Goal: Task Accomplishment & Management: Use online tool/utility

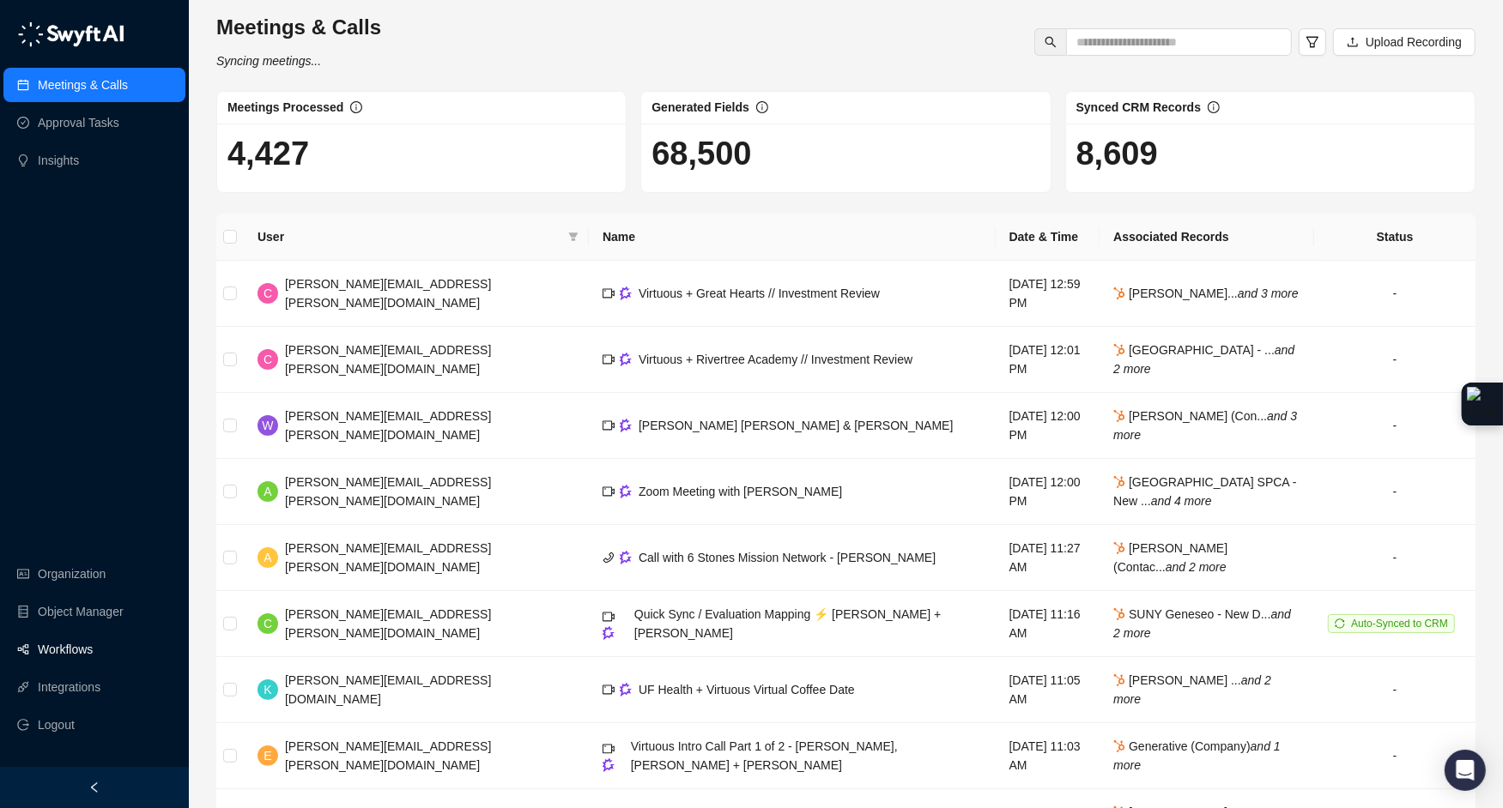
click at [82, 647] on link "Workflows" at bounding box center [65, 649] width 55 height 34
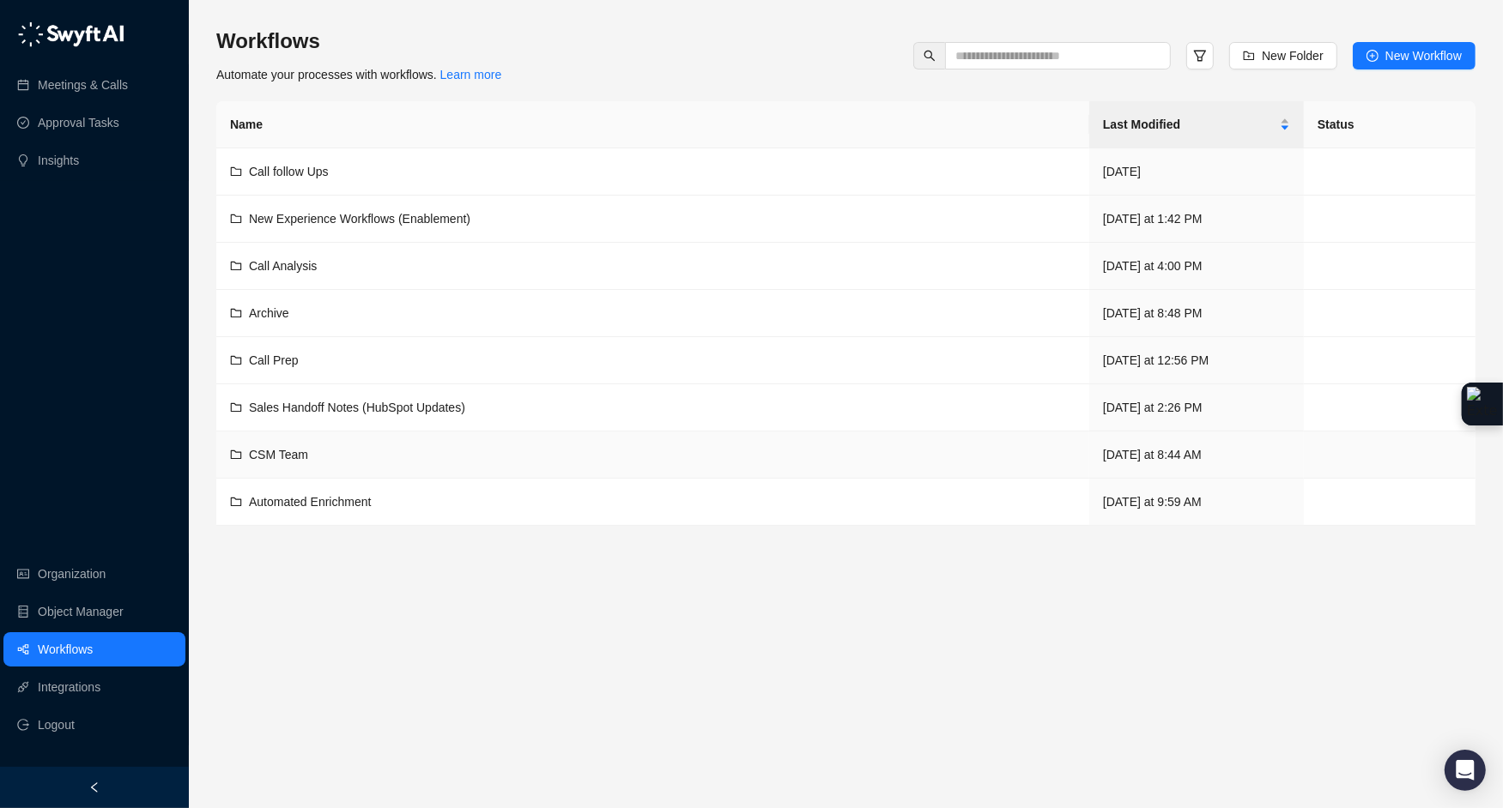
click at [305, 462] on td "CSM Team" at bounding box center [652, 455] width 873 height 47
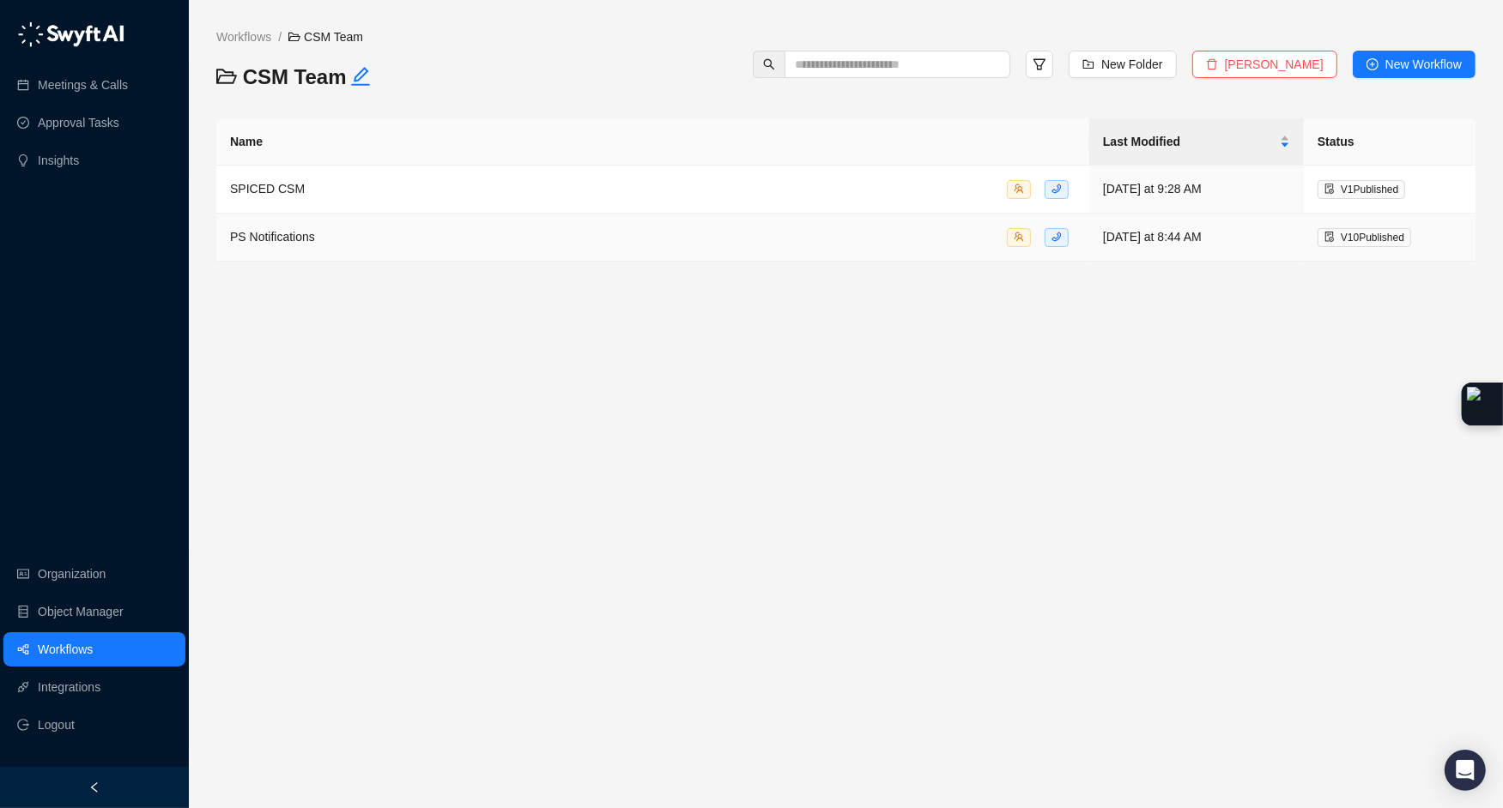
click at [415, 242] on div "PS Notifications" at bounding box center [652, 237] width 845 height 20
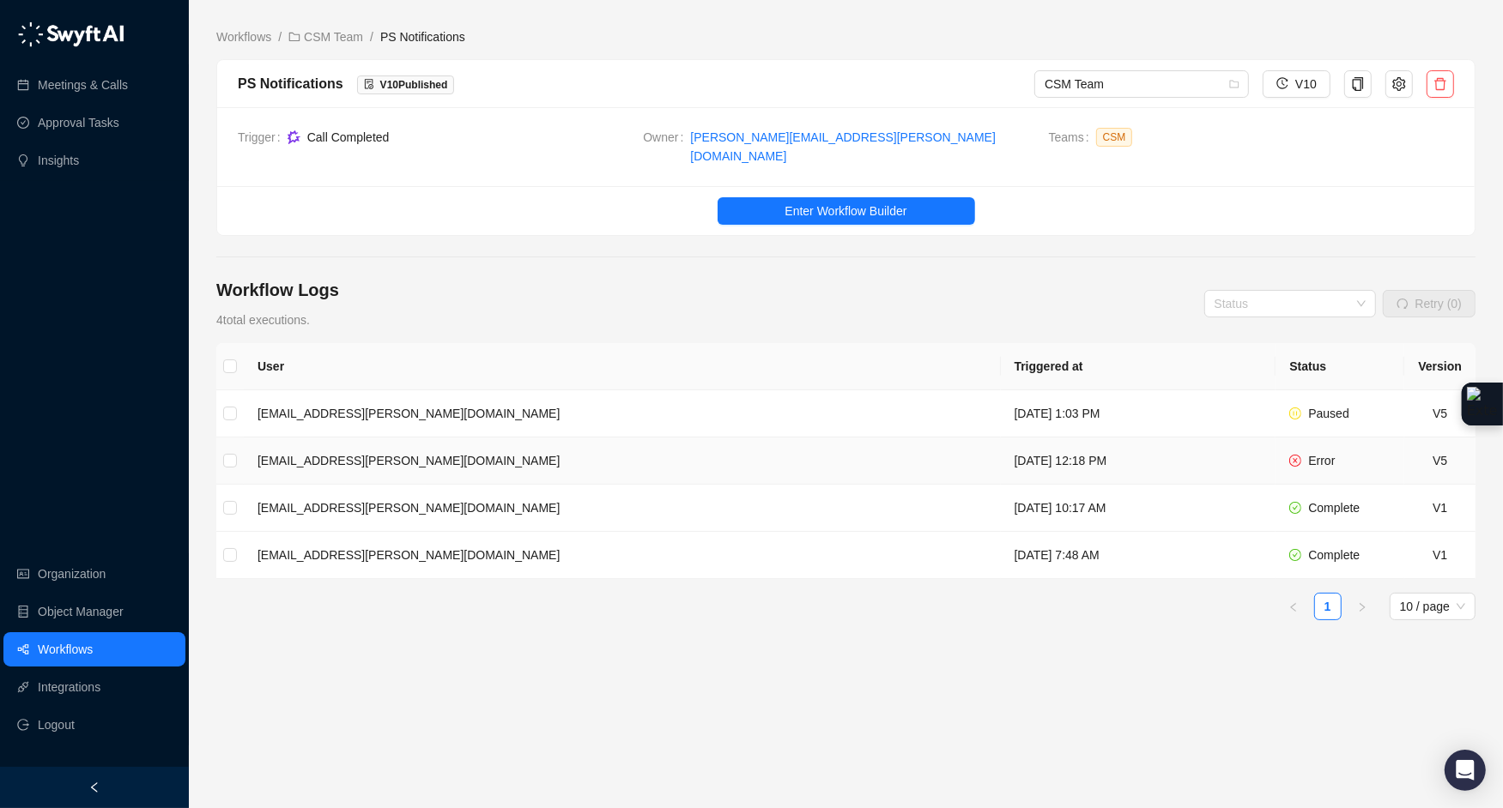
click at [579, 440] on td "nick.bingaman@virtuous.org" at bounding box center [622, 461] width 757 height 47
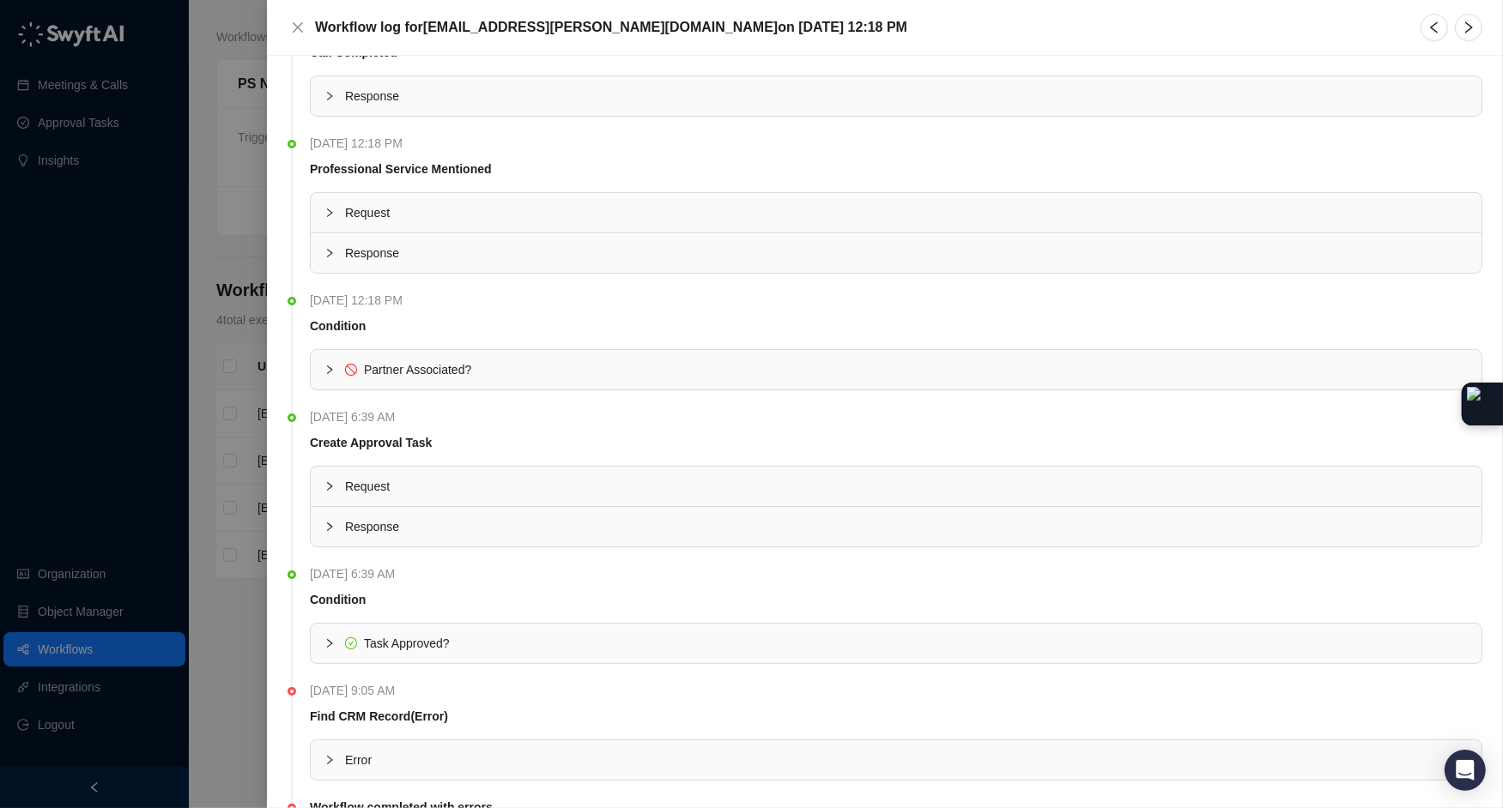
scroll to position [57, 0]
click at [324, 363] on icon "collapsed" at bounding box center [329, 366] width 10 height 10
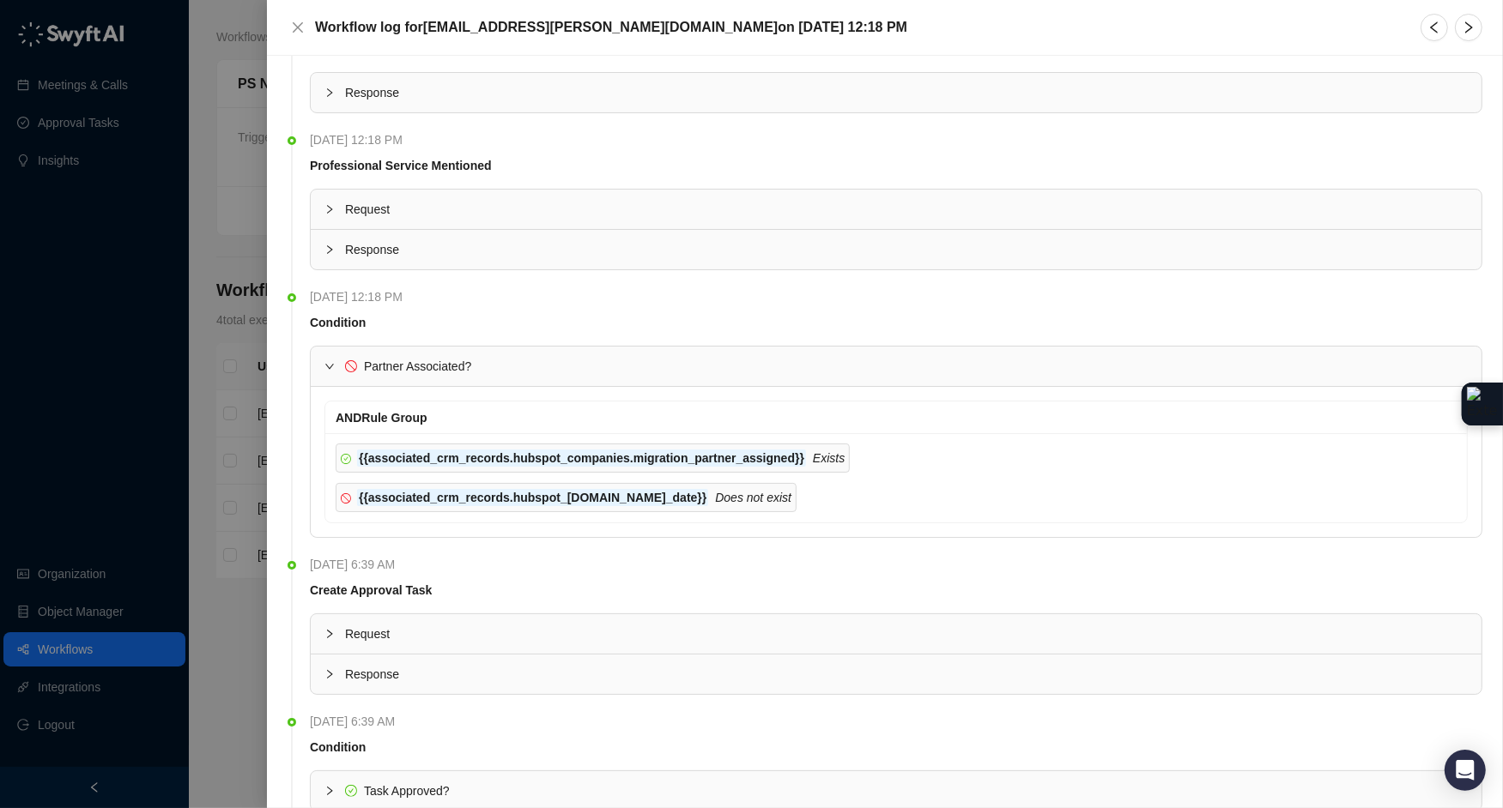
click at [324, 361] on icon "expanded" at bounding box center [329, 366] width 10 height 10
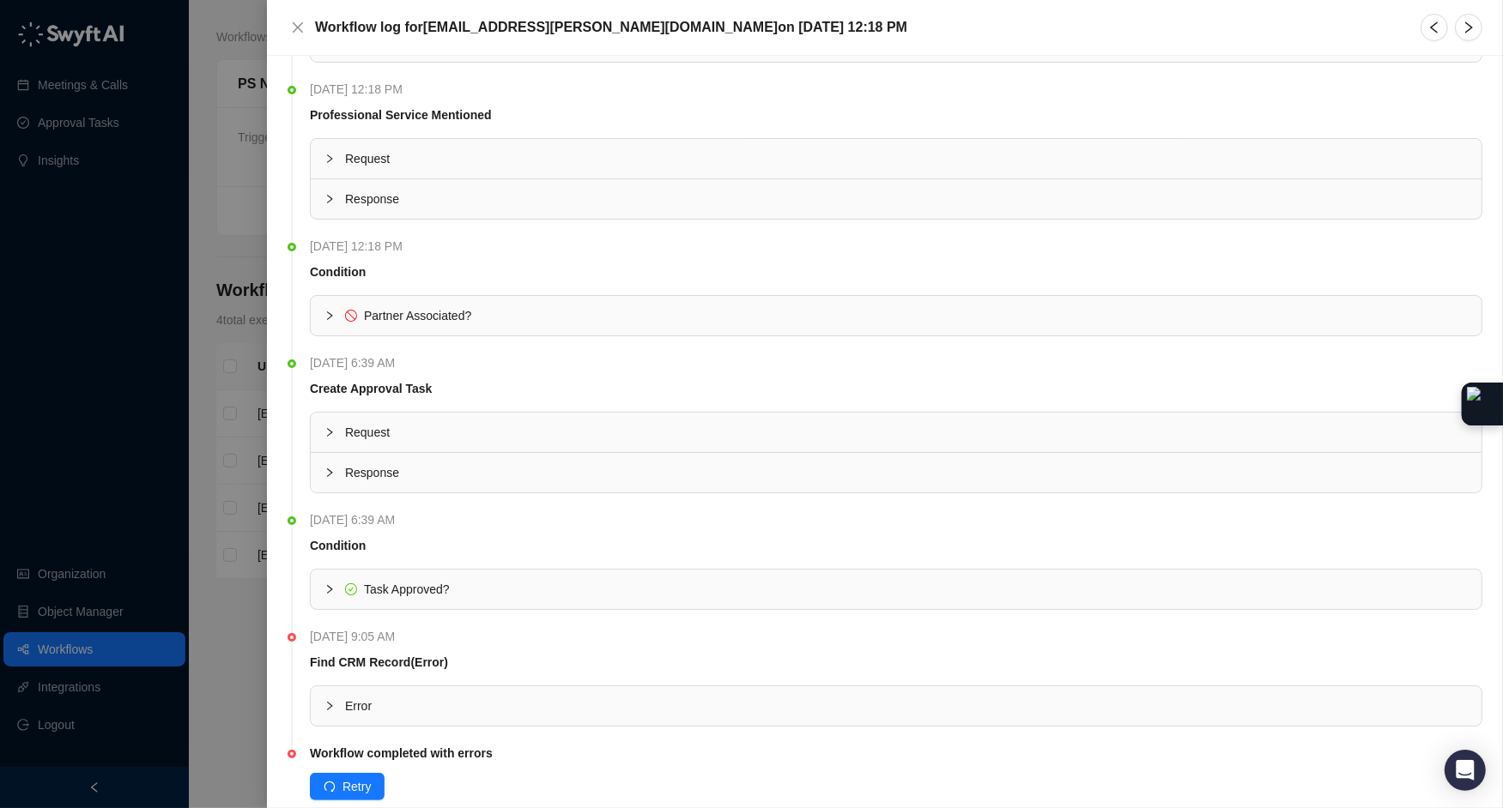
scroll to position [137, 0]
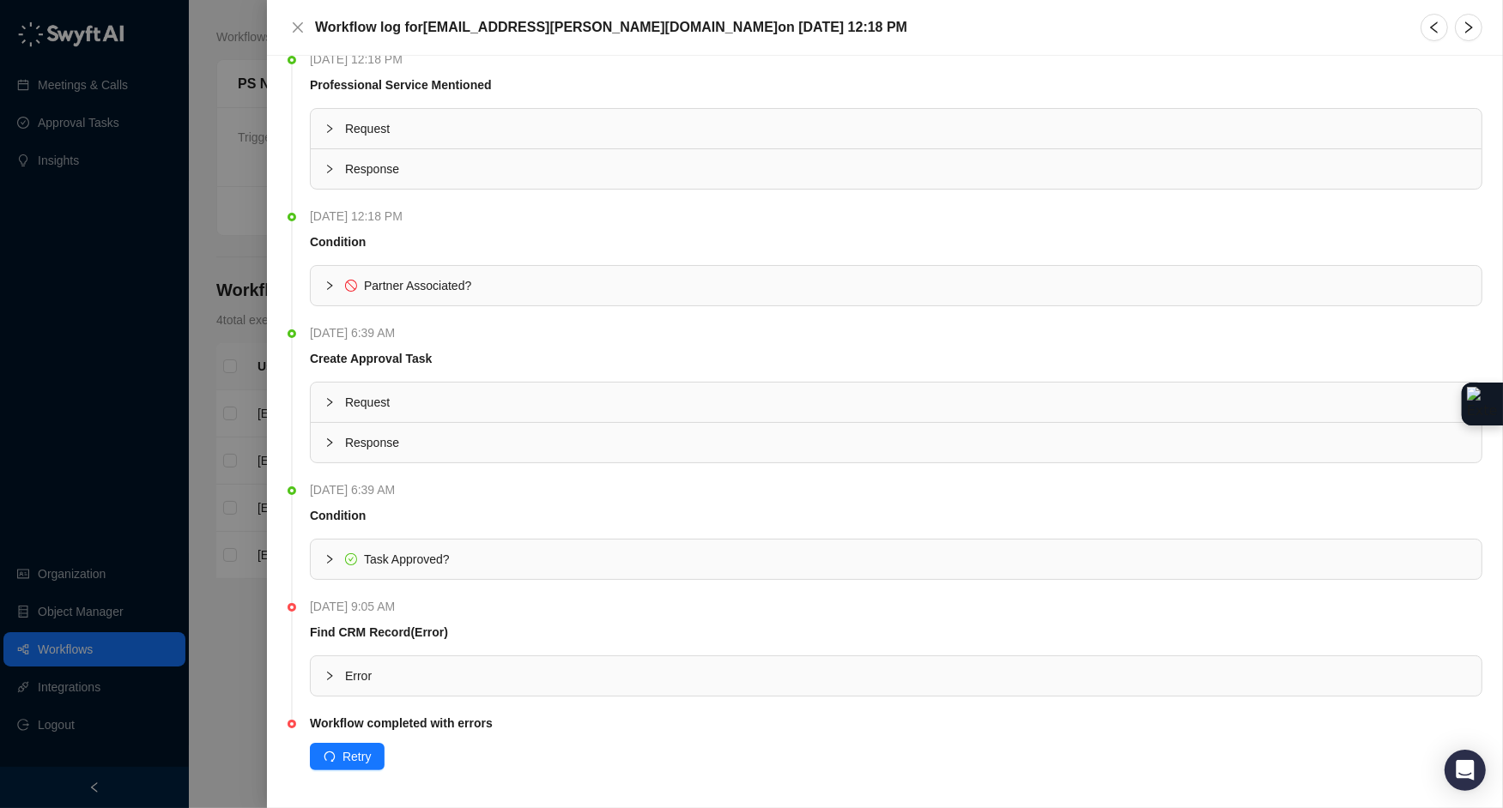
click at [328, 667] on div at bounding box center [334, 676] width 21 height 19
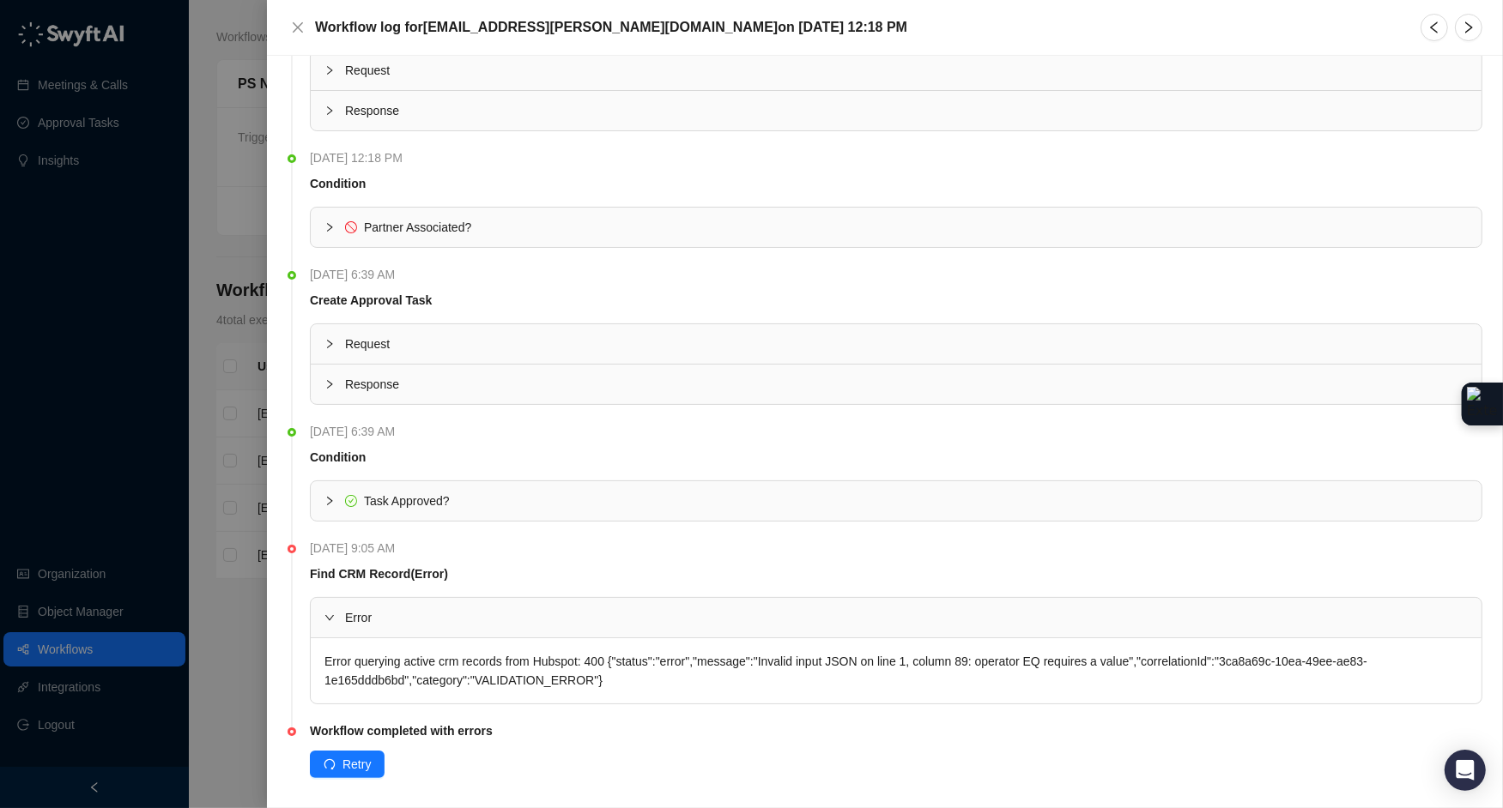
scroll to position [203, 0]
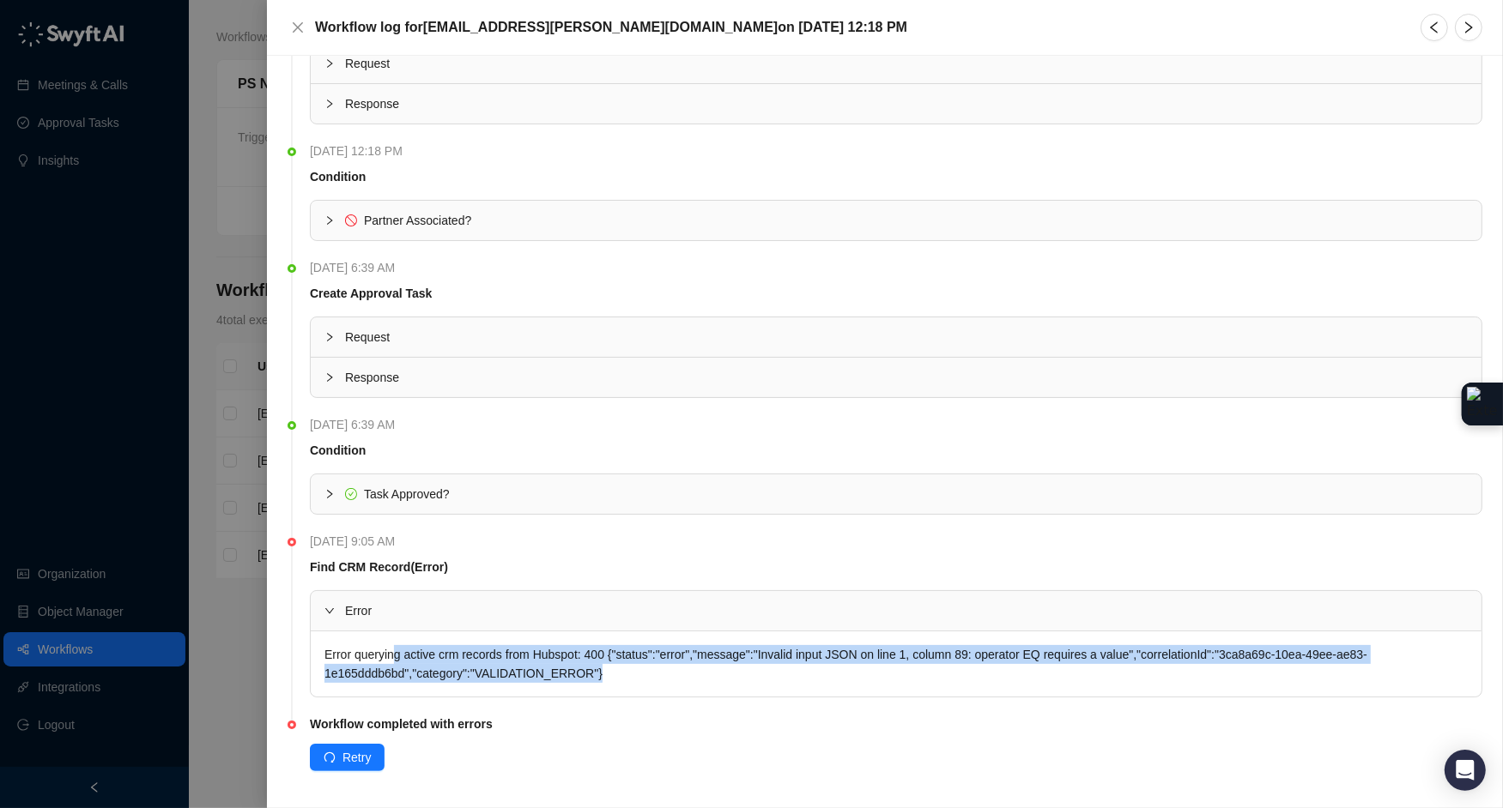
drag, startPoint x: 622, startPoint y: 672, endPoint x: 396, endPoint y: 655, distance: 226.3
click at [396, 655] on div "Error querying active crm records from Hubspot: 400 {"status":"error","message"…" at bounding box center [896, 664] width 1170 height 65
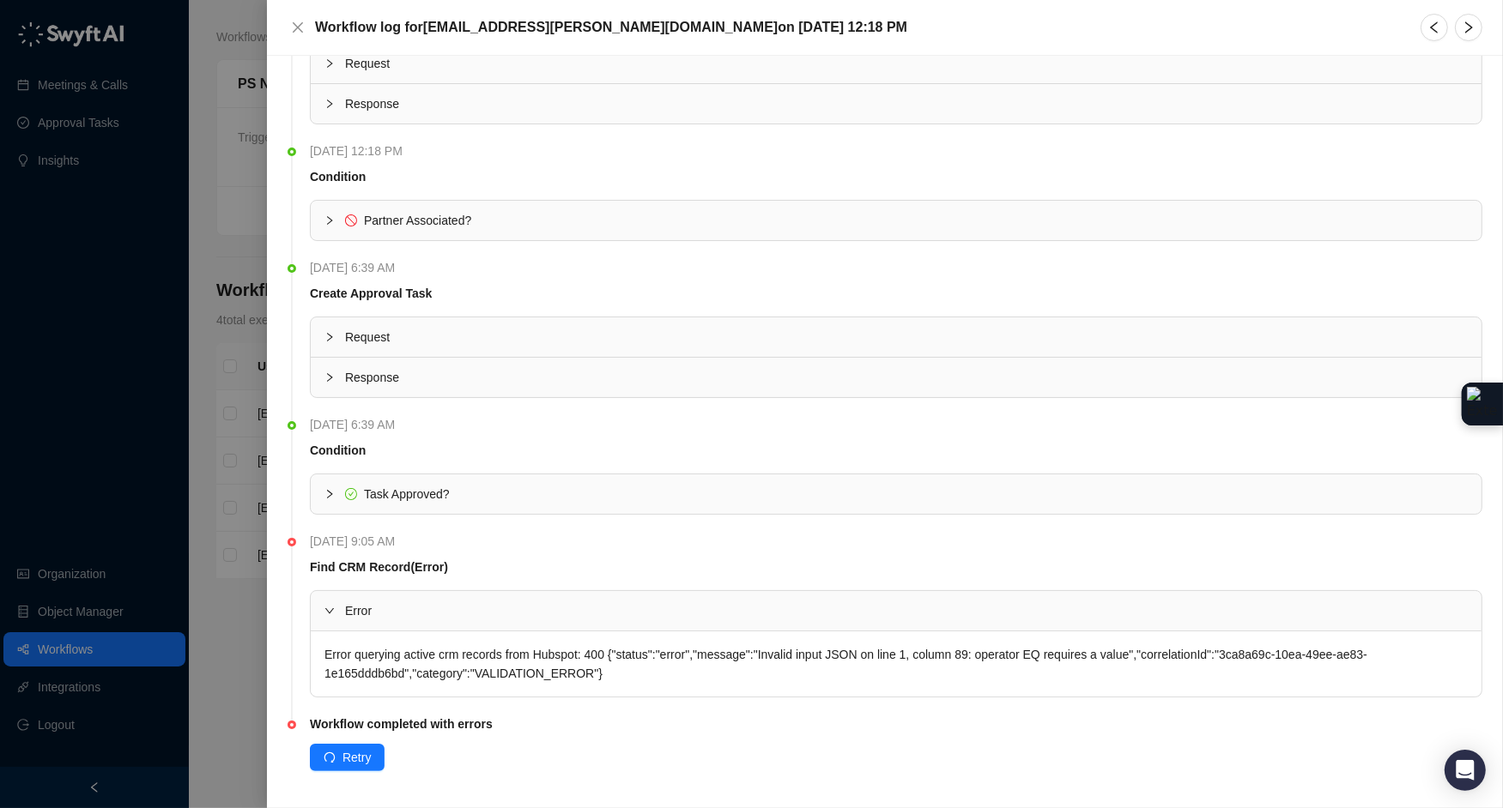
click at [311, 21] on div "Workflow log for nick.bingaman@virtuous.org on Tuesday, 09/09/25, 12:18 PM" at bounding box center [884, 27] width 1194 height 27
click at [303, 21] on icon "close" at bounding box center [298, 28] width 14 height 14
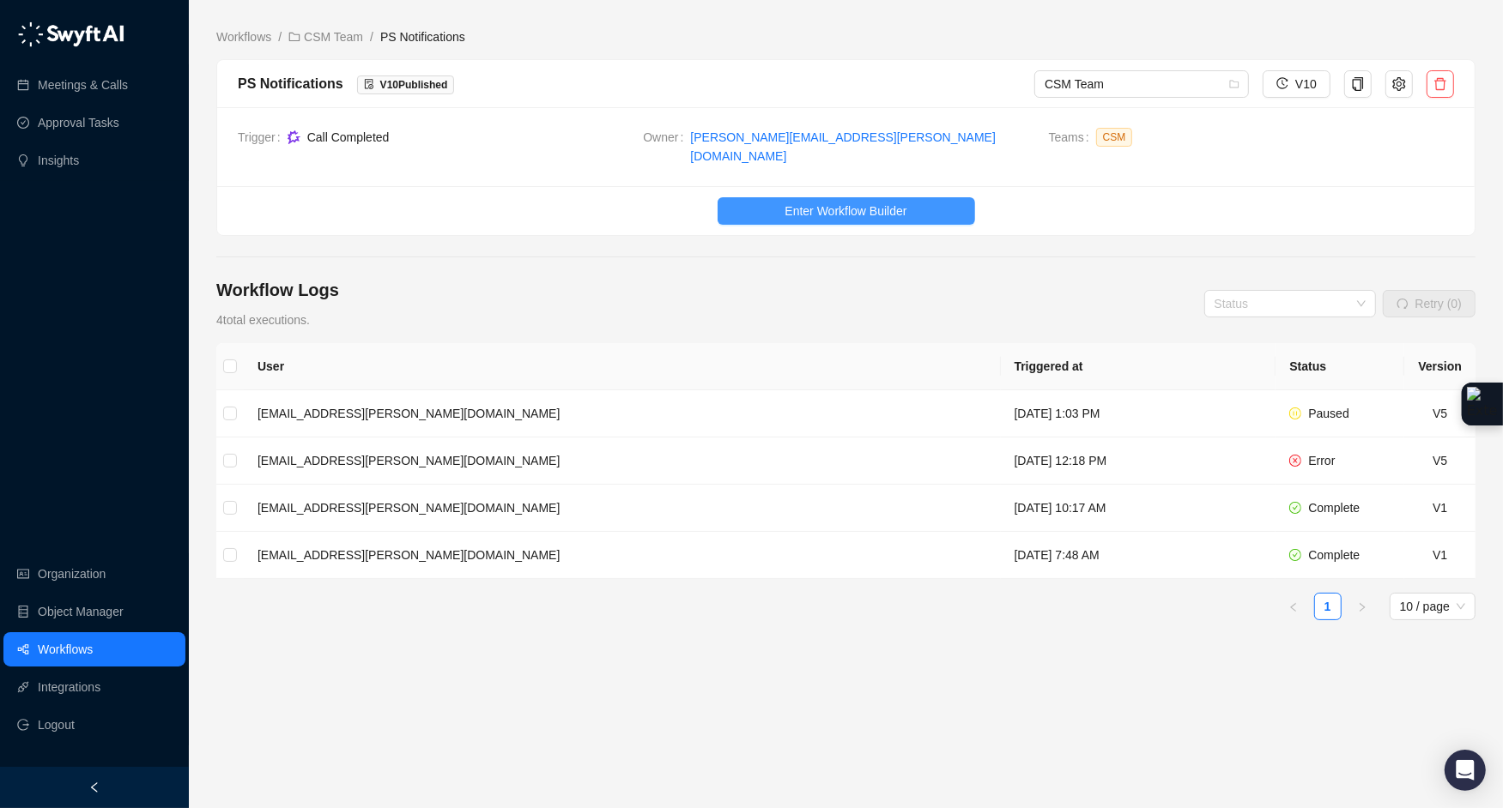
click at [813, 202] on span "Enter Workflow Builder" at bounding box center [845, 211] width 122 height 19
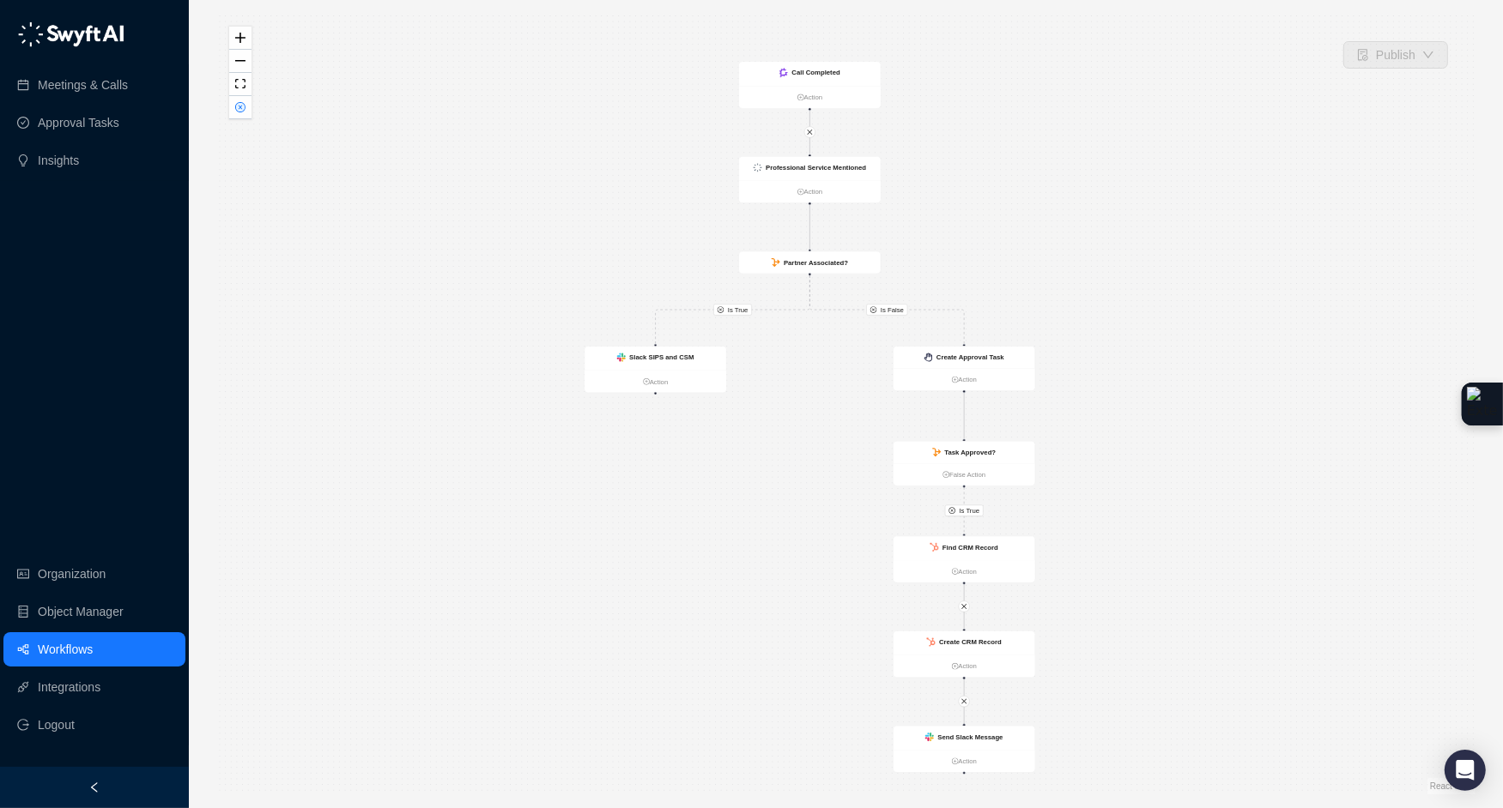
drag, startPoint x: 1115, startPoint y: 173, endPoint x: 1079, endPoint y: 185, distance: 38.0
click at [1079, 185] on div "Is True Is True Is False Call Completed Action Slack SIPS and CSM Action Create…" at bounding box center [845, 404] width 1259 height 781
click at [1003, 547] on div "Find CRM Record" at bounding box center [963, 548] width 142 height 24
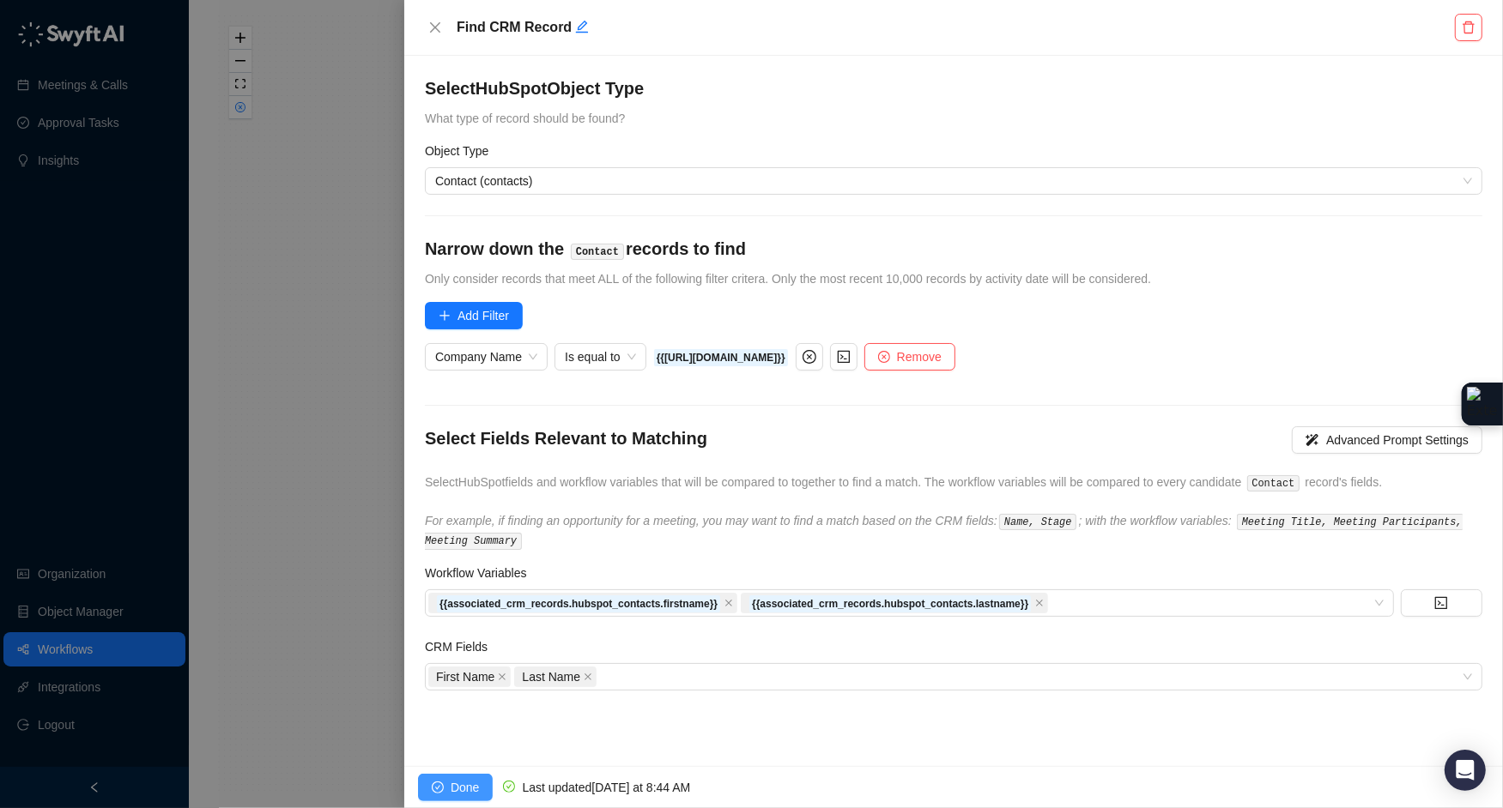
click at [460, 794] on span "Done" at bounding box center [464, 787] width 28 height 19
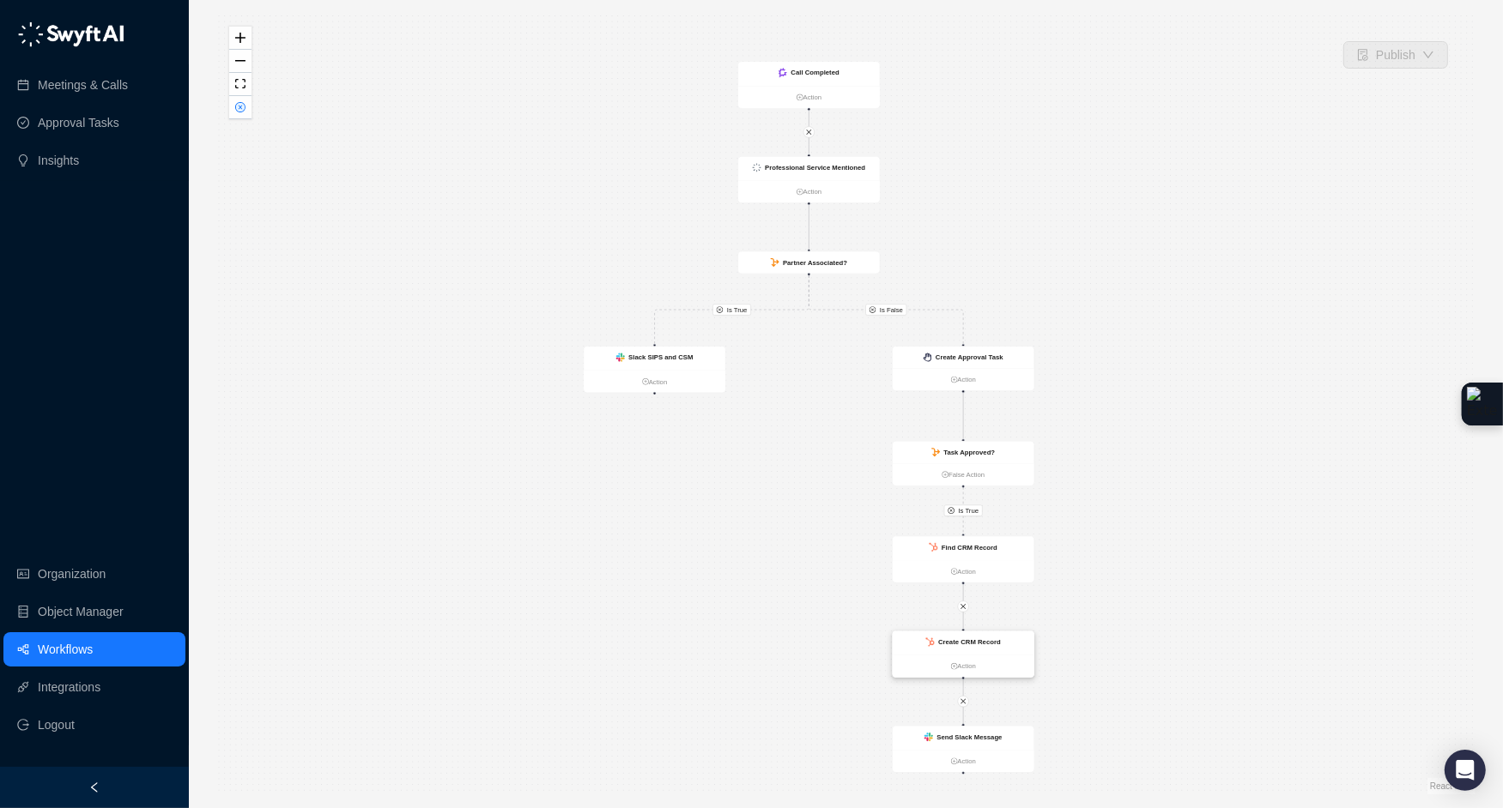
click at [1015, 642] on div "Create CRM Record" at bounding box center [963, 644] width 142 height 24
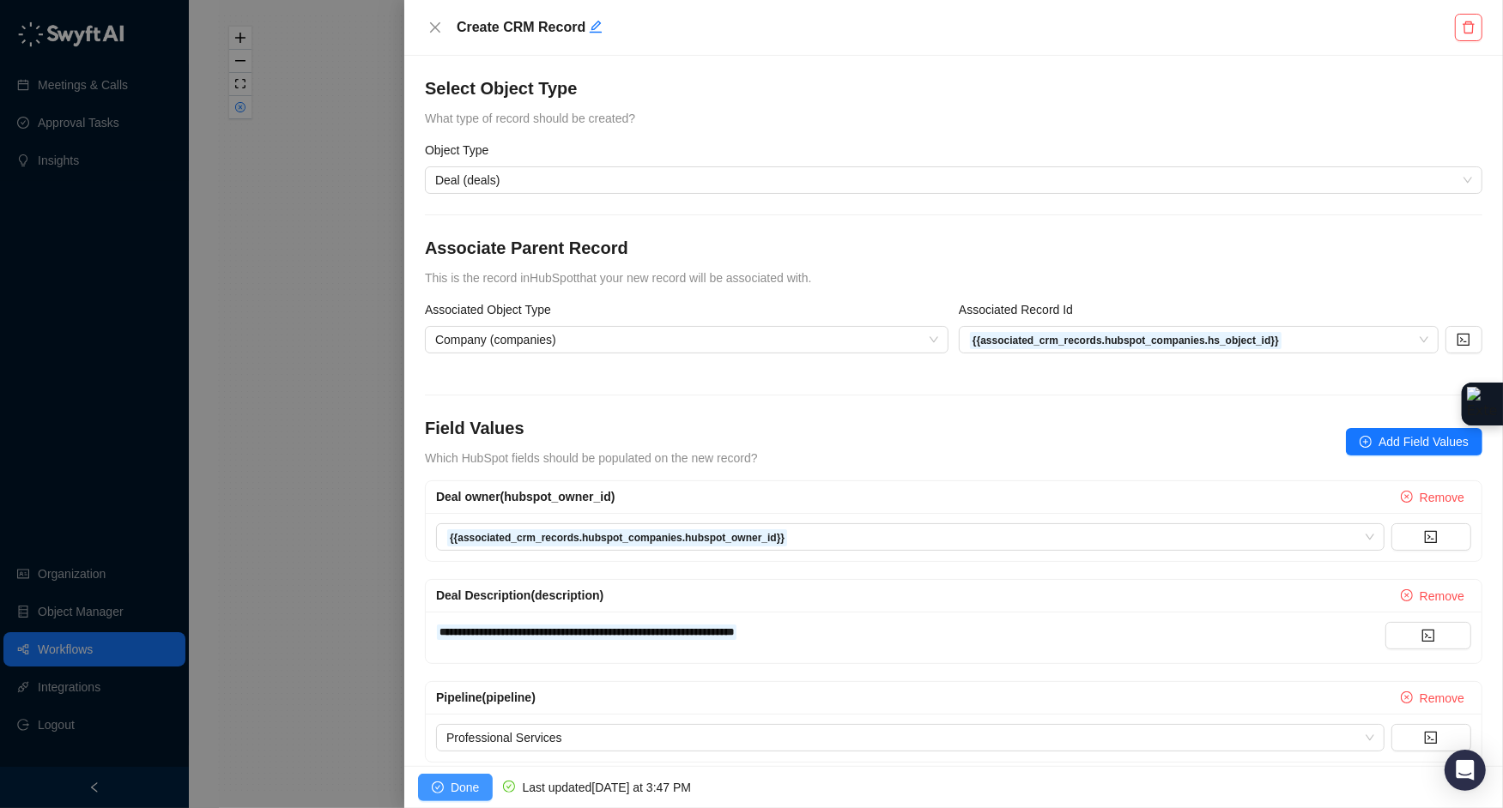
click at [463, 787] on span "Done" at bounding box center [464, 787] width 28 height 19
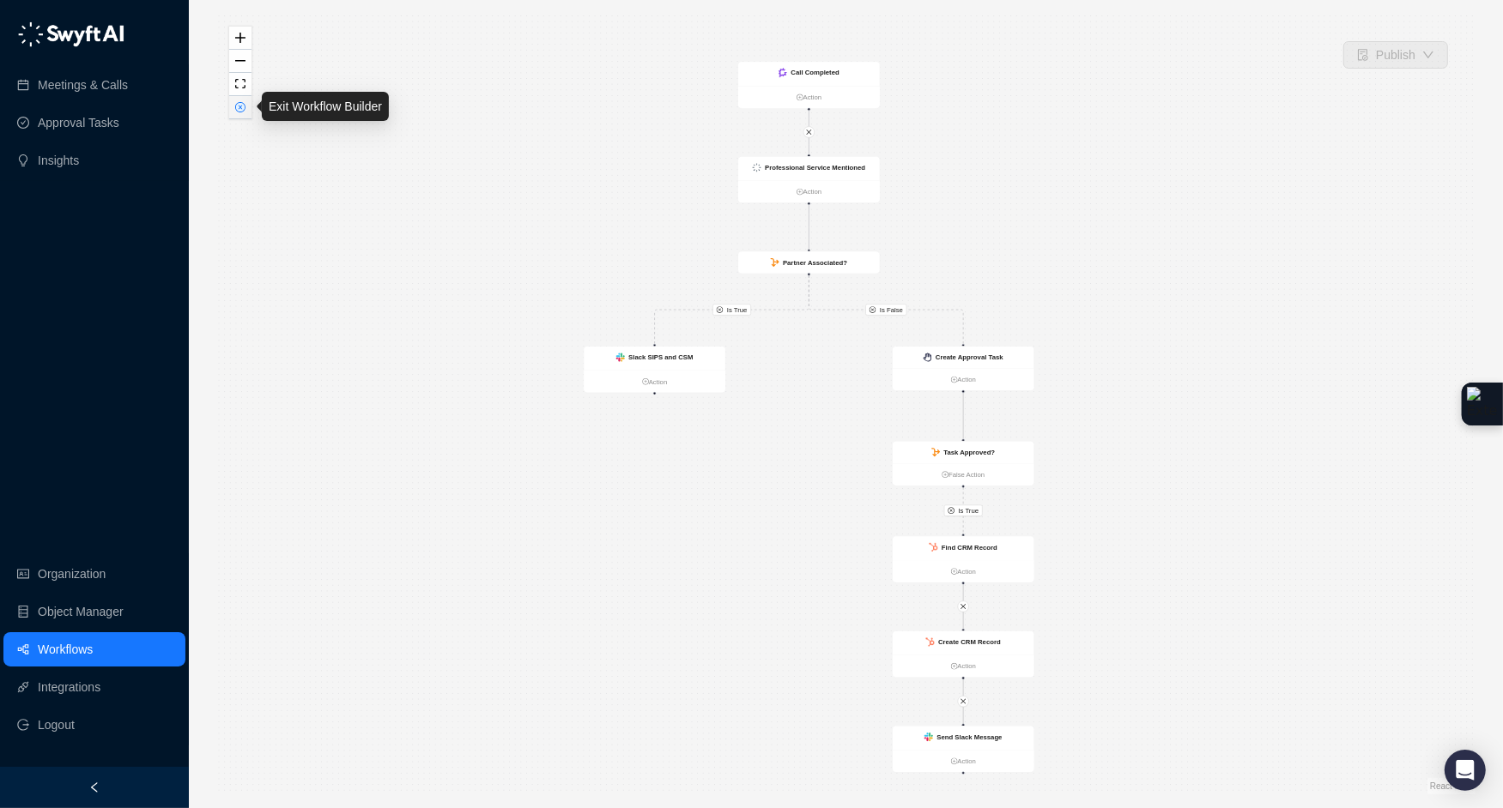
click at [239, 106] on icon "close-circle" at bounding box center [241, 108] width 4 height 4
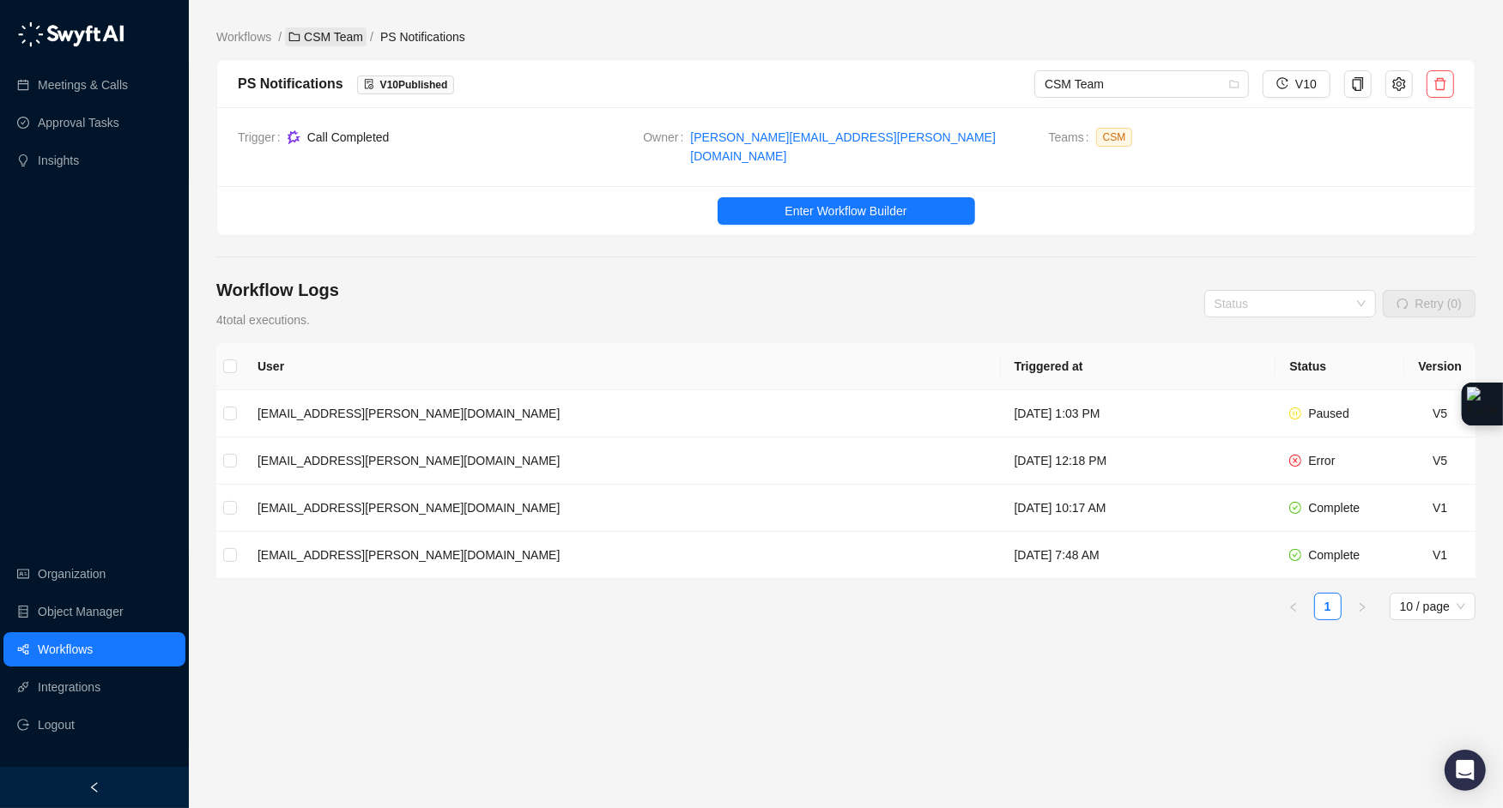
click at [342, 36] on link "CSM Team" at bounding box center [326, 36] width 82 height 19
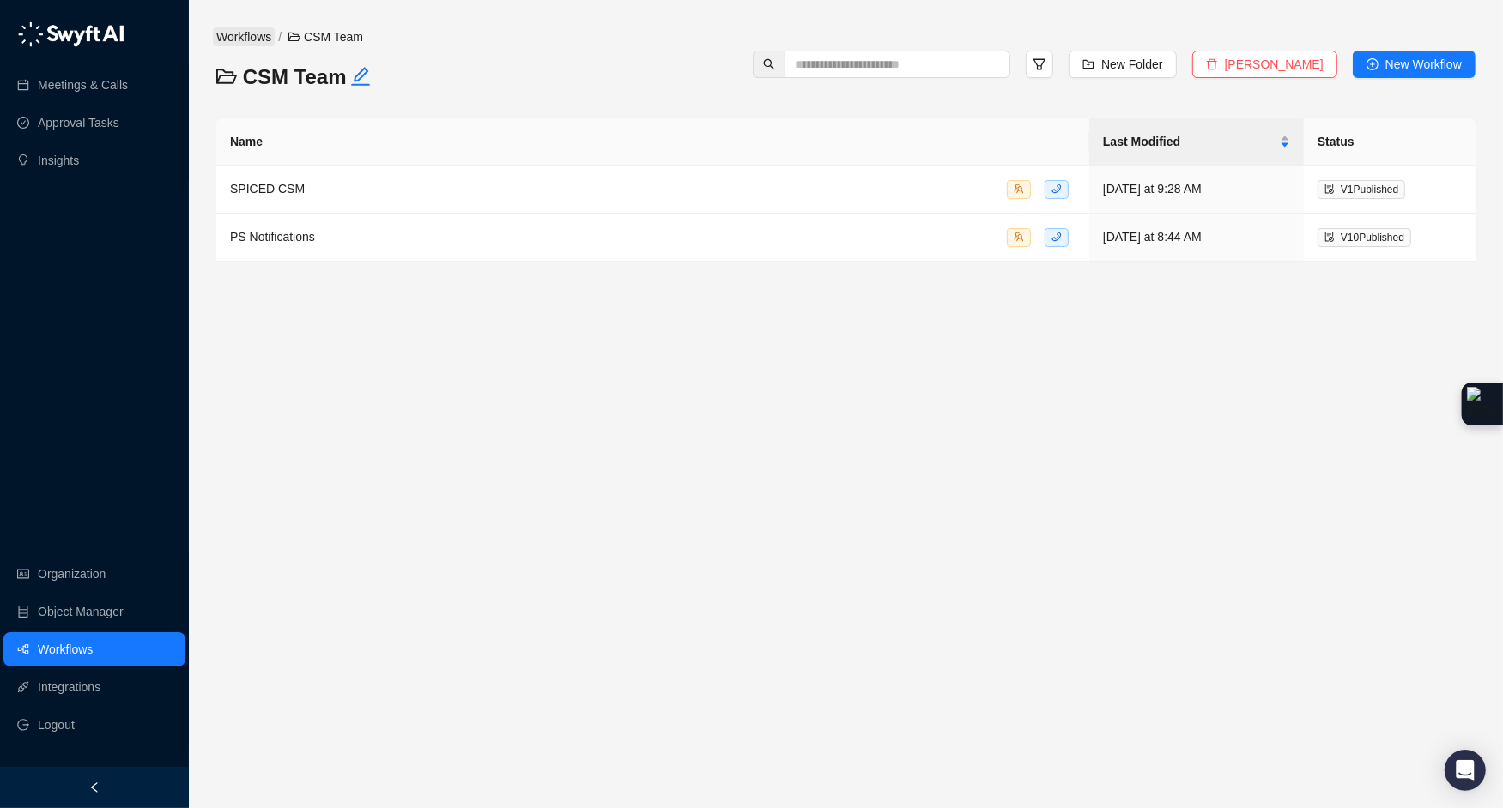
click at [260, 43] on link "Workflows" at bounding box center [244, 36] width 62 height 19
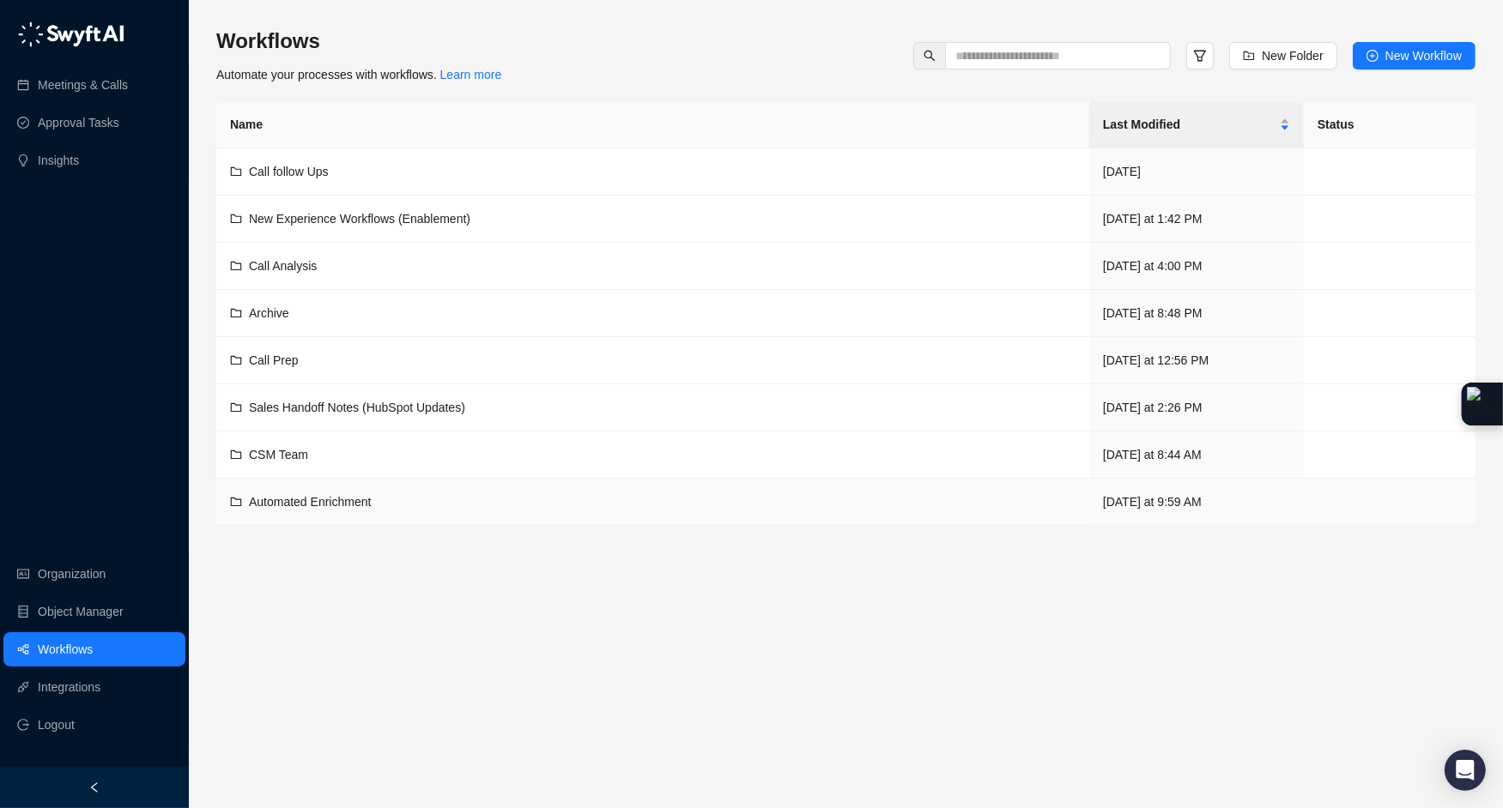
click at [287, 499] on span "Automated Enrichment" at bounding box center [310, 502] width 122 height 14
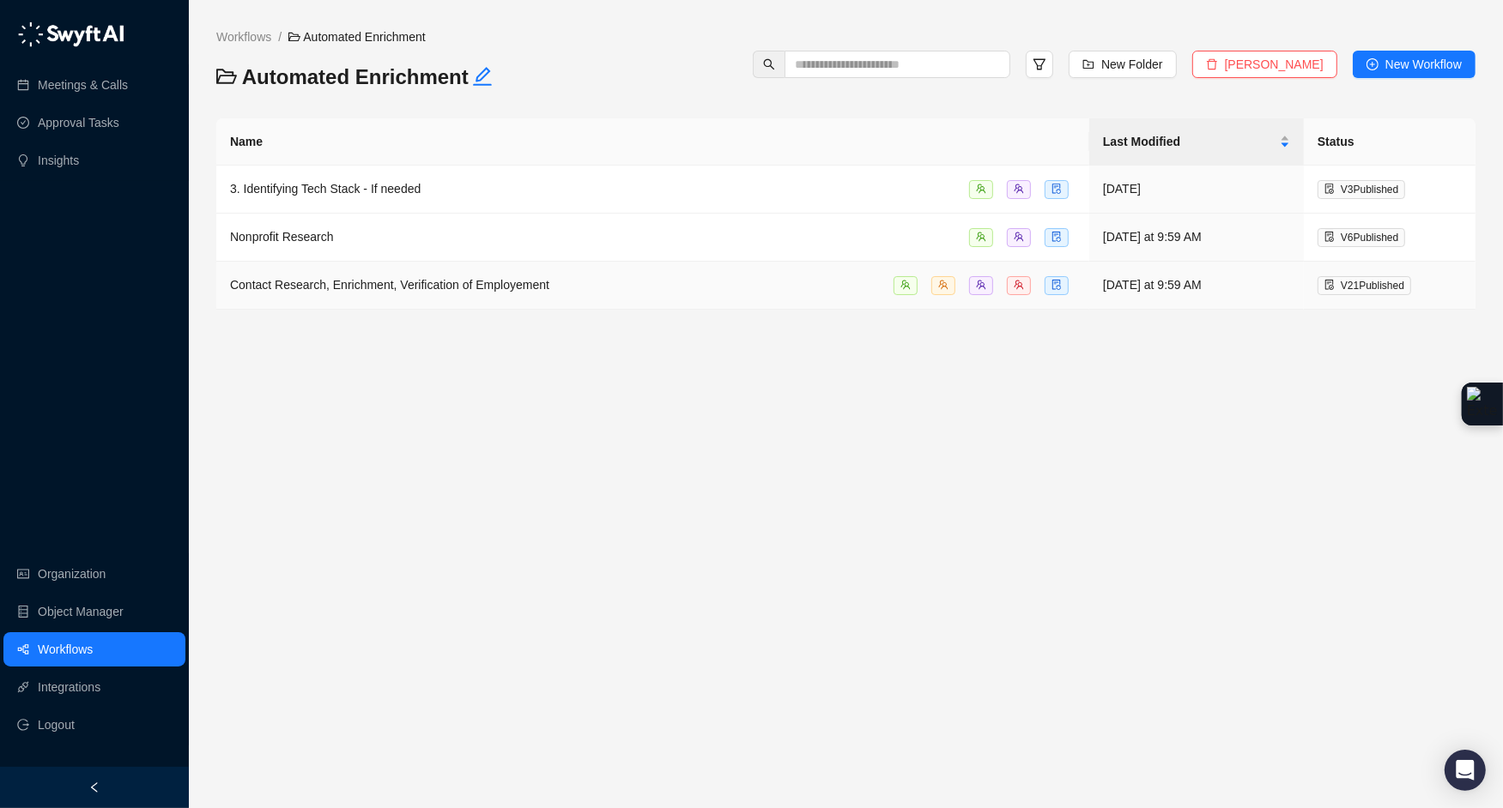
click at [469, 281] on span "Contact Research, Enrichment, Verification of Employement" at bounding box center [389, 285] width 319 height 14
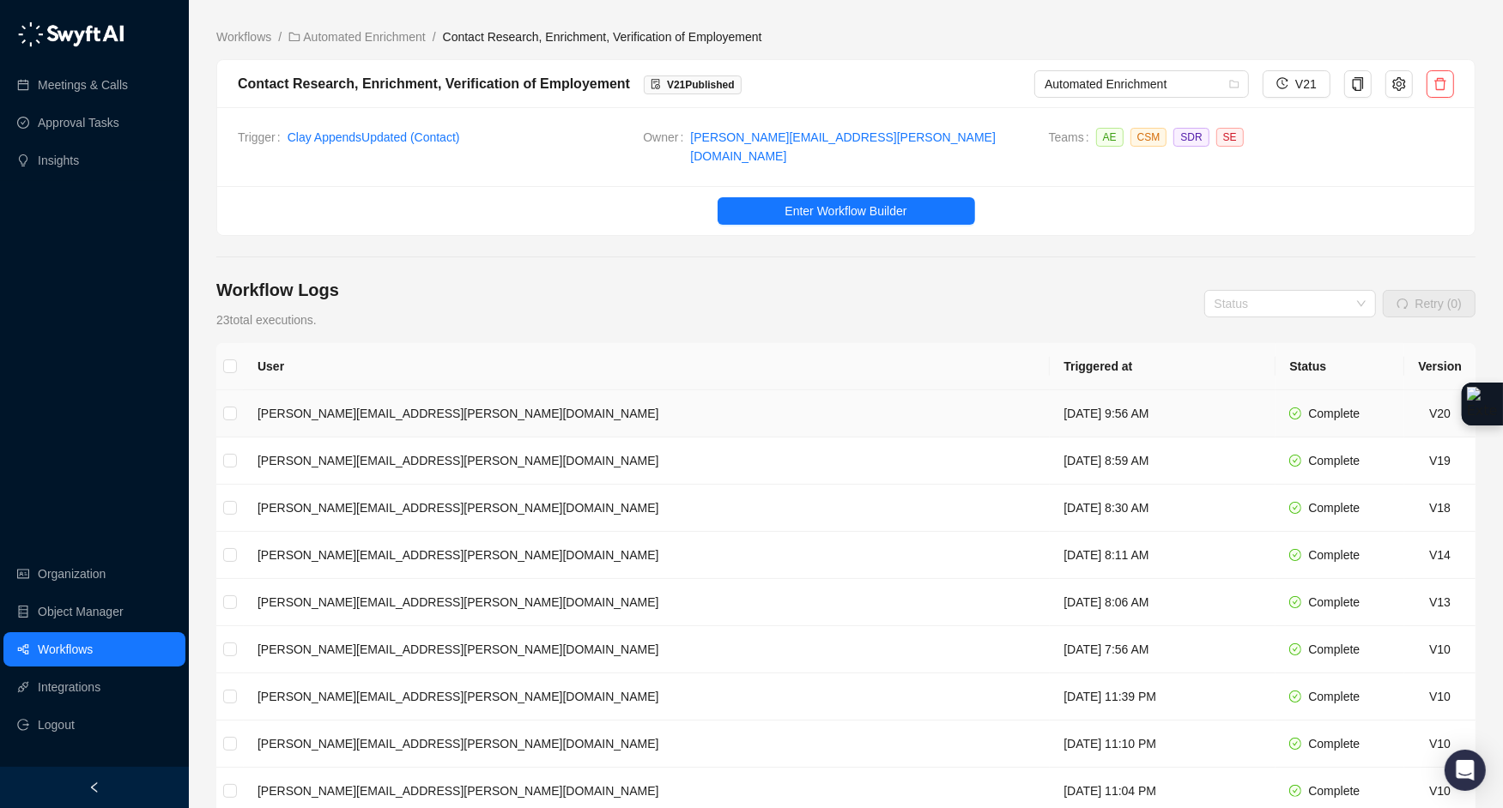
click at [1049, 396] on td "Wednesday, 09/10/25, 9:56 AM" at bounding box center [1162, 413] width 226 height 47
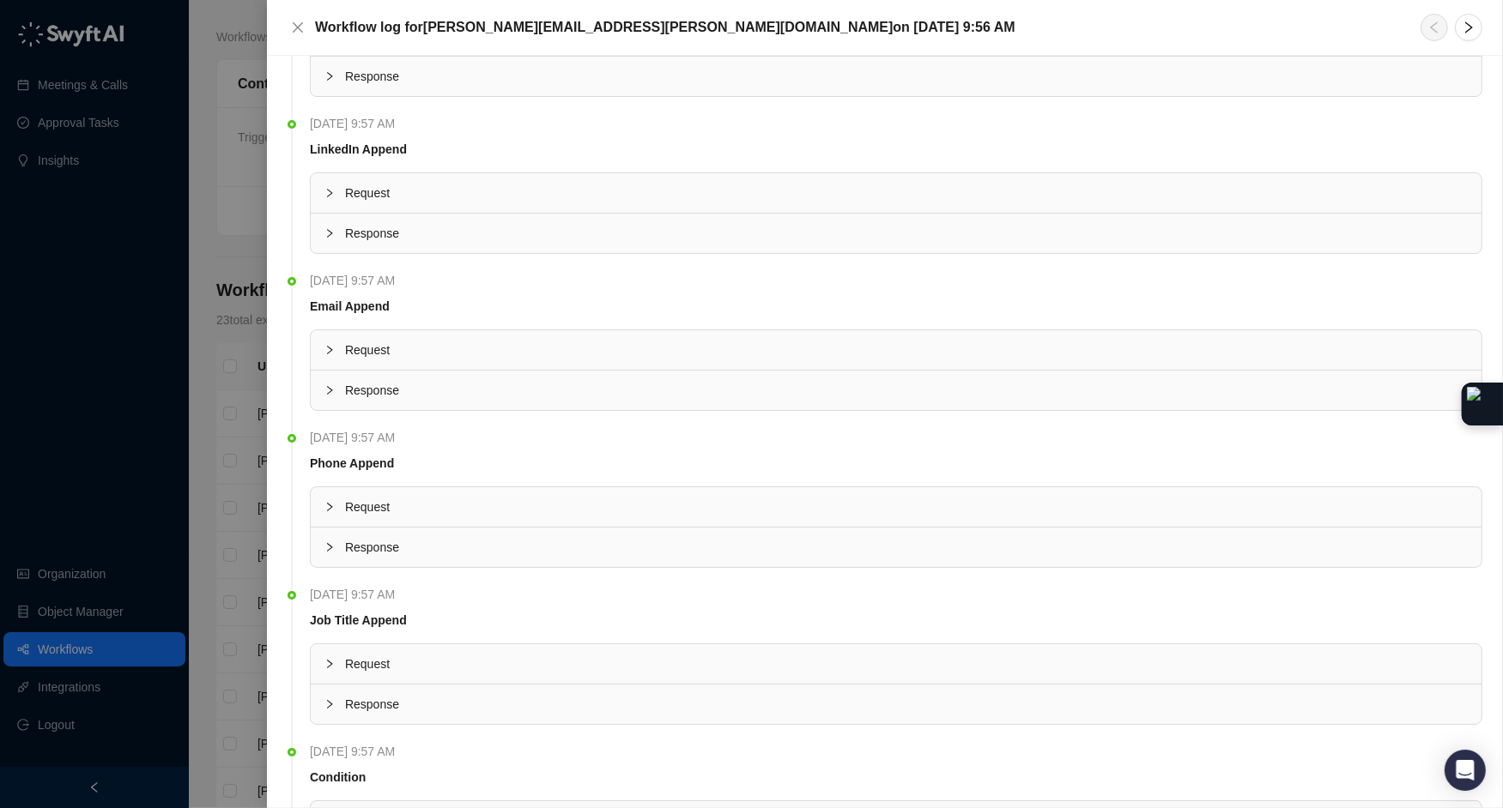
scroll to position [383, 0]
click at [300, 26] on icon "close" at bounding box center [298, 28] width 14 height 14
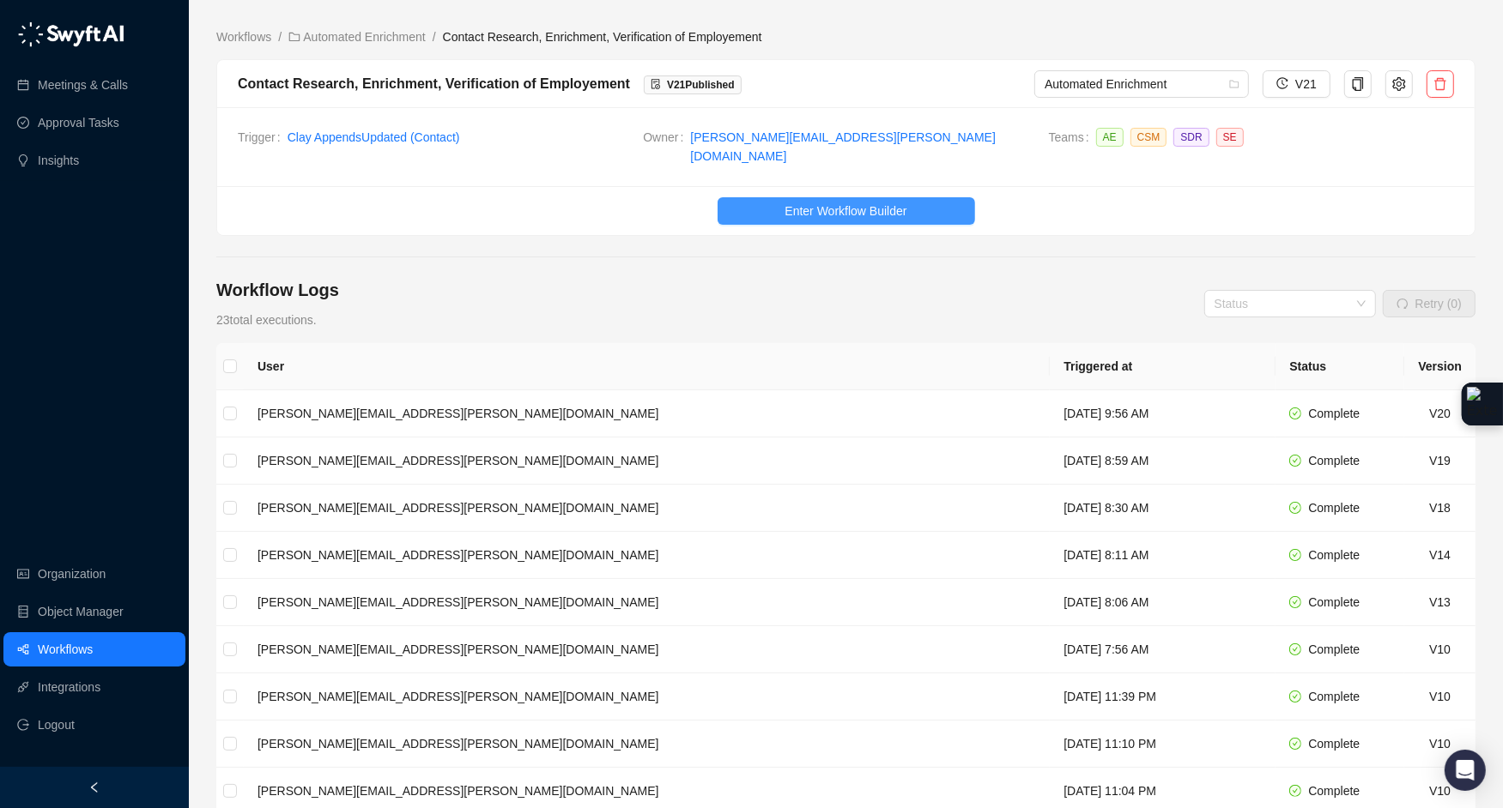
click at [885, 202] on span "Enter Workflow Builder" at bounding box center [845, 211] width 122 height 19
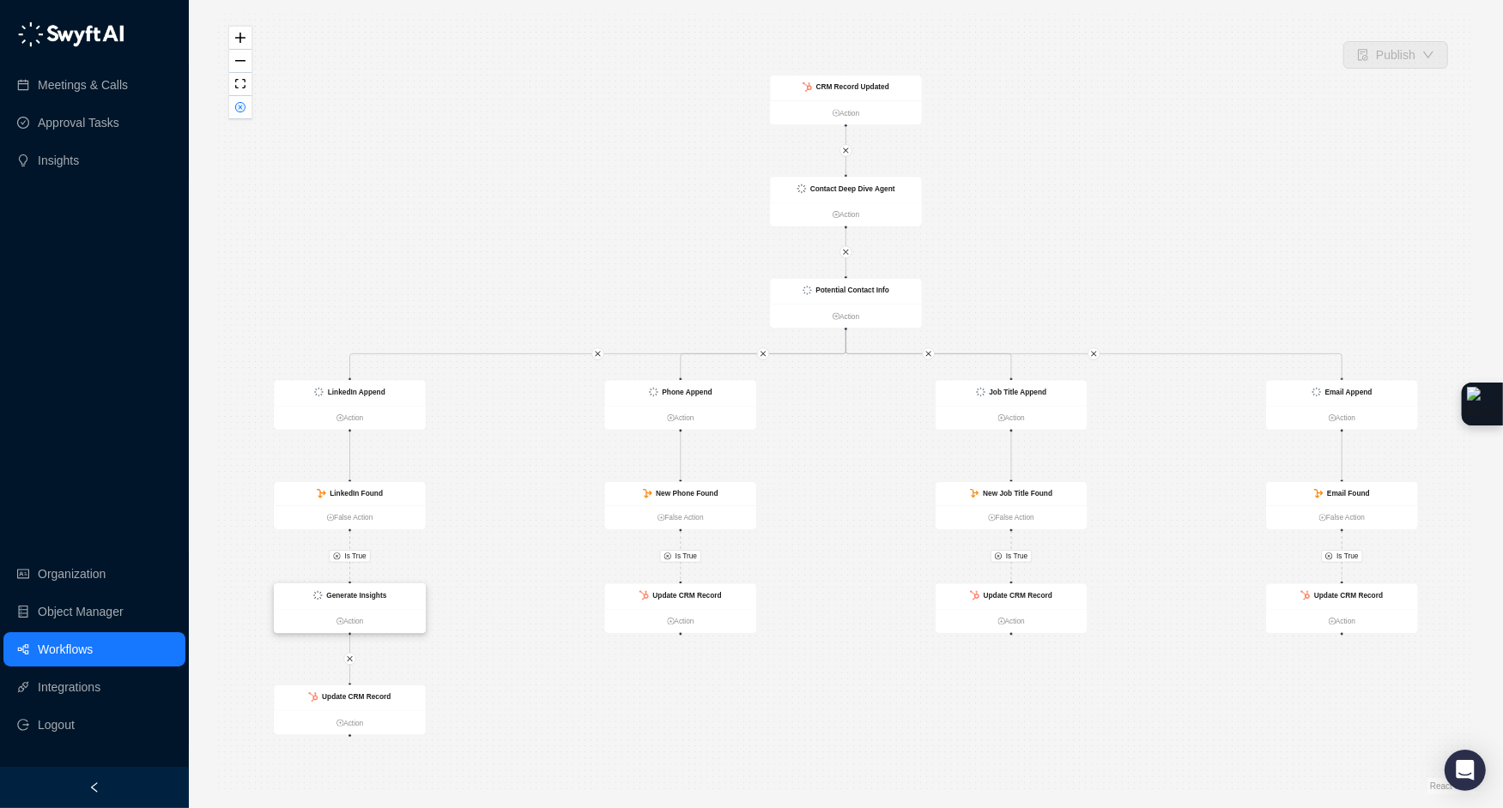
click at [371, 596] on strong "Generate Insights" at bounding box center [356, 595] width 60 height 8
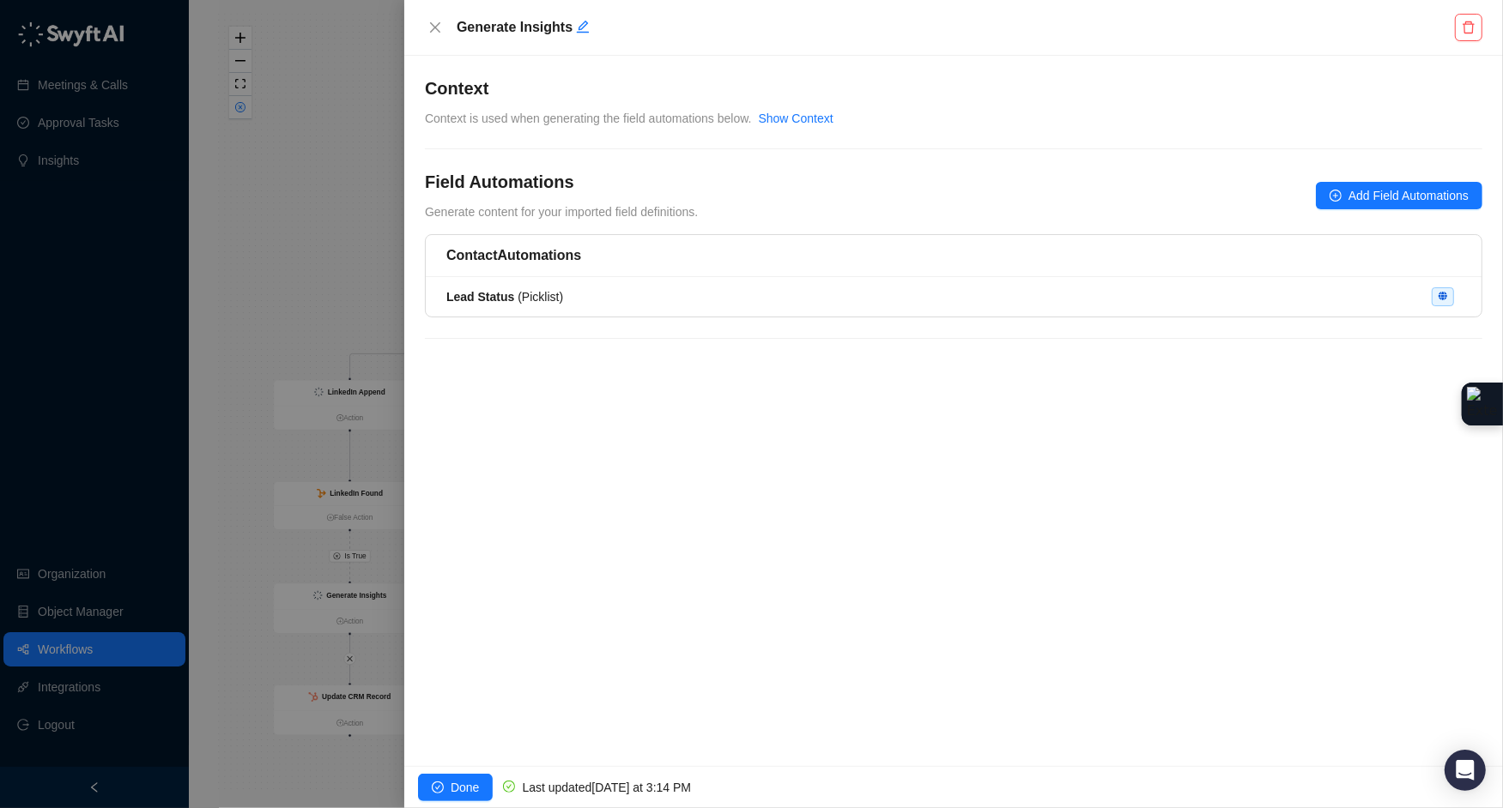
click at [367, 506] on div at bounding box center [751, 404] width 1503 height 808
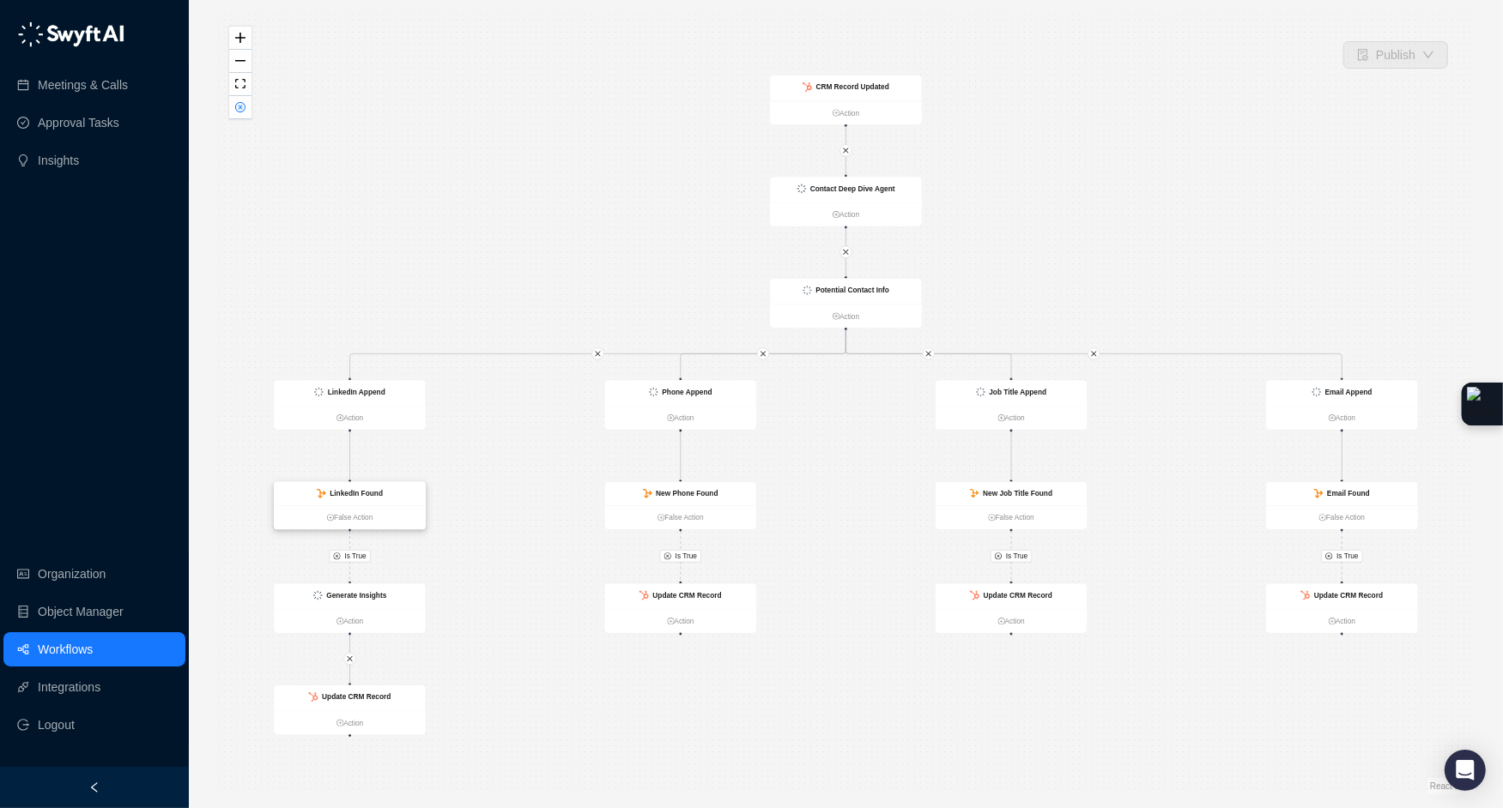
click at [396, 498] on div "LinkedIn Found" at bounding box center [350, 493] width 152 height 23
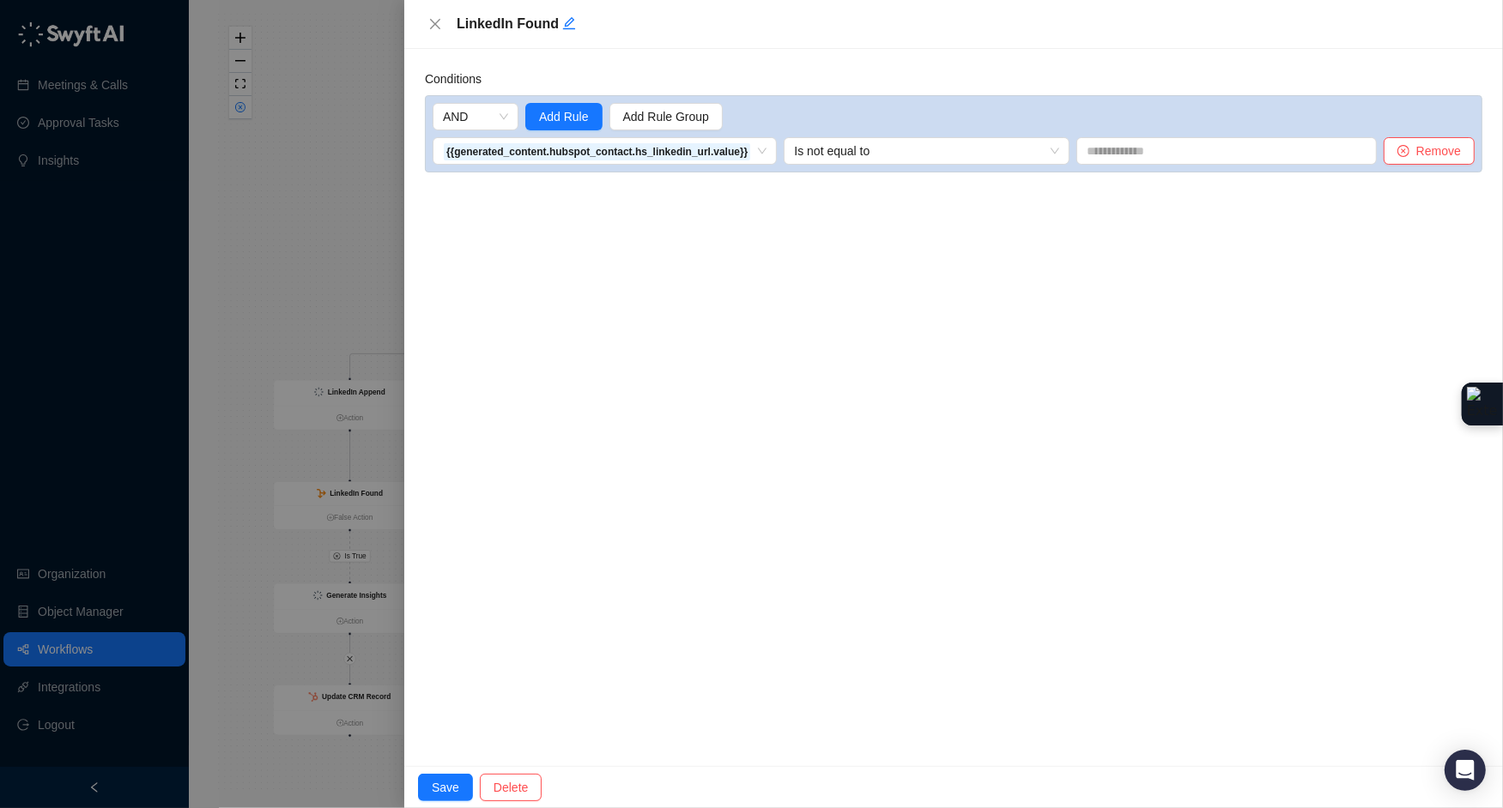
click at [358, 487] on div at bounding box center [751, 404] width 1503 height 808
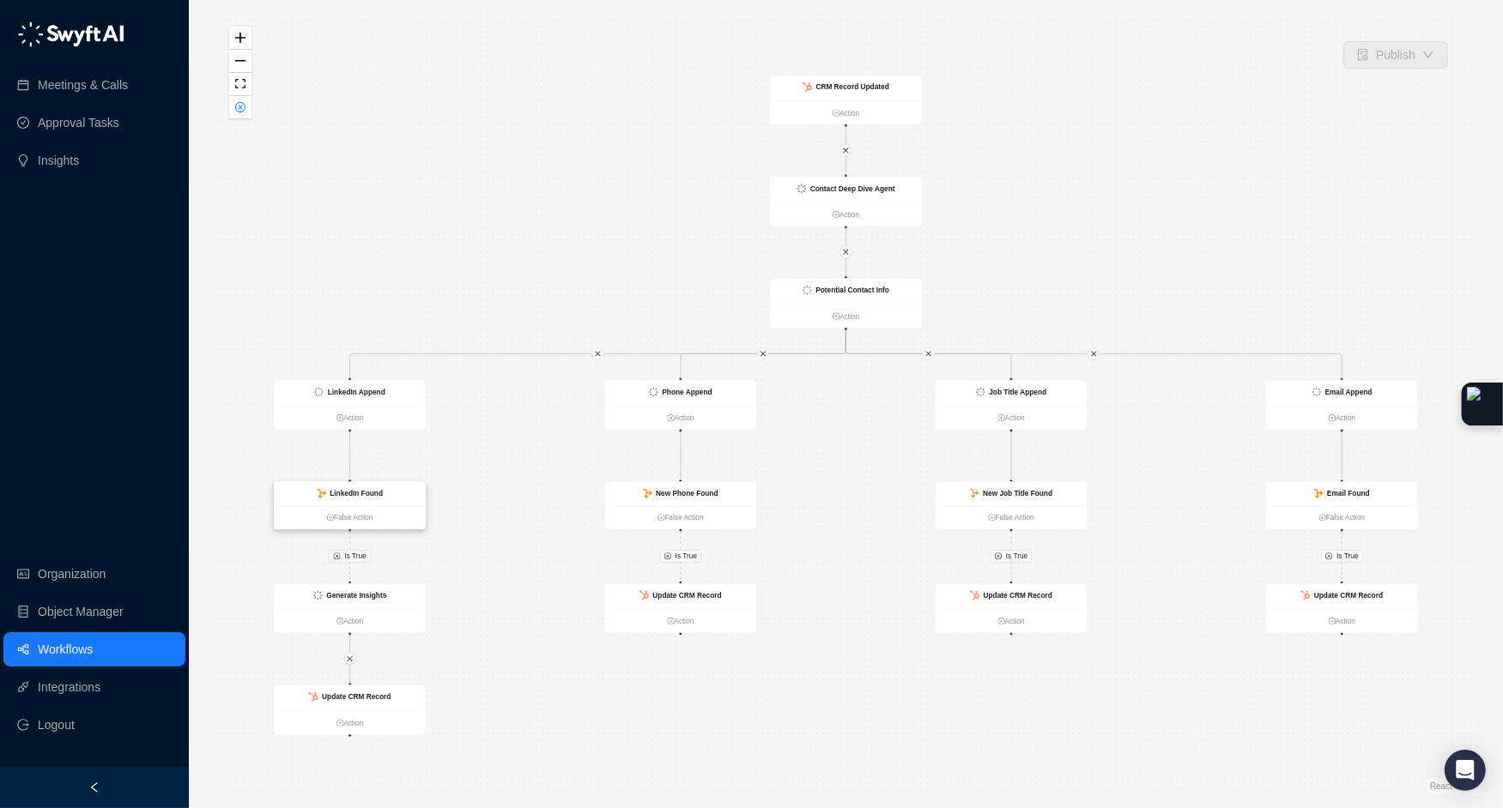
click at [348, 497] on strong "LinkedIn Found" at bounding box center [356, 494] width 53 height 8
click at [366, 413] on link "Action" at bounding box center [350, 418] width 152 height 11
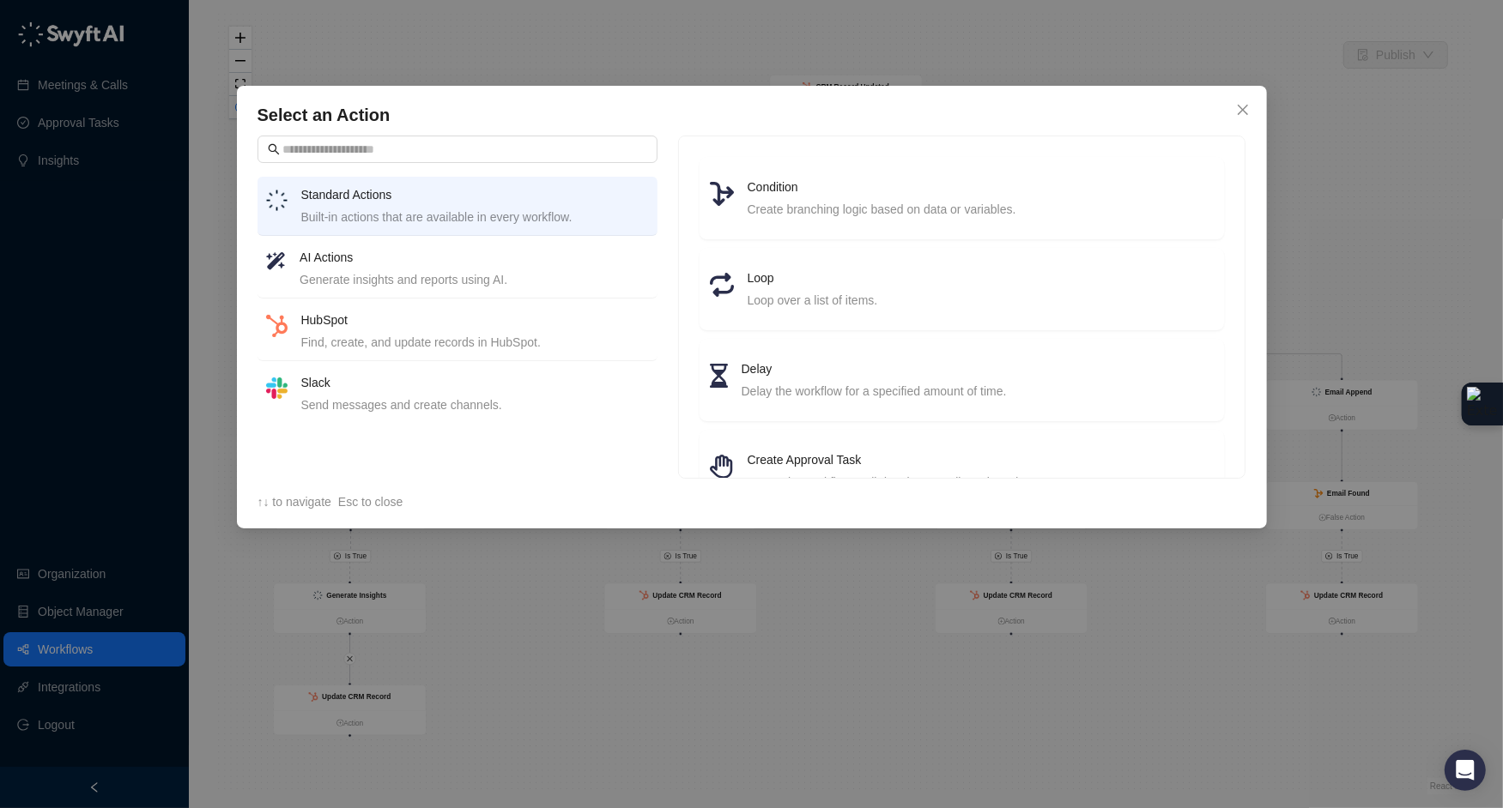
click at [218, 384] on div "Select an Action Standard Actions Built-in actions that are available in every …" at bounding box center [751, 404] width 1503 height 808
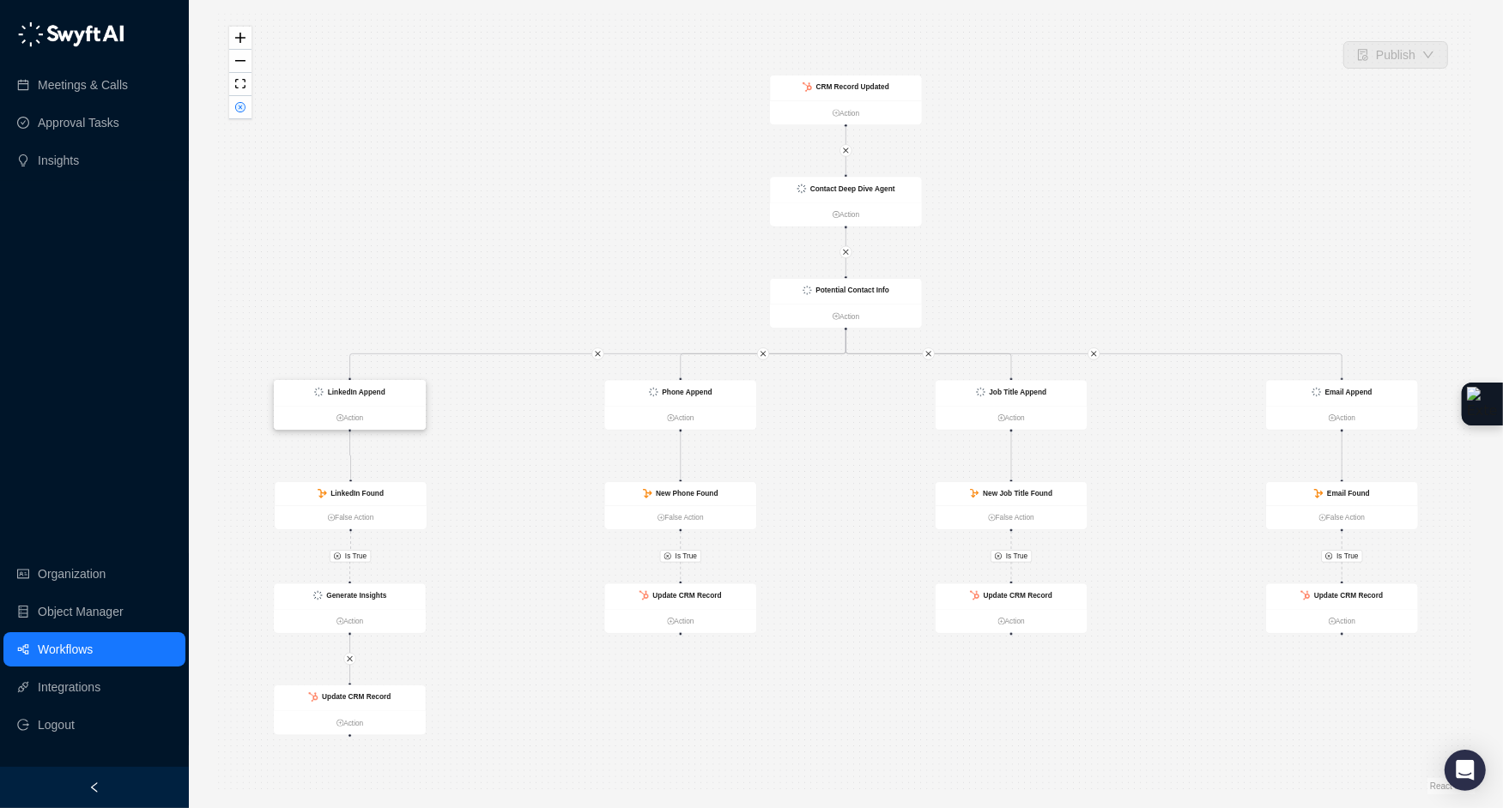
click at [364, 395] on strong "LinkedIn Append" at bounding box center [356, 392] width 57 height 8
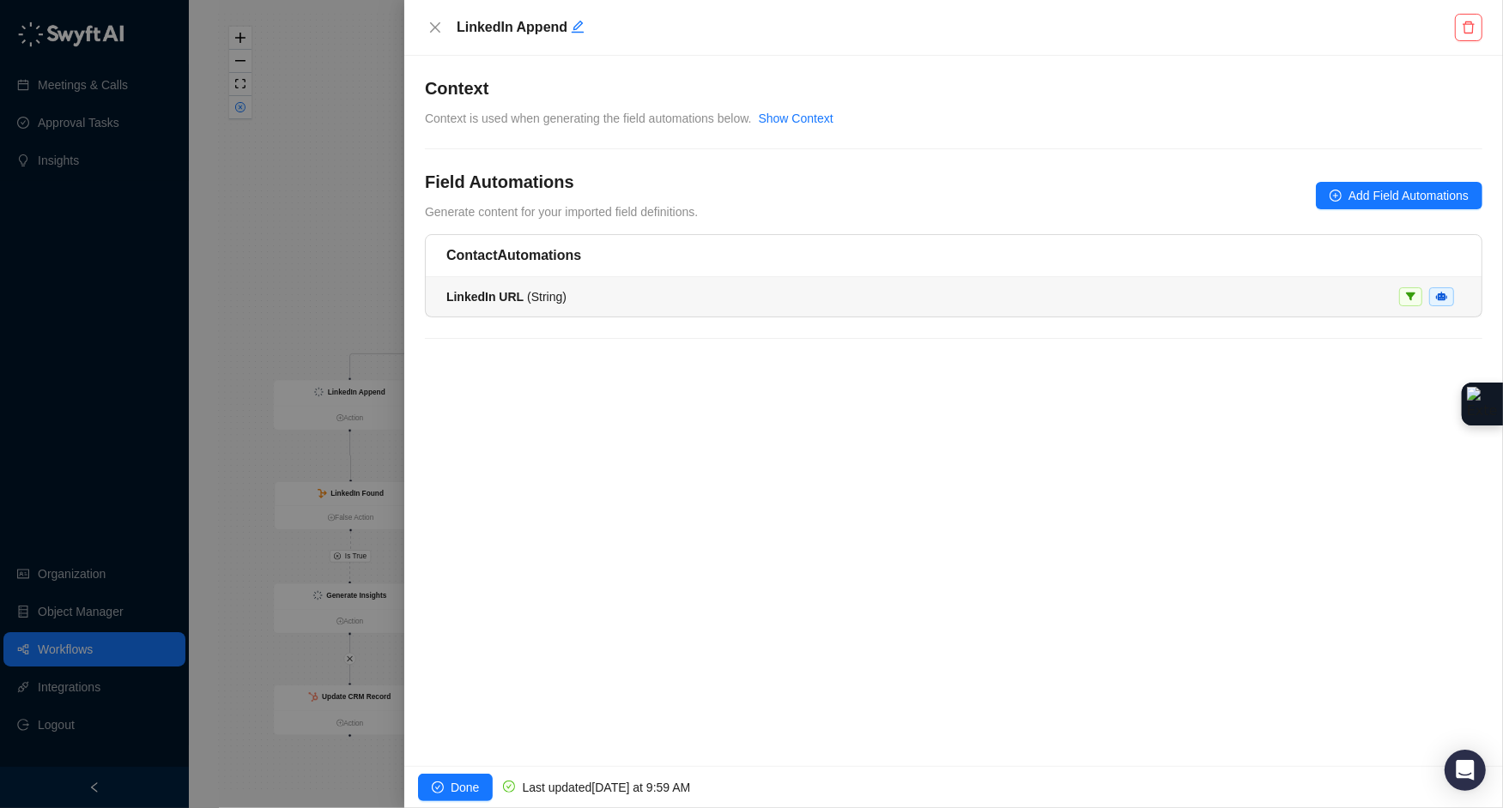
click at [740, 282] on li "LinkedIn URL ( String )" at bounding box center [953, 296] width 1055 height 39
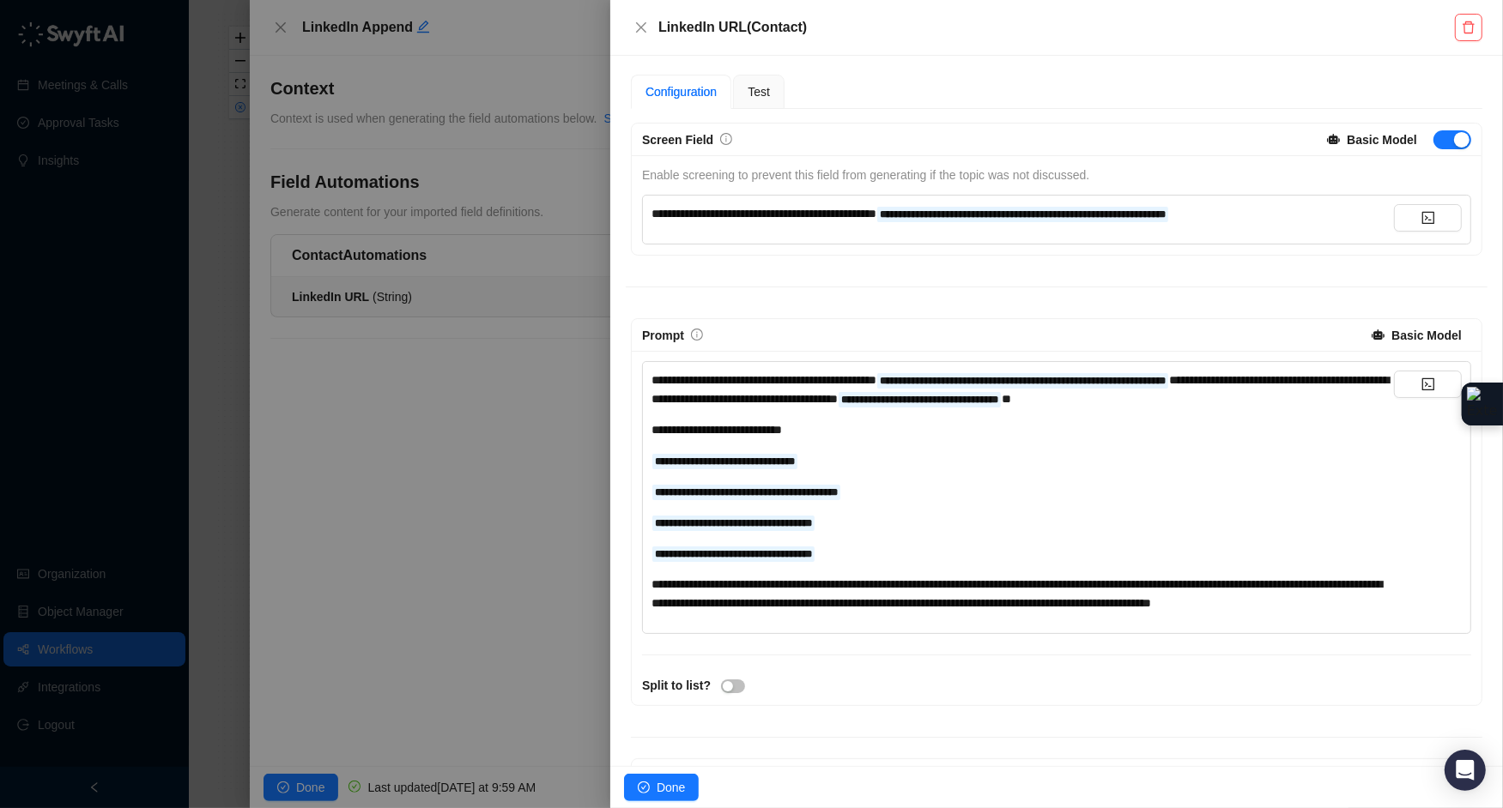
scroll to position [123, 0]
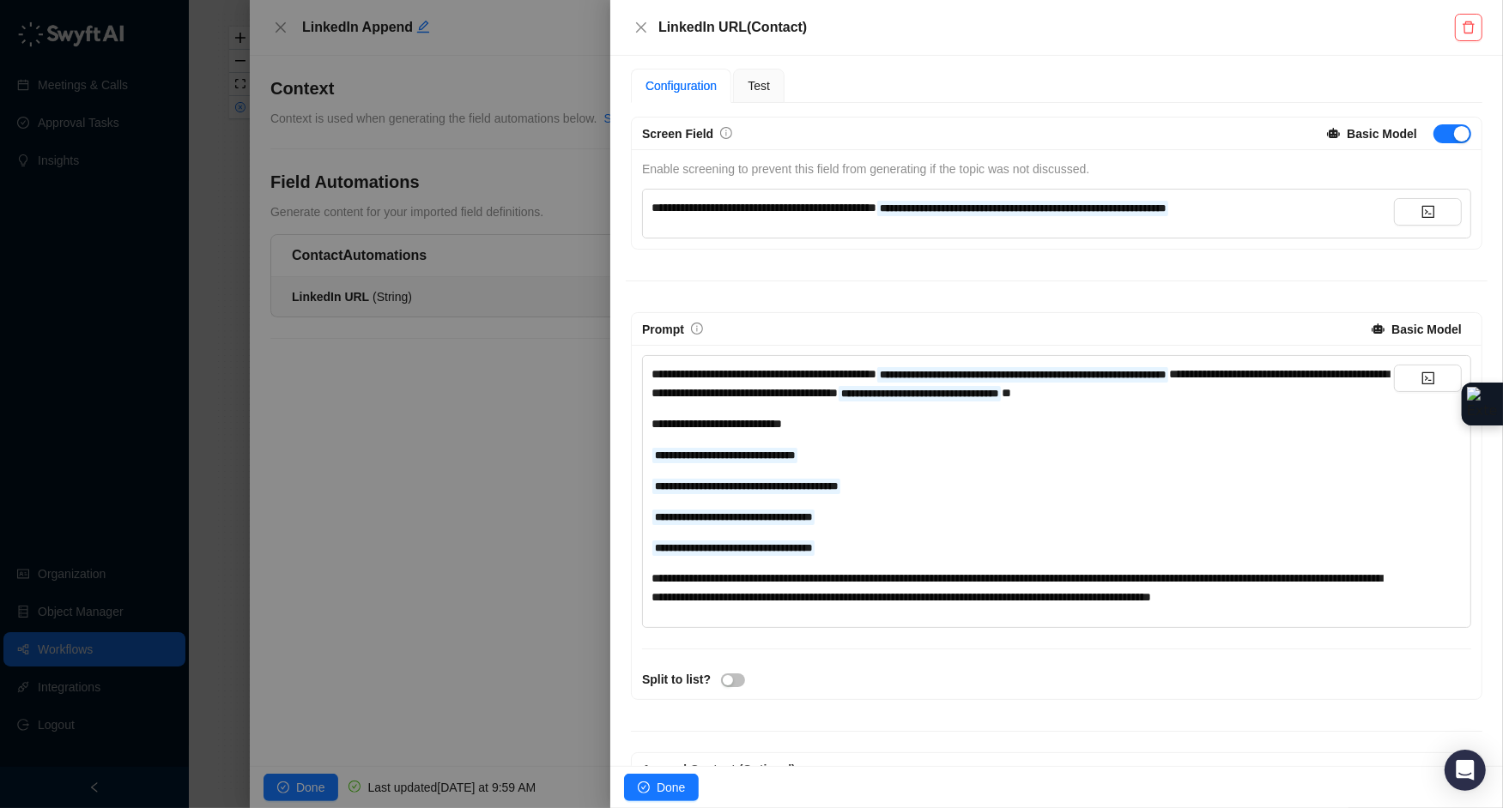
click at [791, 607] on div "**********" at bounding box center [1022, 588] width 742 height 38
click at [657, 789] on span "Done" at bounding box center [670, 787] width 28 height 19
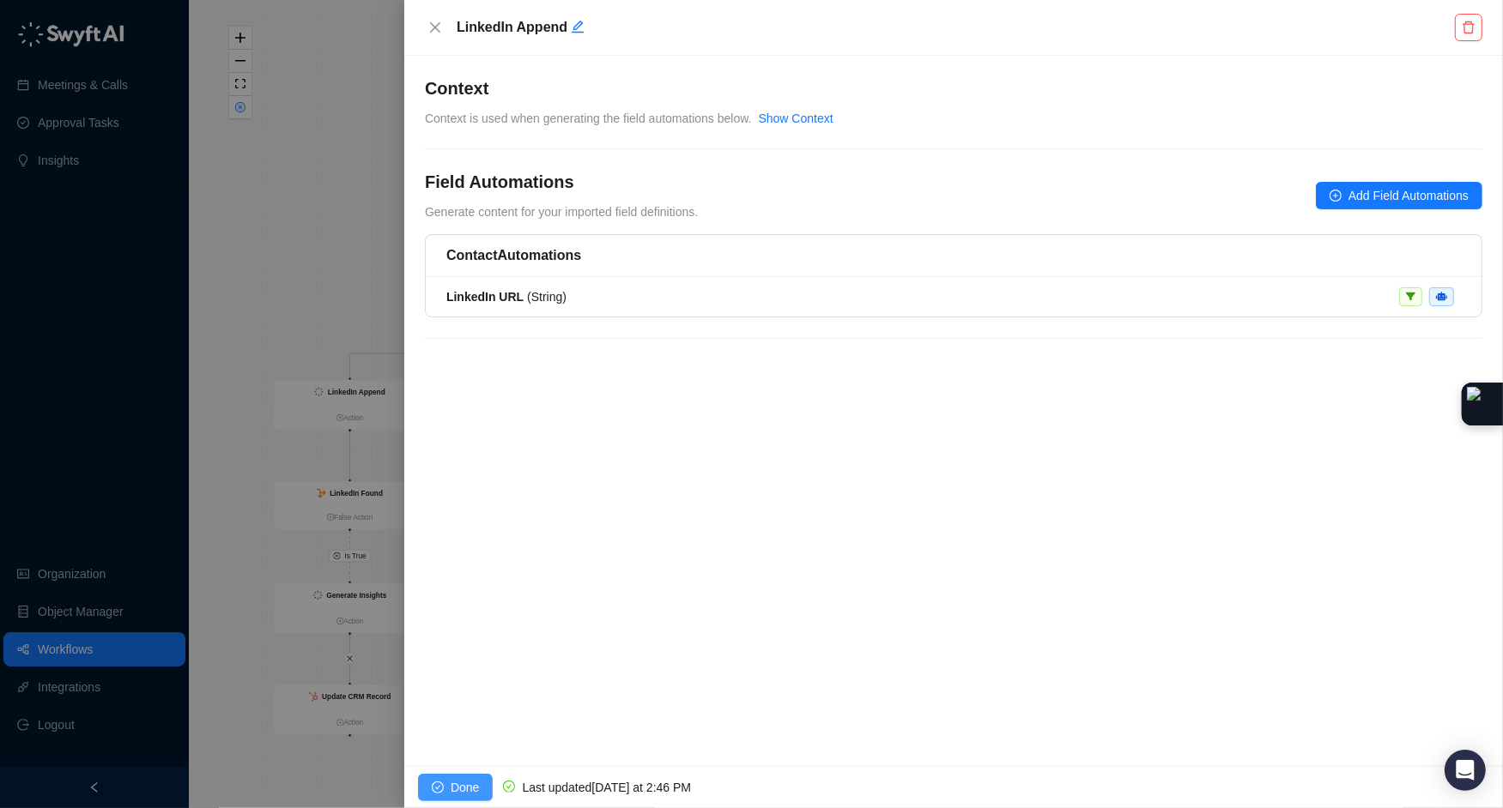
click at [474, 777] on button "Done" at bounding box center [455, 787] width 75 height 27
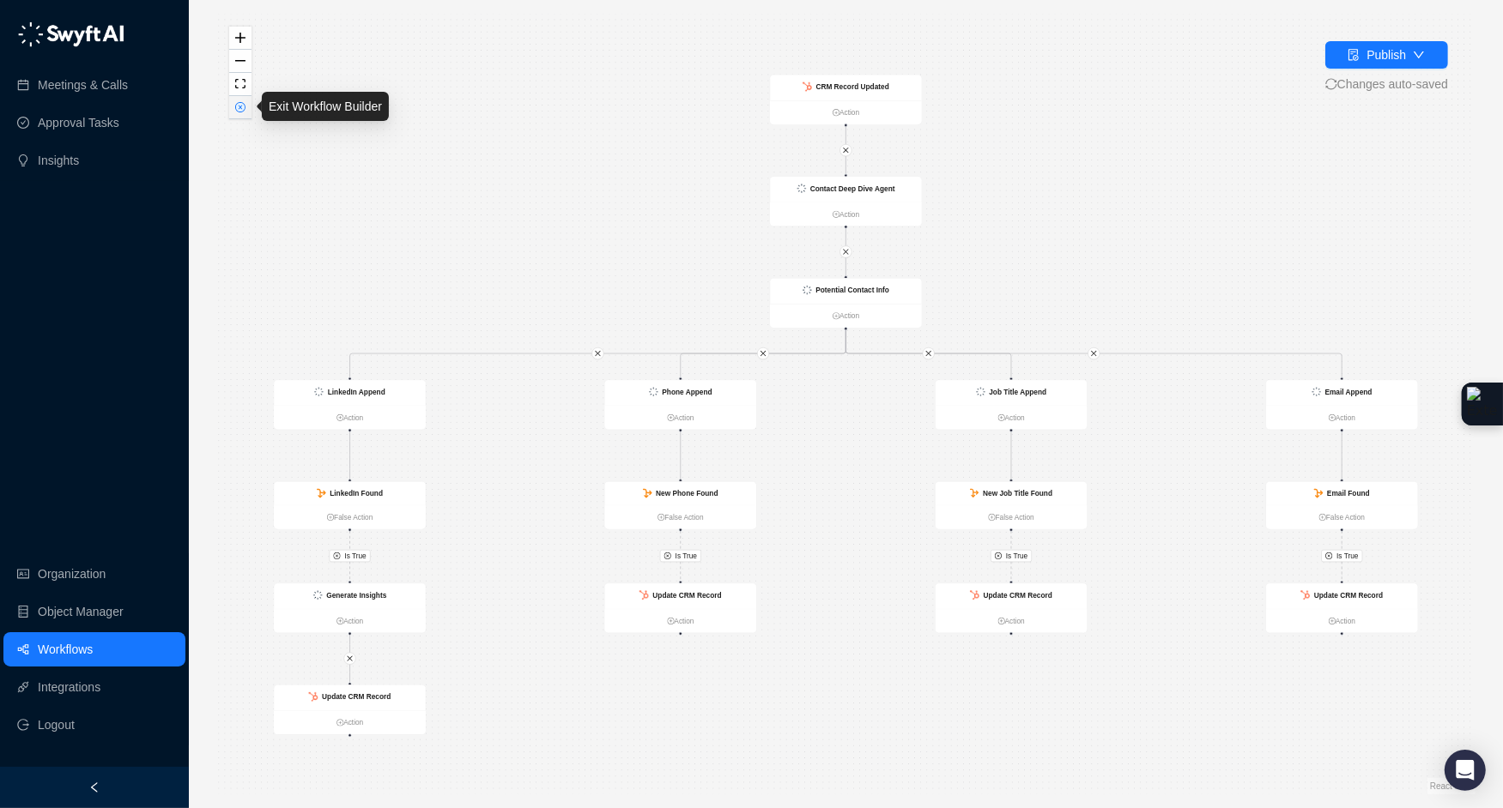
click at [245, 114] on button "button" at bounding box center [240, 107] width 22 height 23
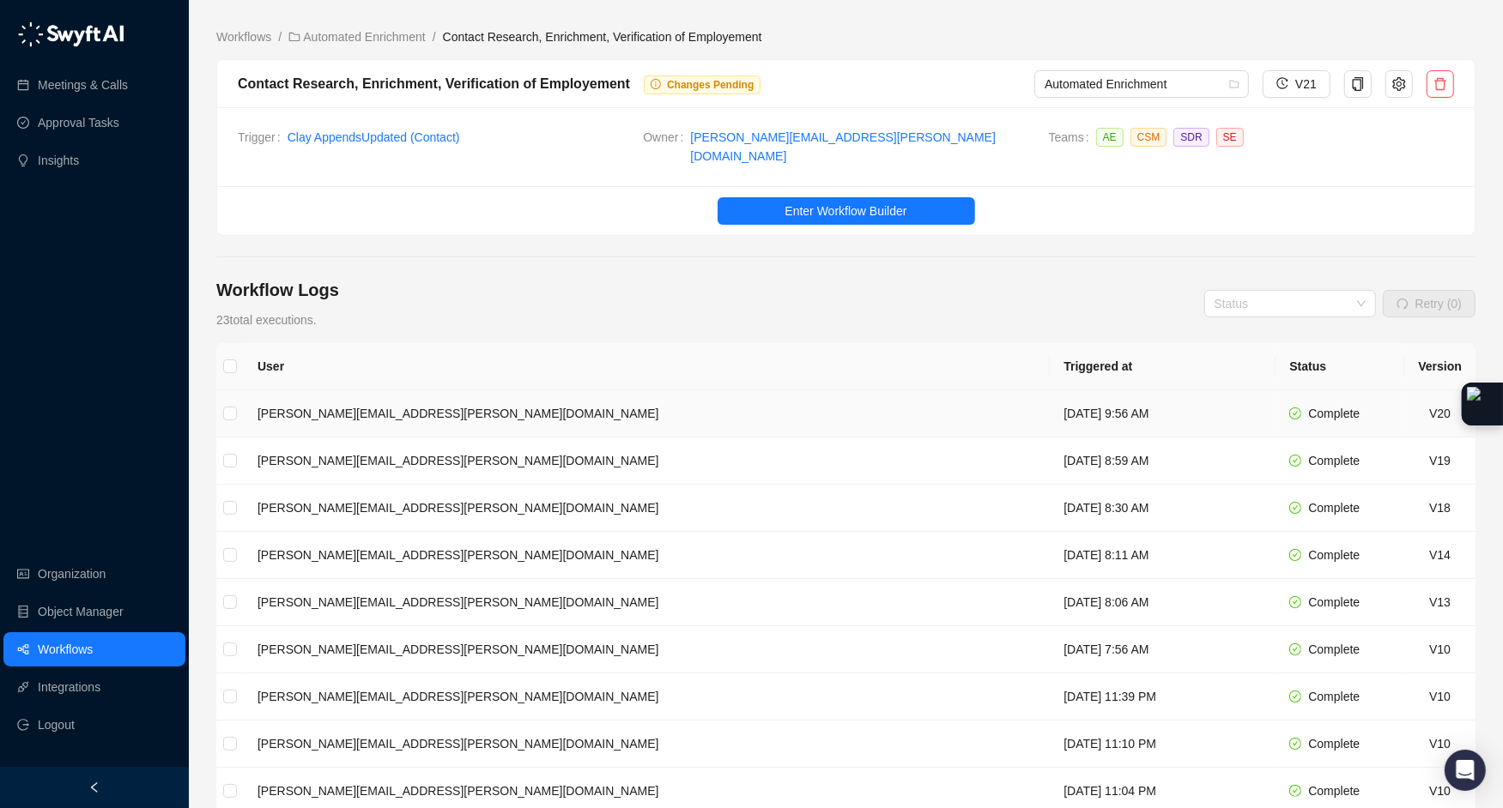
click at [448, 409] on td "[PERSON_NAME][EMAIL_ADDRESS][PERSON_NAME][DOMAIN_NAME]" at bounding box center [647, 413] width 806 height 47
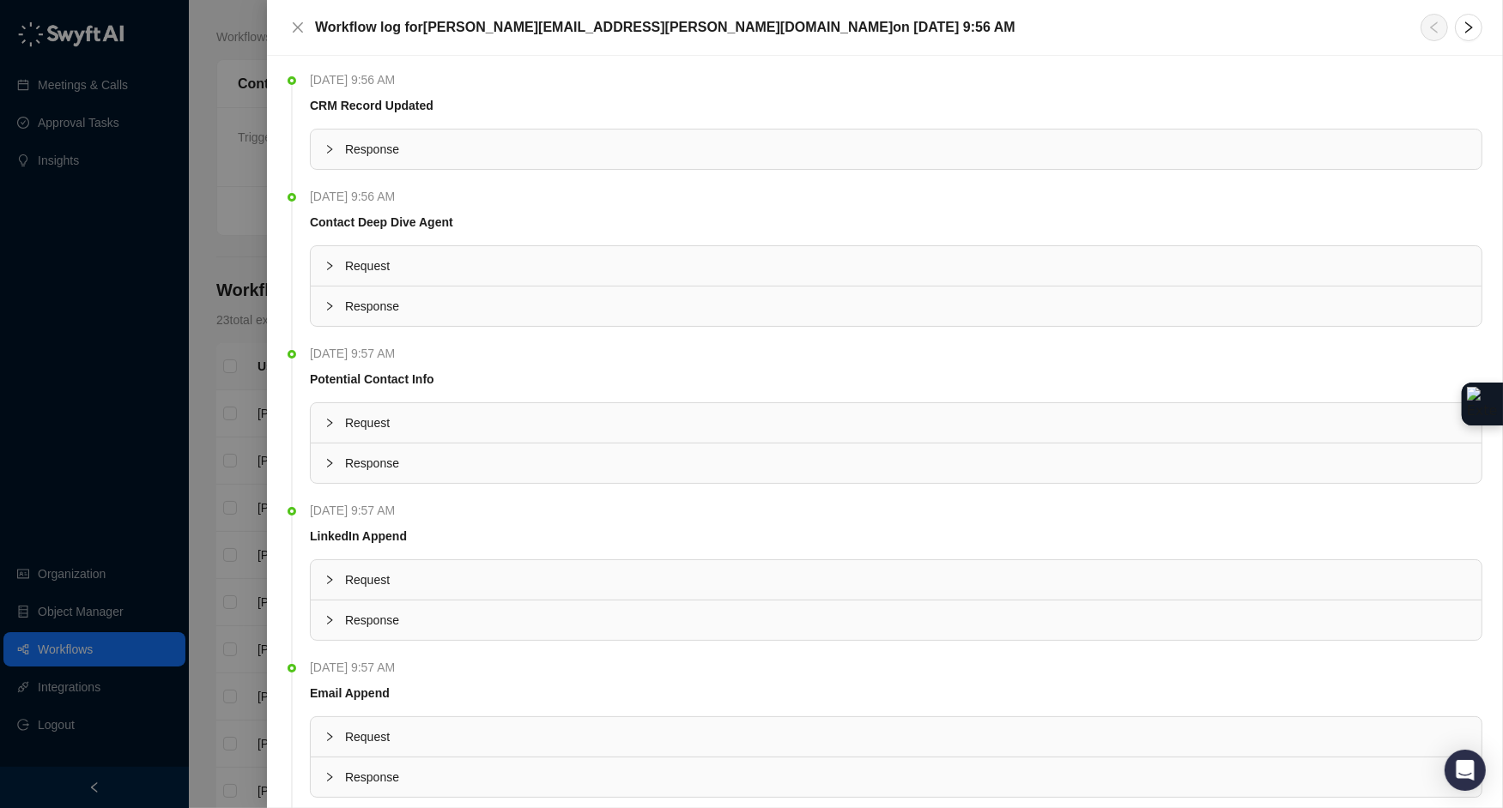
click at [324, 159] on div "Response" at bounding box center [896, 149] width 1170 height 39
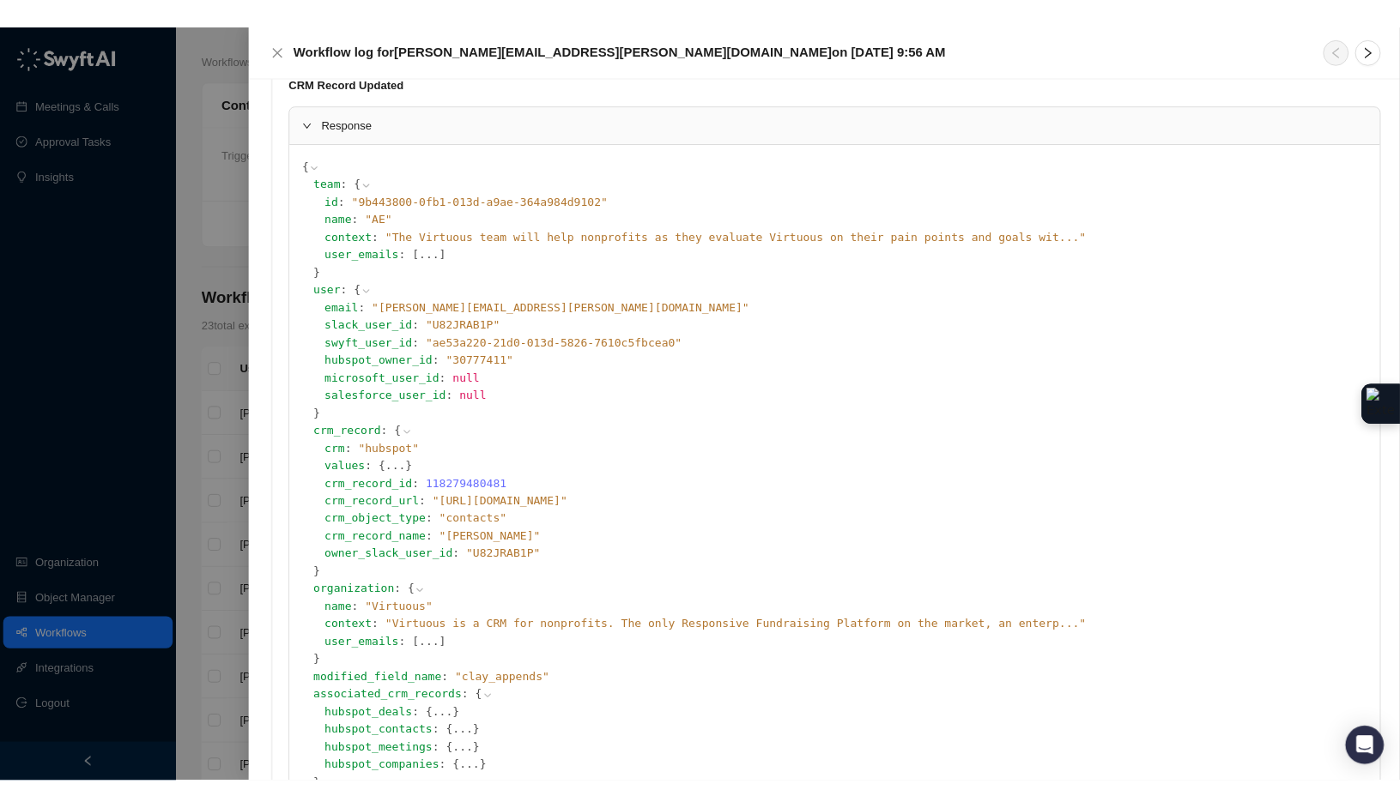
scroll to position [47, 0]
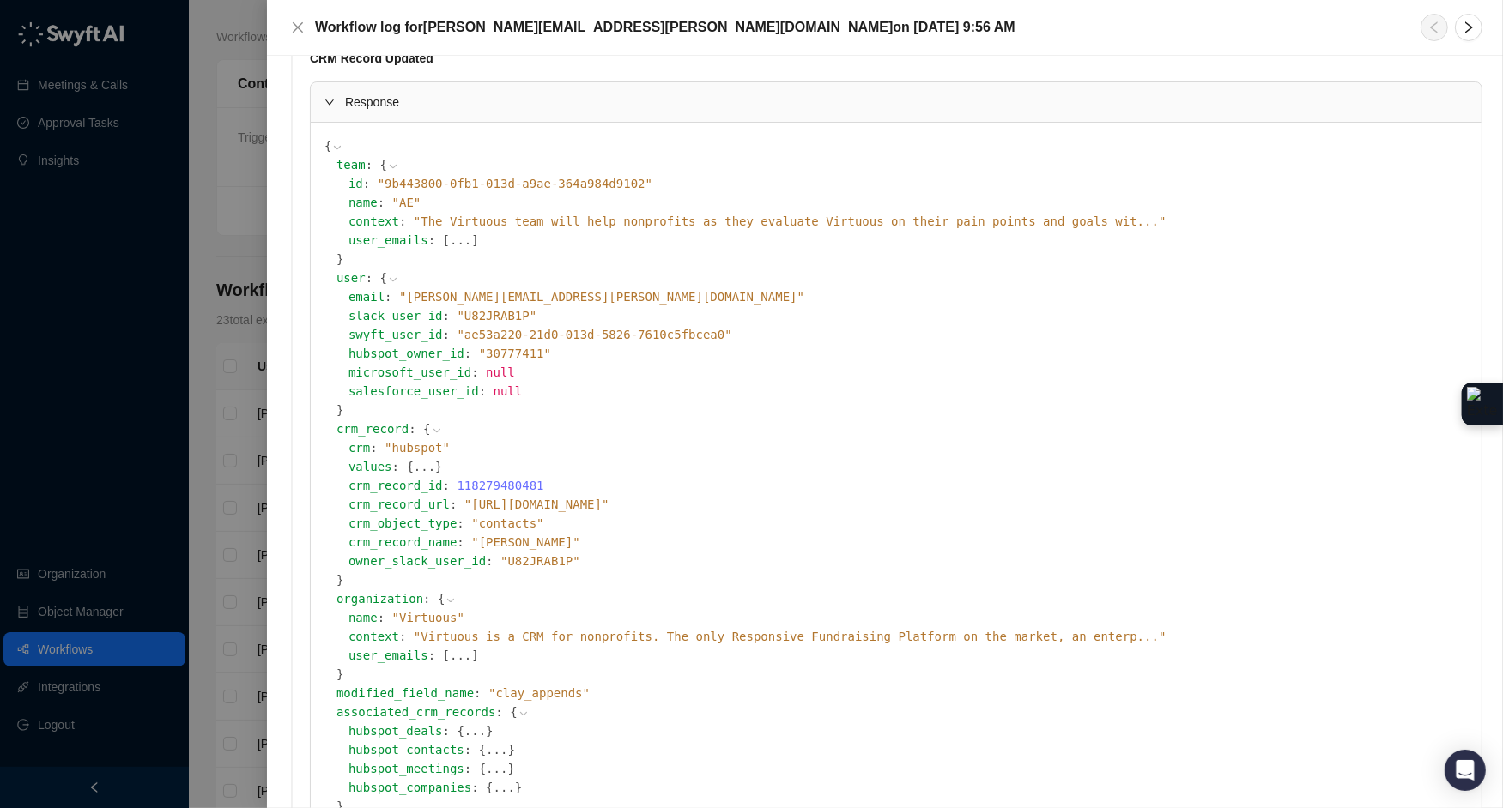
click at [0, 0] on icon at bounding box center [0, 0] width 0 height 0
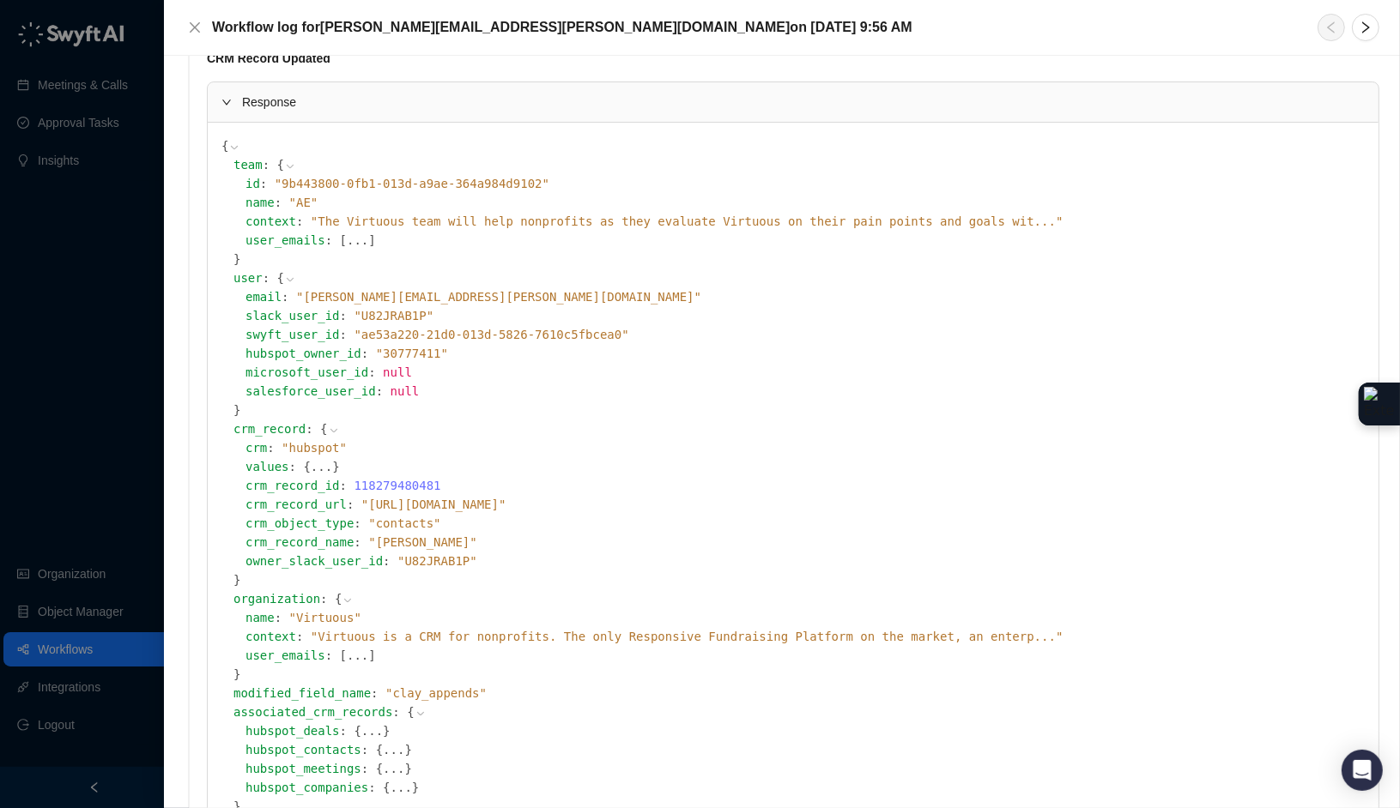
click at [197, 12] on div "Workflow log for emily.beck@virtuous.org on Wednesday, 09/10/25, 9:56 AM" at bounding box center [782, 28] width 1236 height 56
click at [197, 15] on div "Workflow log for emily.beck@virtuous.org on Wednesday, 09/10/25, 9:56 AM" at bounding box center [781, 27] width 1194 height 27
click at [197, 20] on button "Close" at bounding box center [194, 27] width 21 height 21
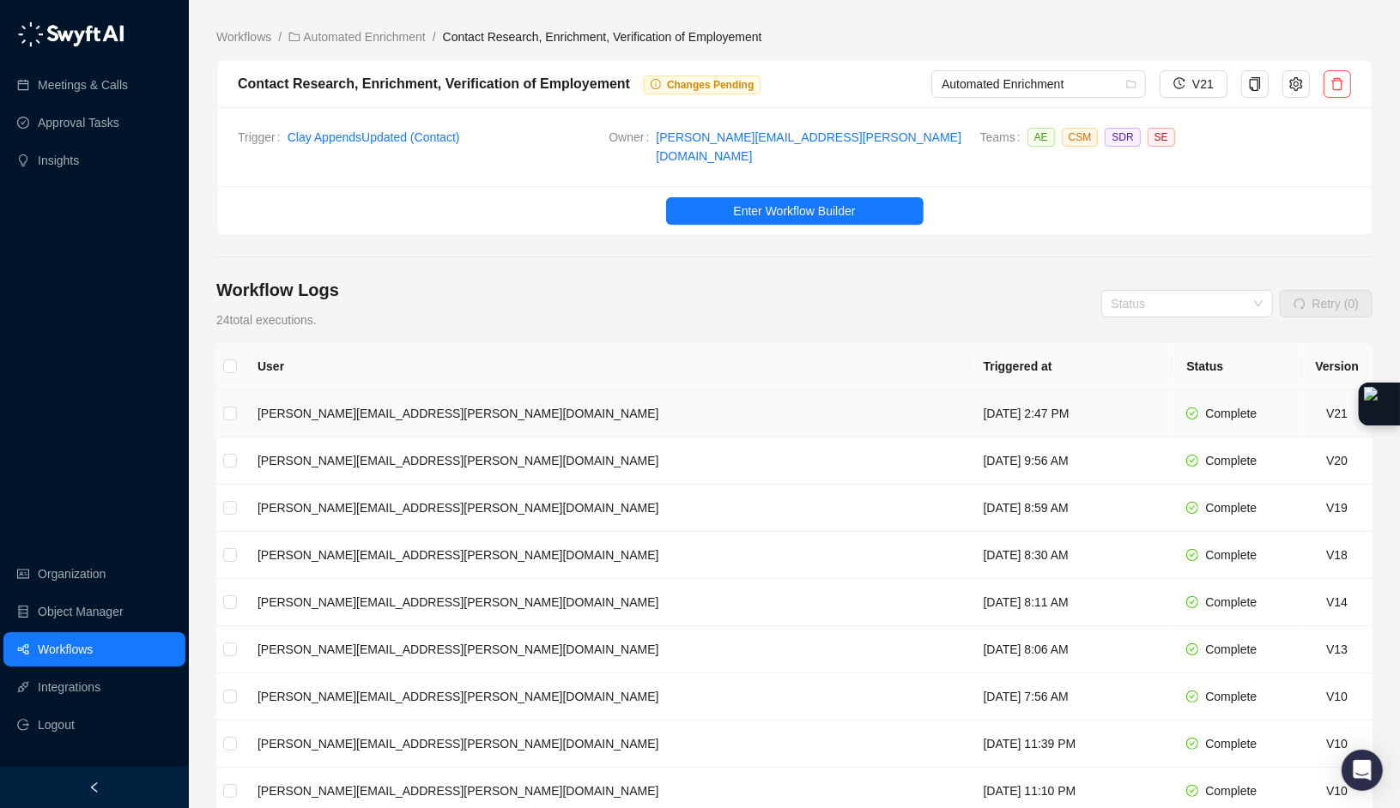
click at [970, 390] on td "[DATE] 2:47 PM" at bounding box center [1071, 413] width 203 height 47
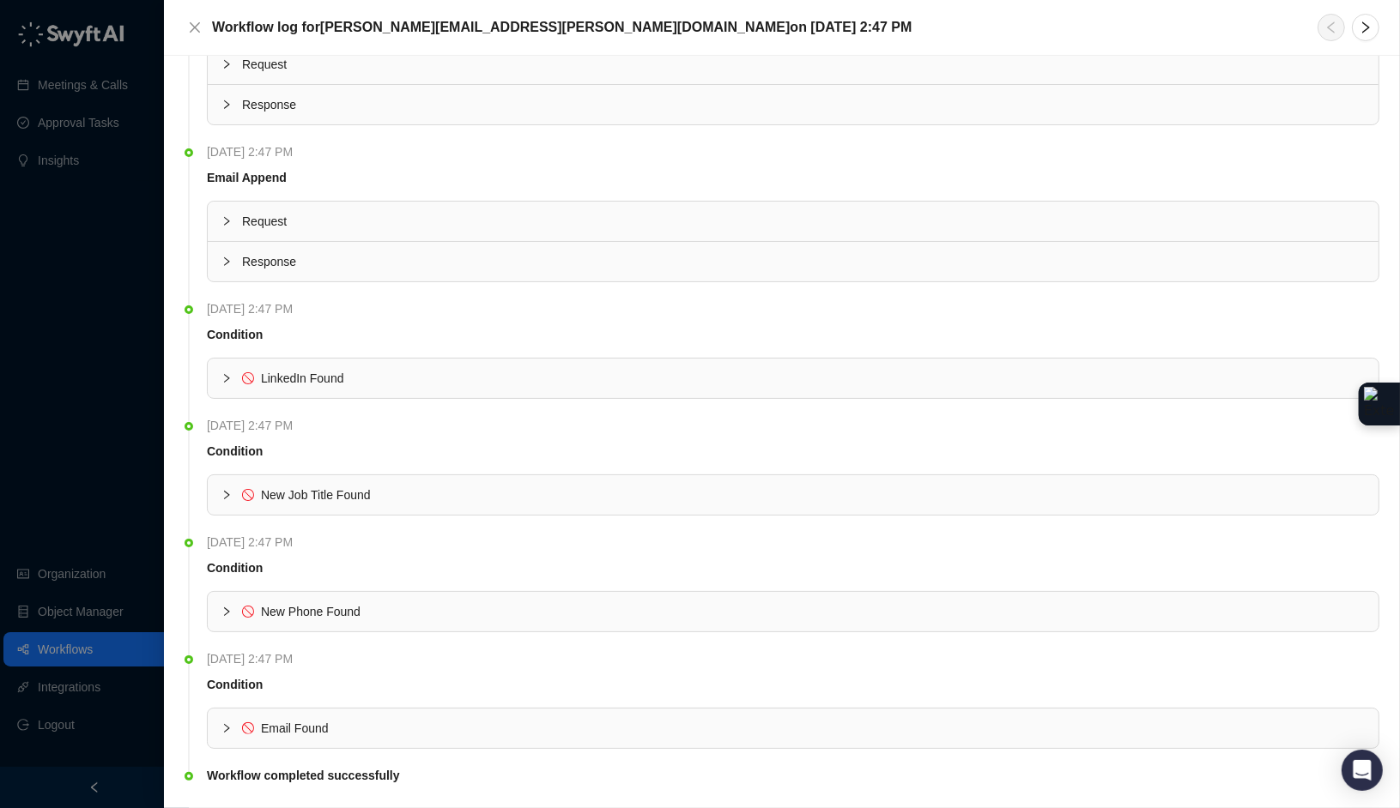
scroll to position [825, 0]
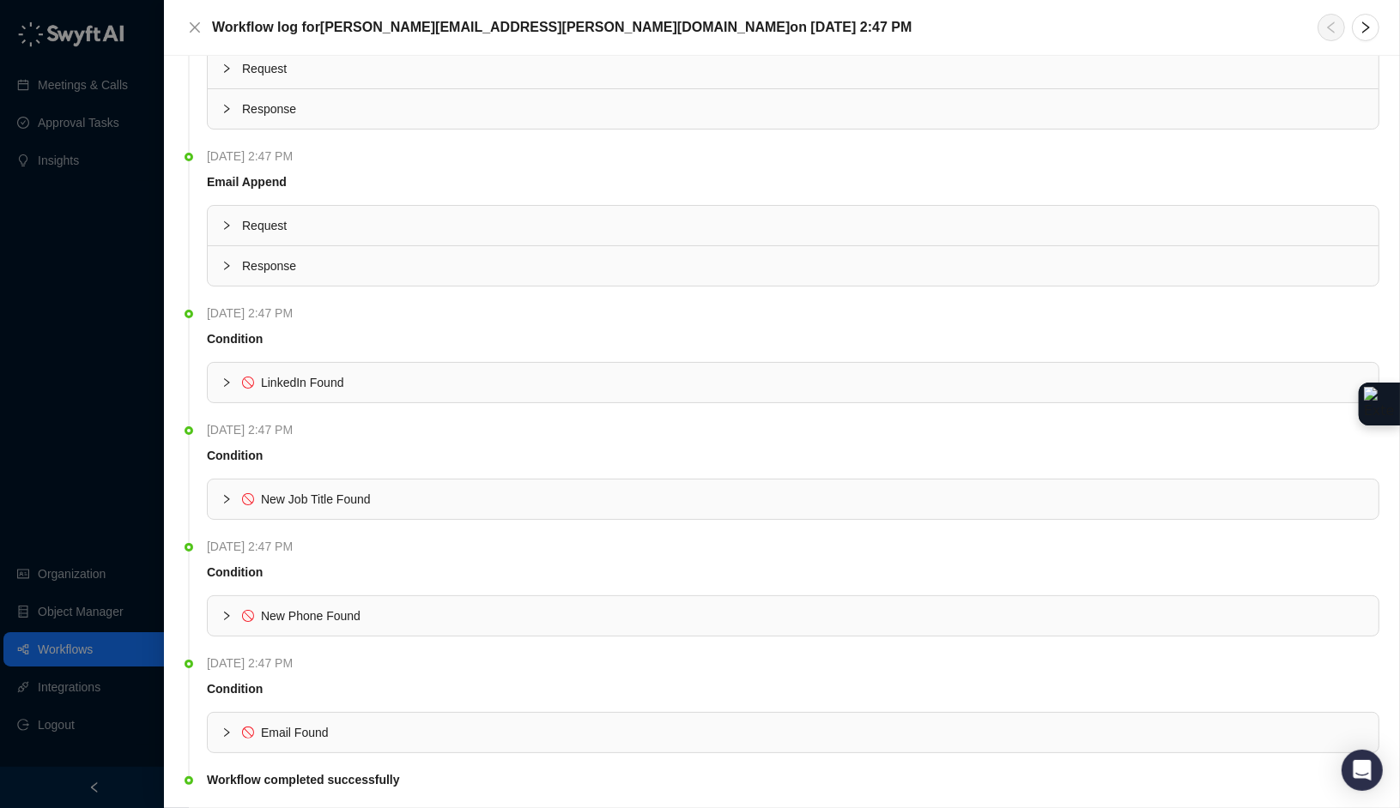
click at [229, 381] on div at bounding box center [231, 382] width 21 height 19
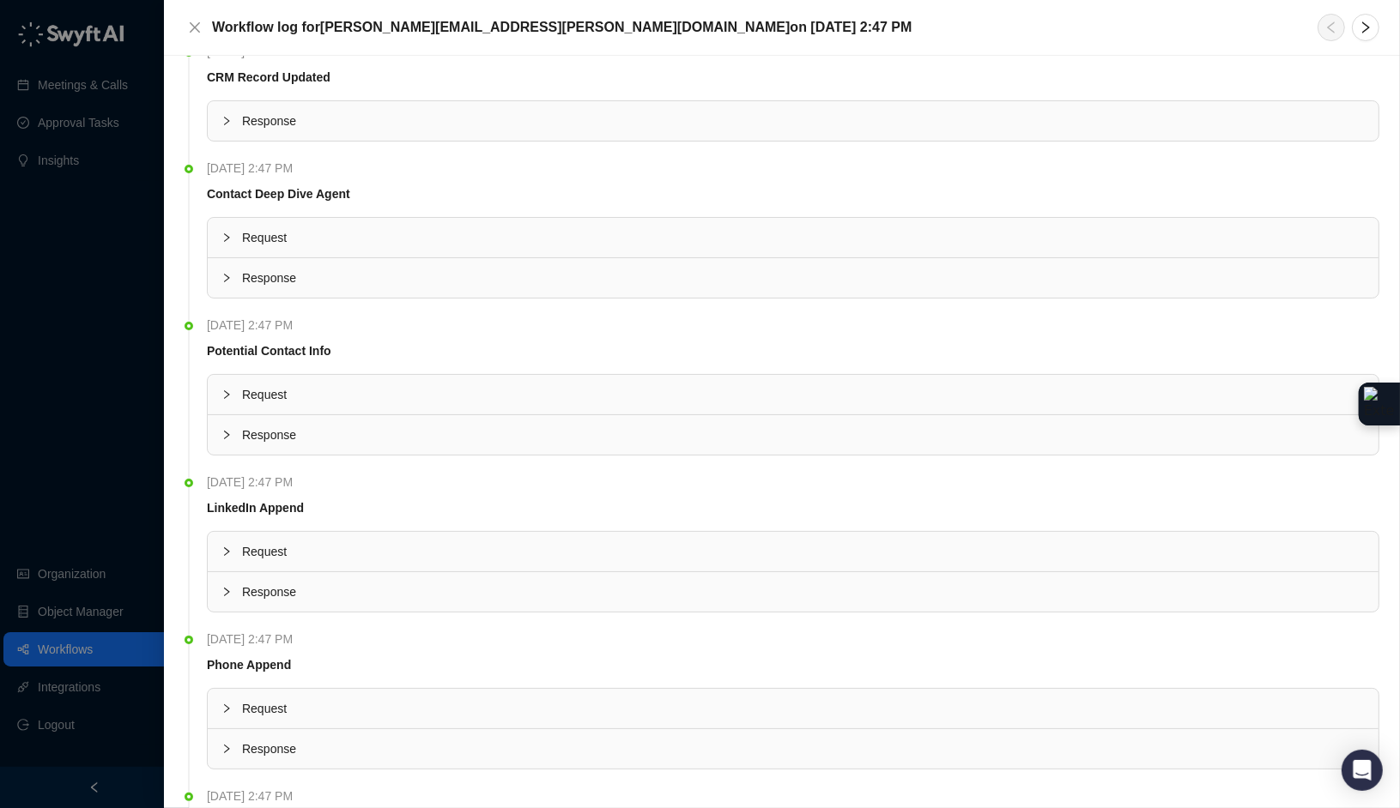
scroll to position [0, 0]
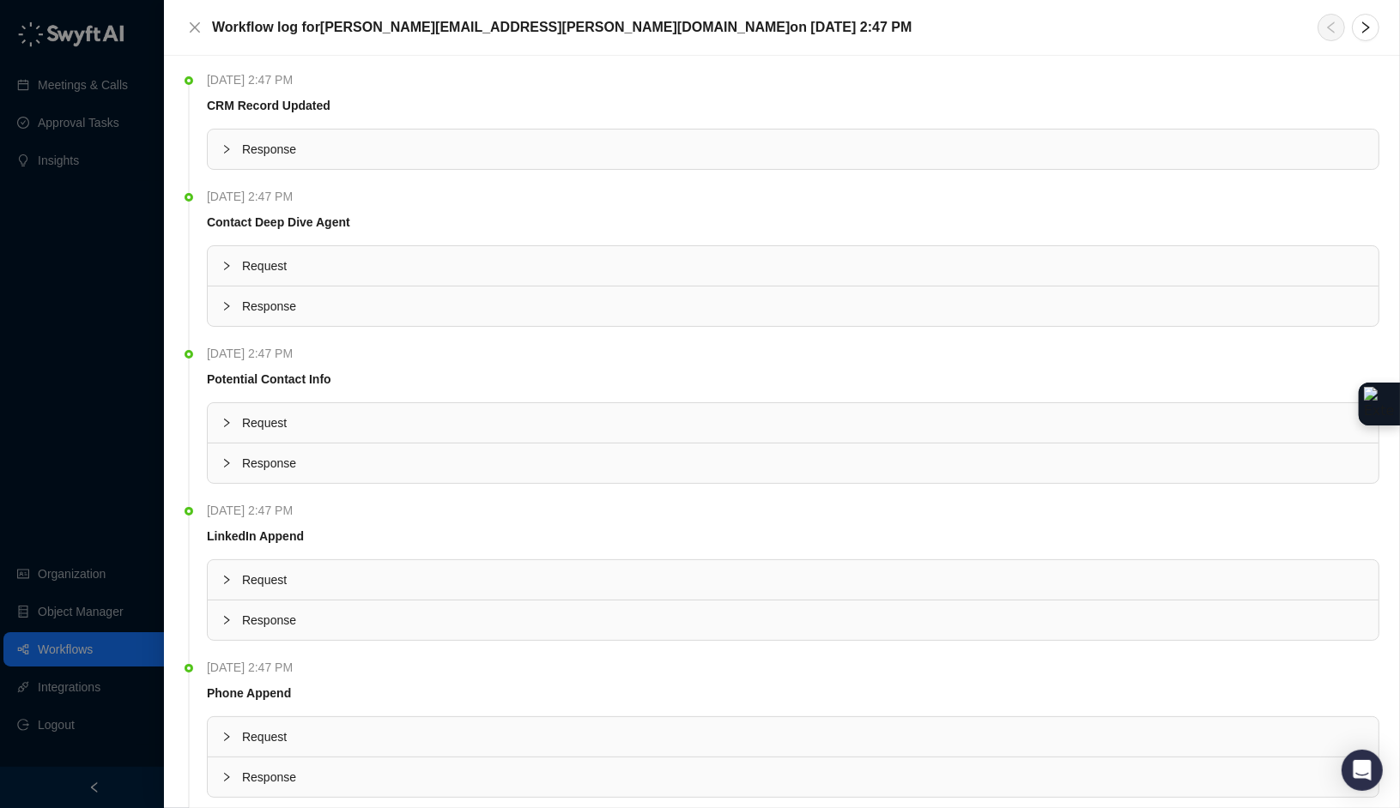
click at [217, 474] on div "Response" at bounding box center [793, 463] width 1170 height 39
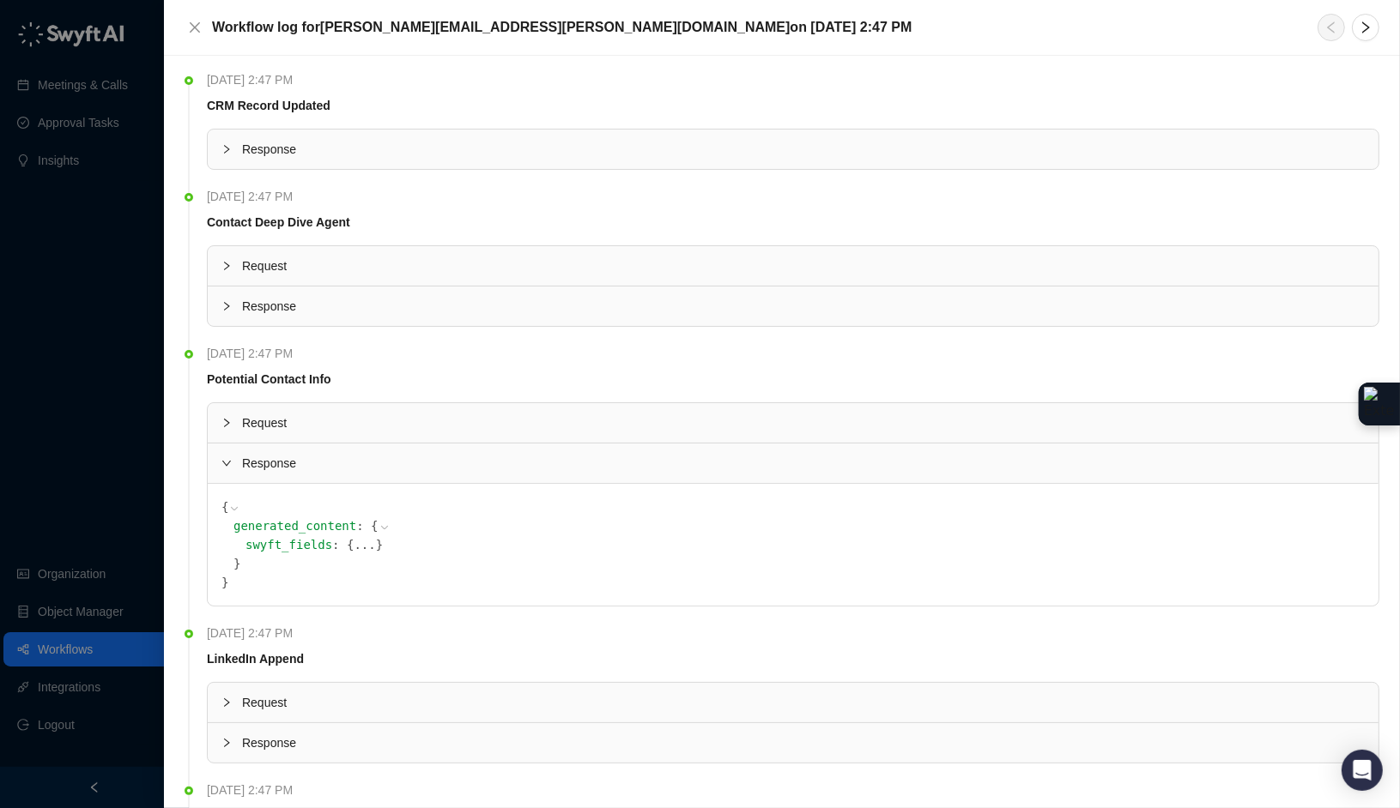
click at [363, 547] on button "..." at bounding box center [364, 544] width 21 height 19
click at [486, 558] on button "..." at bounding box center [477, 563] width 21 height 19
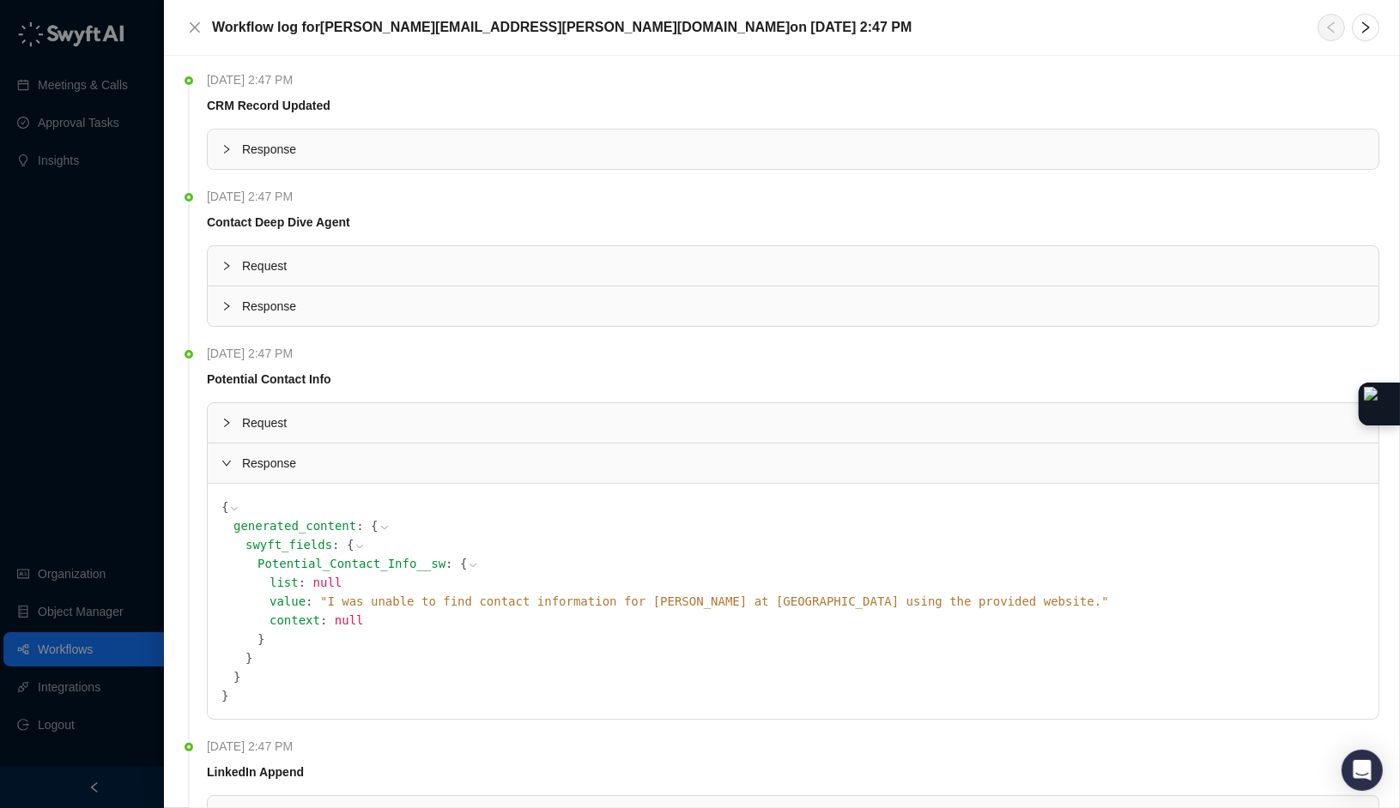
click at [504, 595] on span "" I was unable to find contact information for [PERSON_NAME] at UNTOLD using th…" at bounding box center [714, 602] width 789 height 14
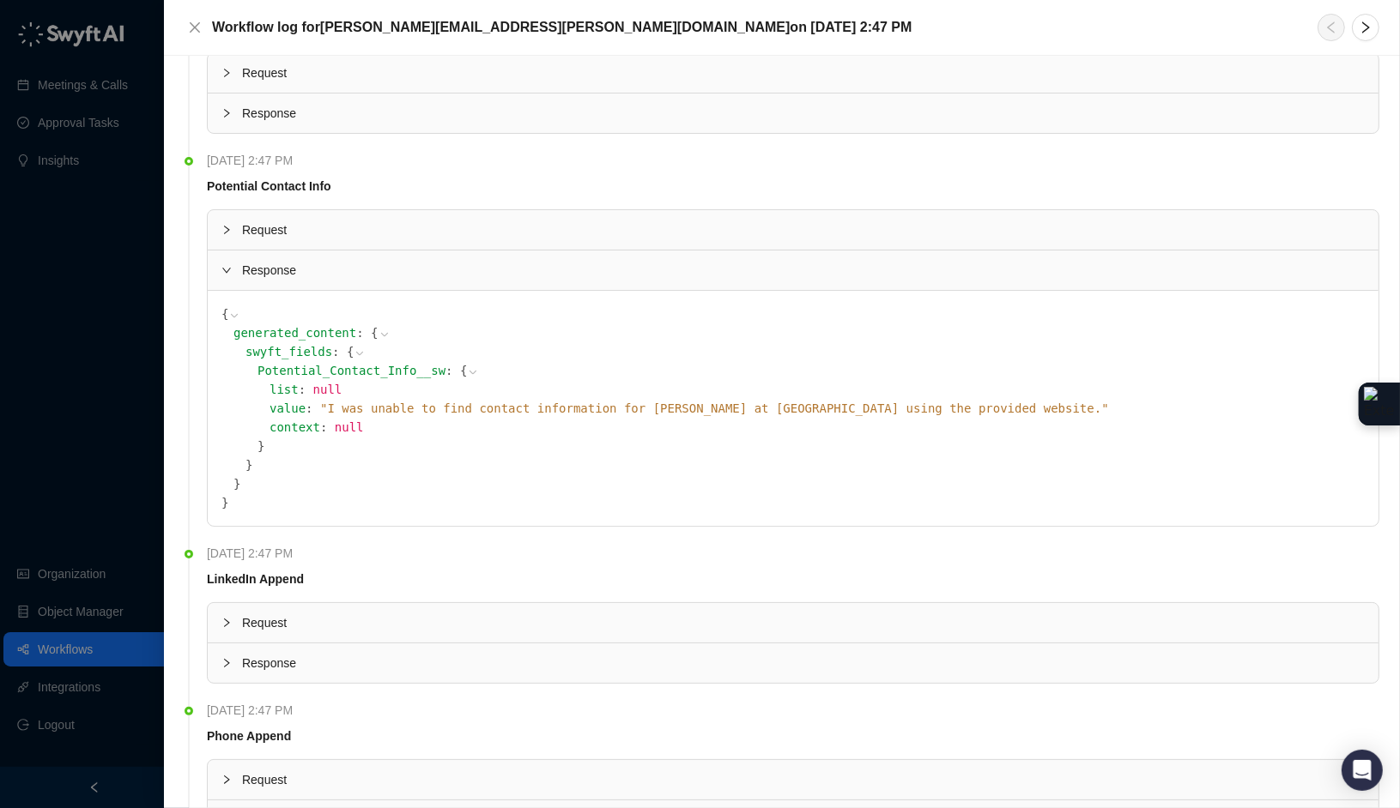
scroll to position [262, 0]
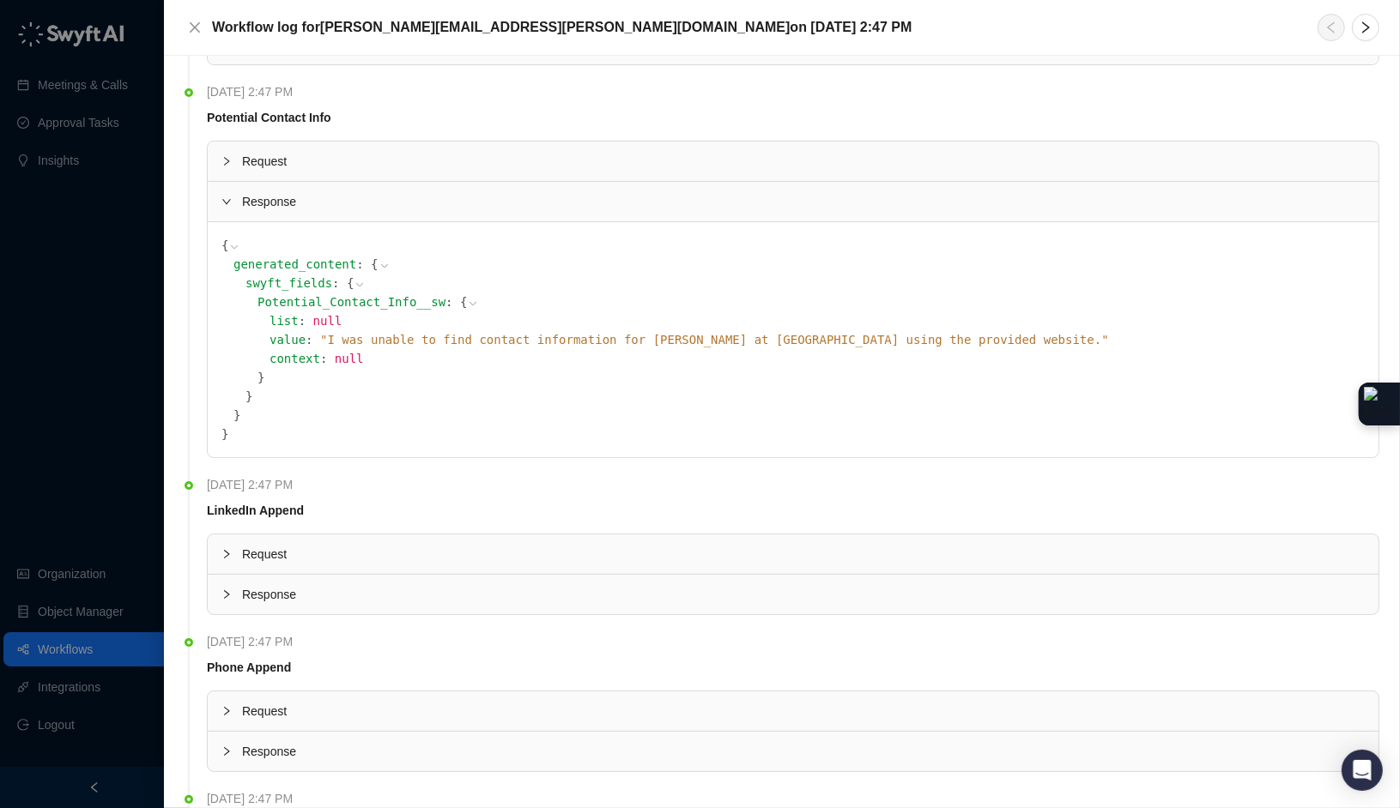
click at [271, 602] on div "Response" at bounding box center [793, 594] width 1170 height 39
click at [388, 670] on button "..." at bounding box center [386, 676] width 21 height 19
click at [396, 687] on button "..." at bounding box center [398, 695] width 21 height 19
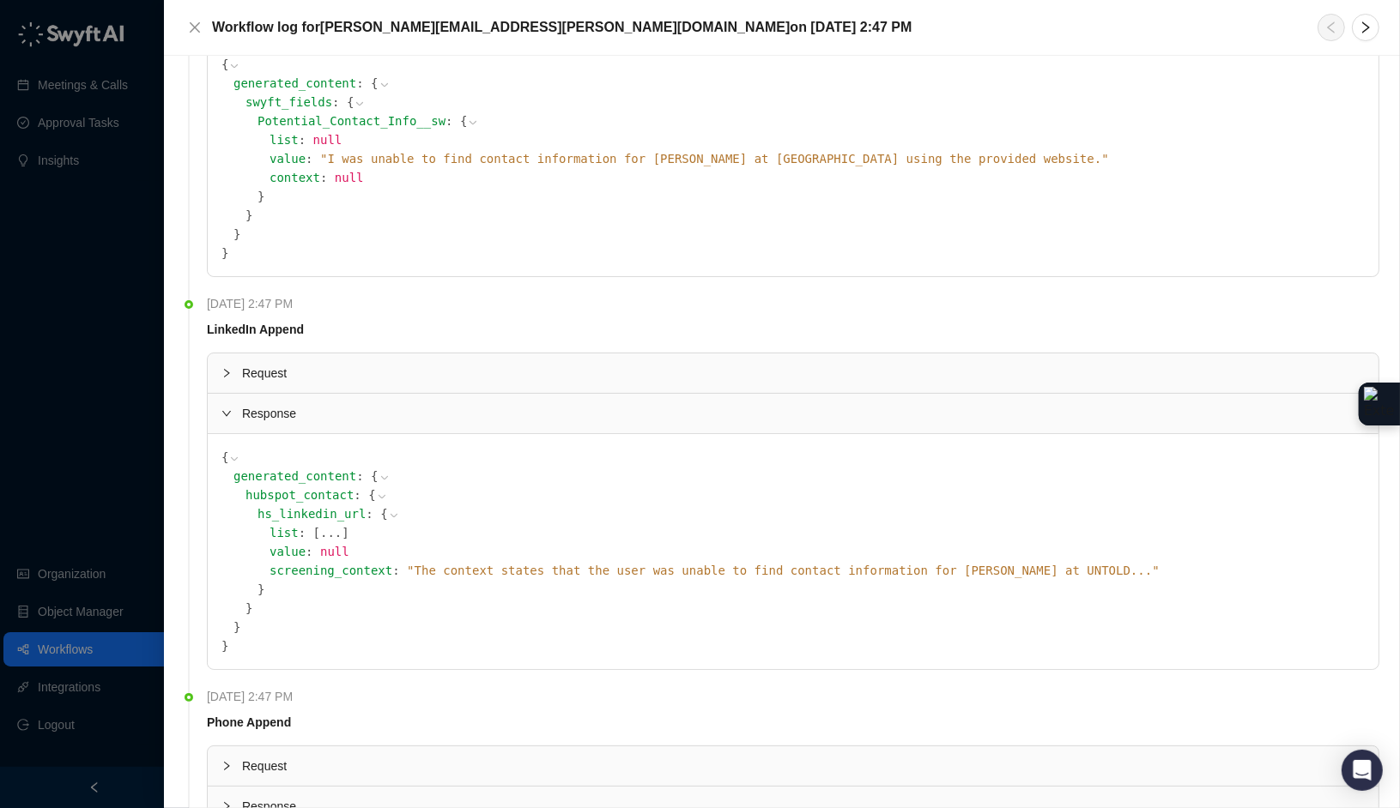
scroll to position [444, 0]
click at [479, 553] on div "value : null" at bounding box center [816, 550] width 1095 height 19
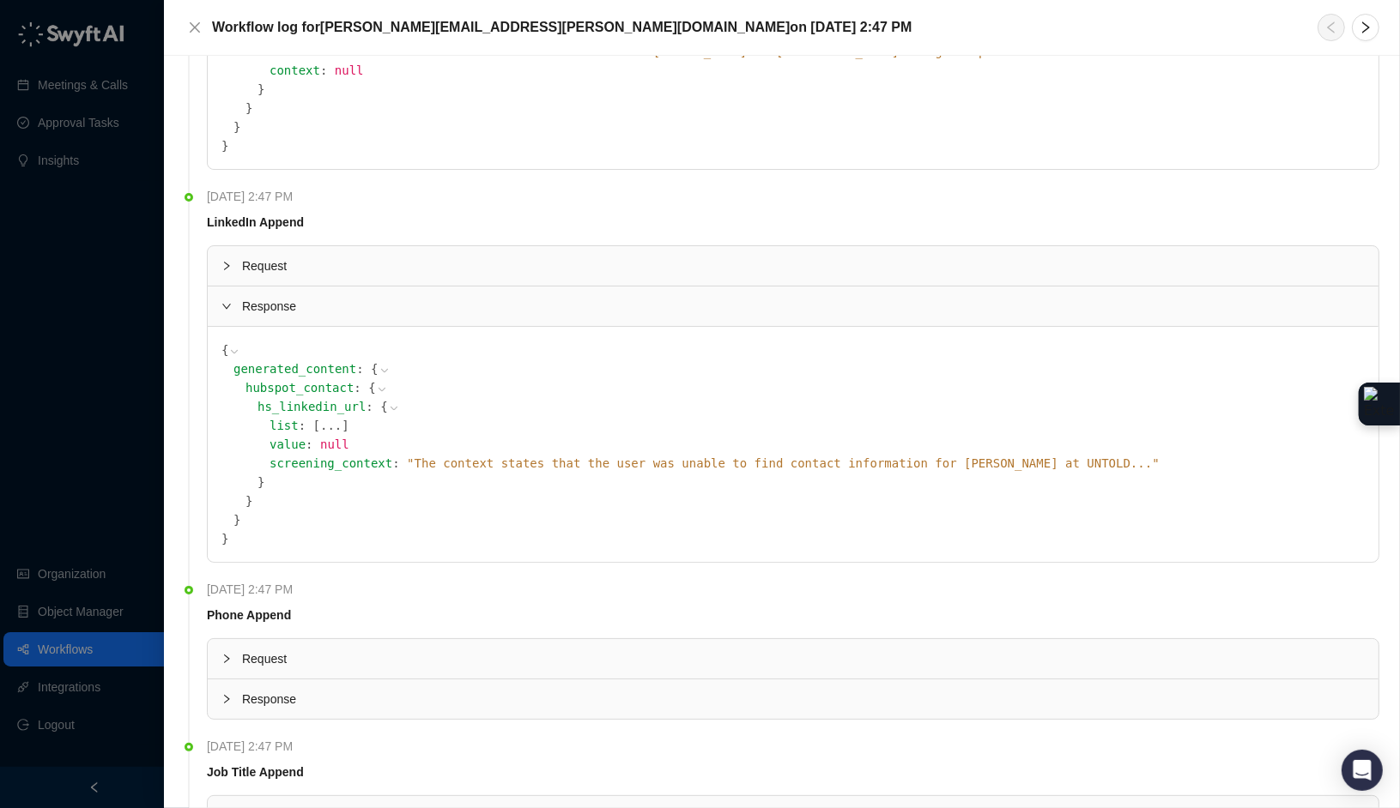
scroll to position [0, 0]
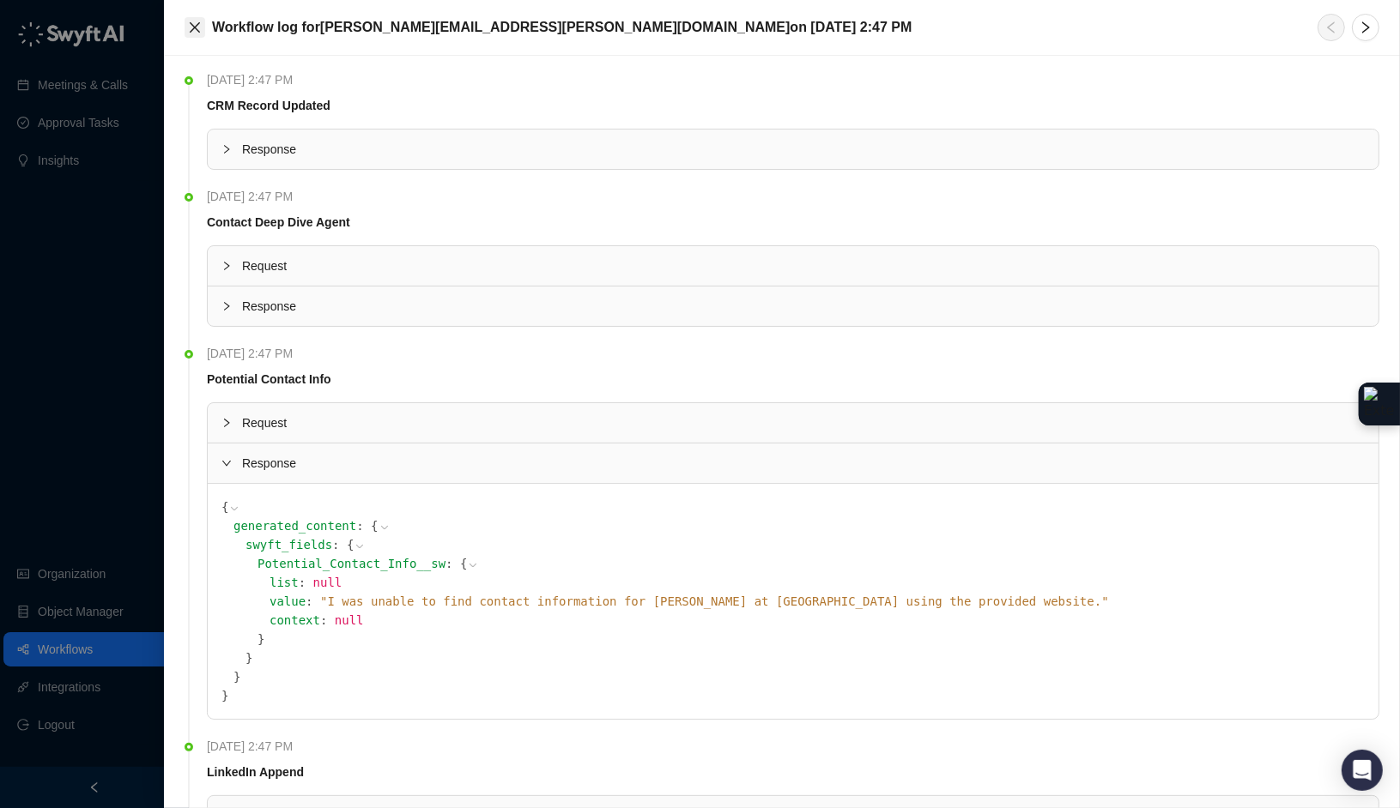
click at [196, 23] on icon "close" at bounding box center [195, 28] width 14 height 14
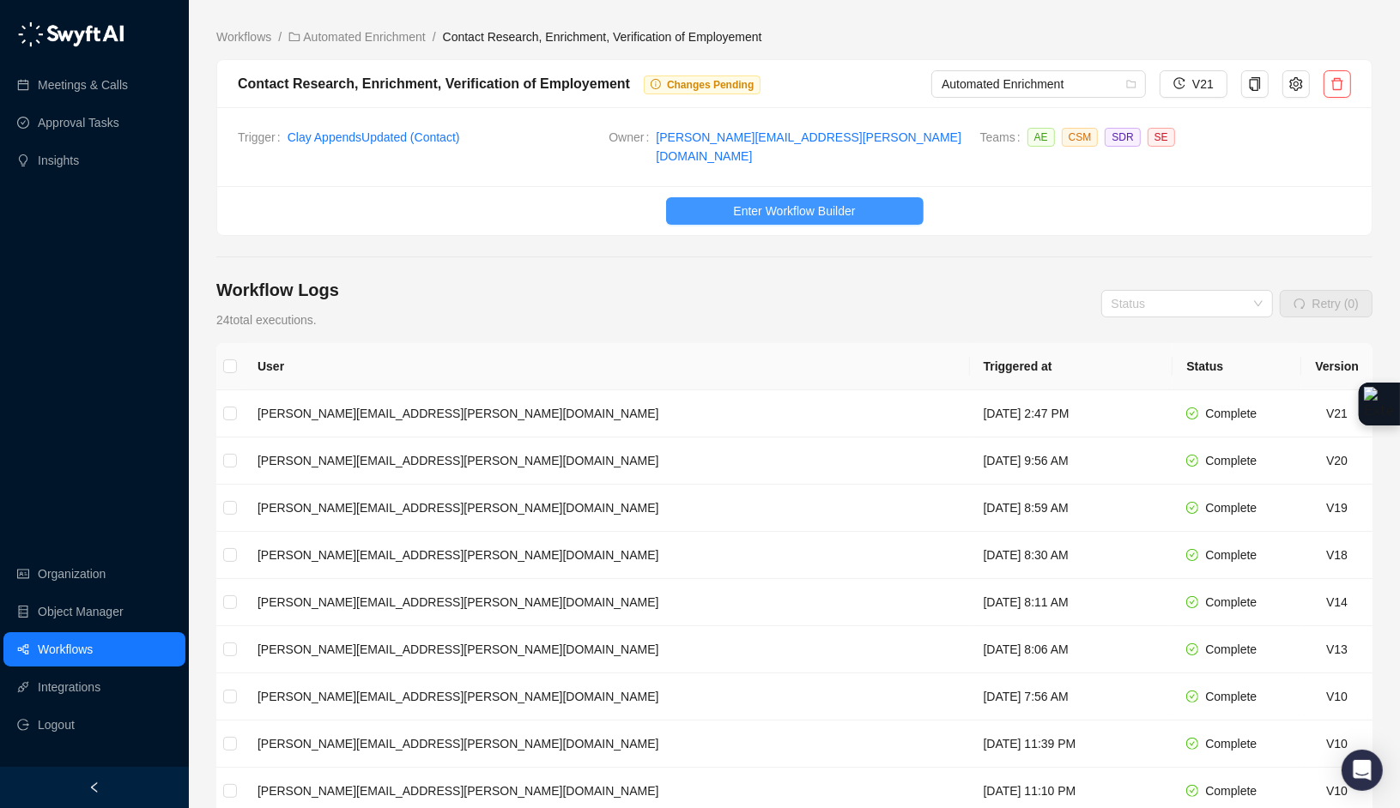
click at [770, 202] on span "Enter Workflow Builder" at bounding box center [794, 211] width 122 height 19
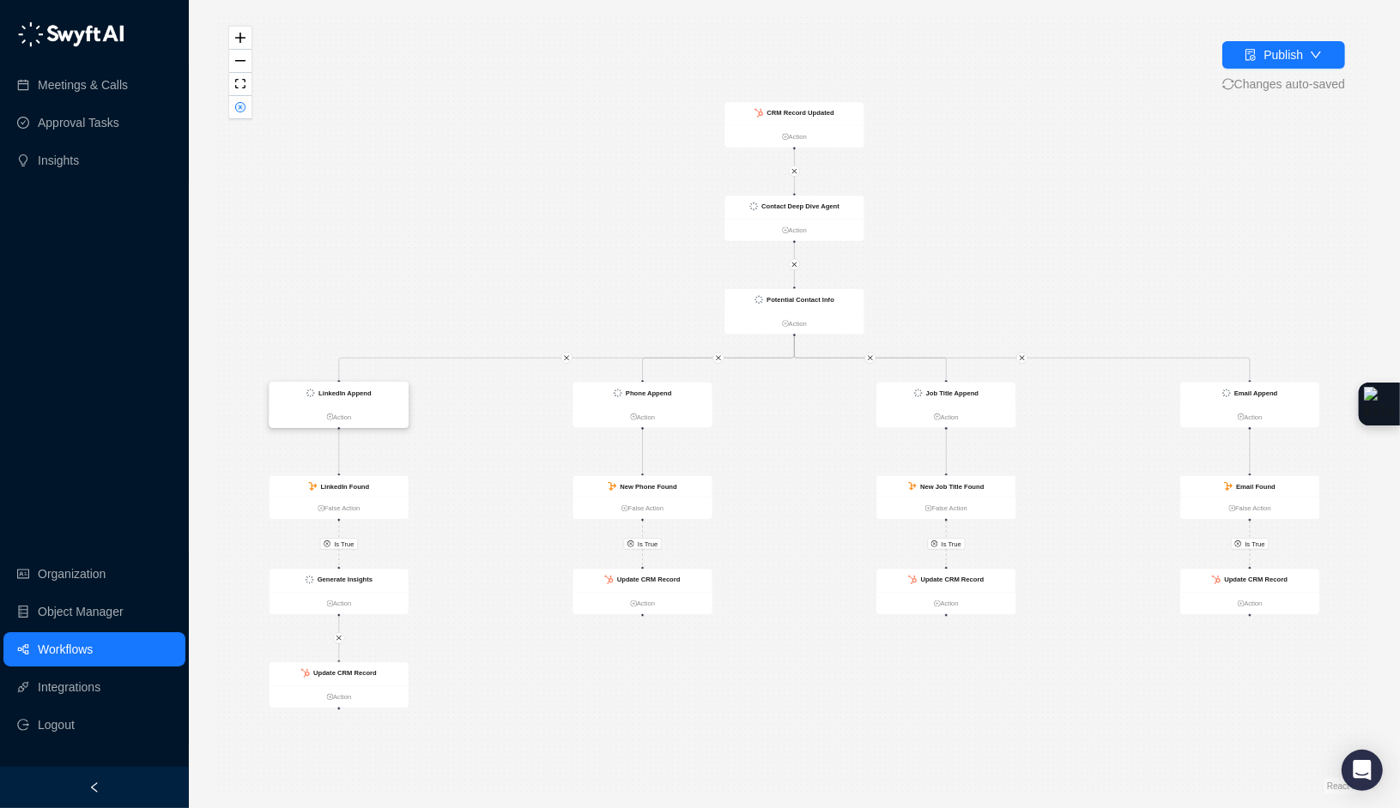
click at [390, 388] on div "LinkedIn Append" at bounding box center [338, 394] width 139 height 23
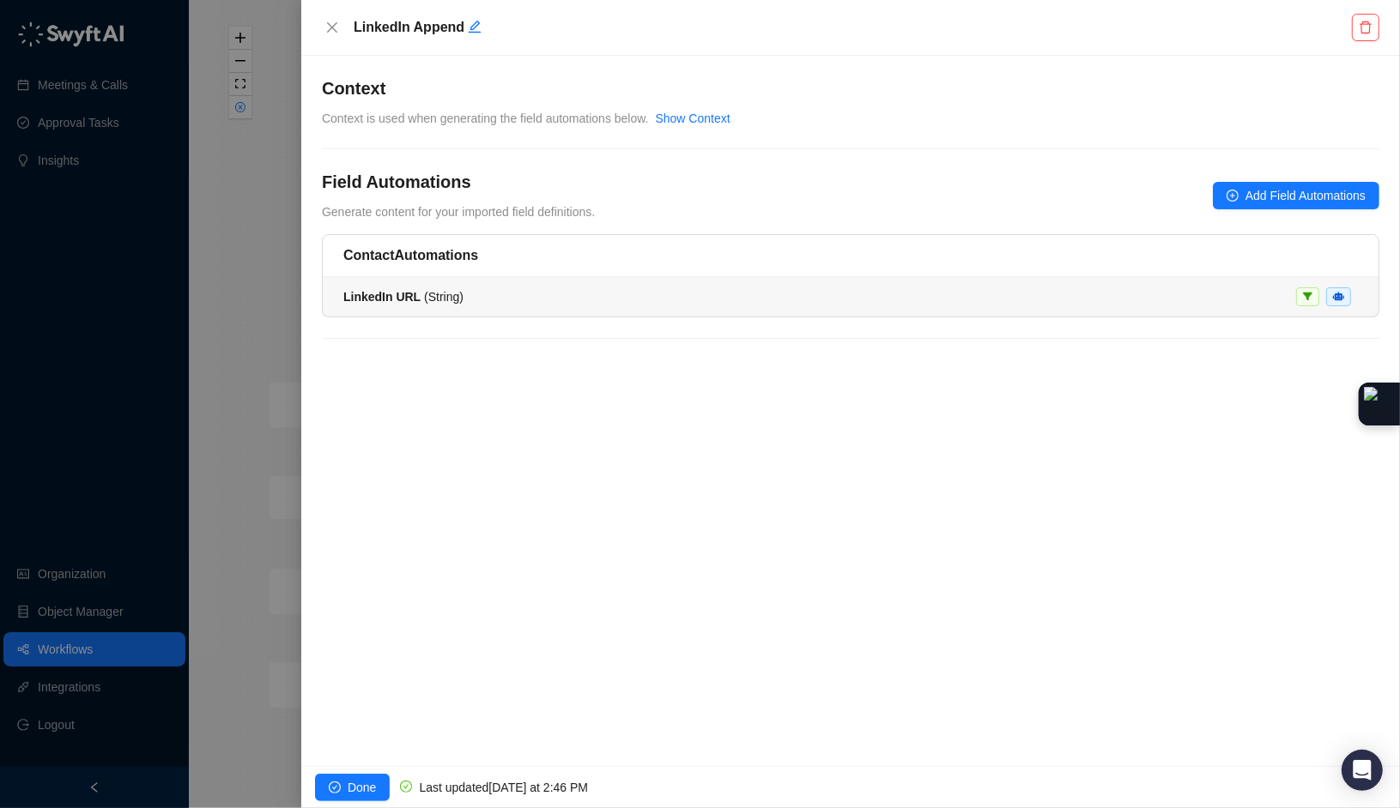
click at [628, 300] on div "LinkedIn URL ( String )" at bounding box center [850, 296] width 1014 height 19
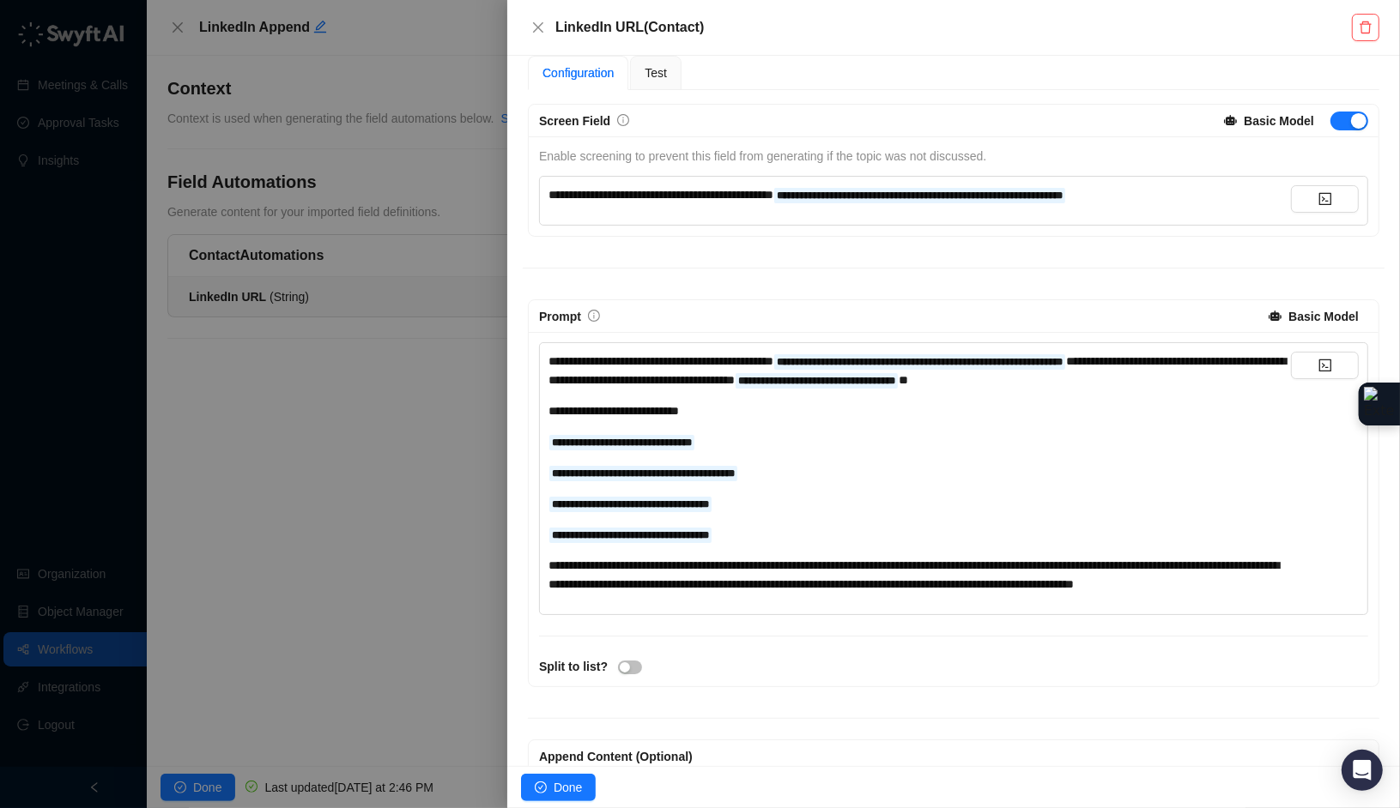
scroll to position [169, 0]
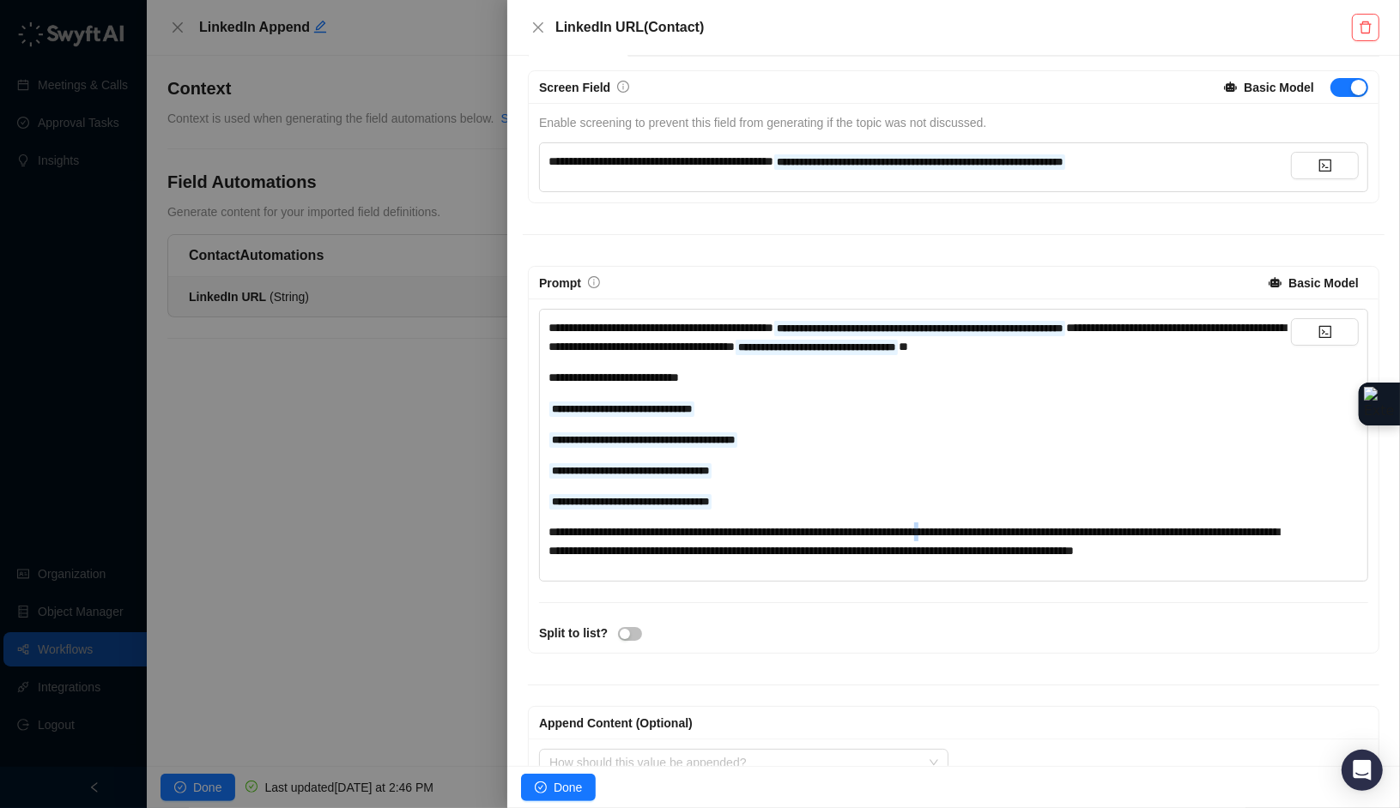
click at [1017, 528] on span "**********" at bounding box center [913, 541] width 730 height 31
click at [1008, 528] on span "**********" at bounding box center [913, 541] width 730 height 31
click at [1013, 529] on span "**********" at bounding box center [913, 541] width 730 height 31
click at [697, 544] on span "**********" at bounding box center [913, 541] width 730 height 31
click at [917, 560] on div "**********" at bounding box center [919, 542] width 742 height 38
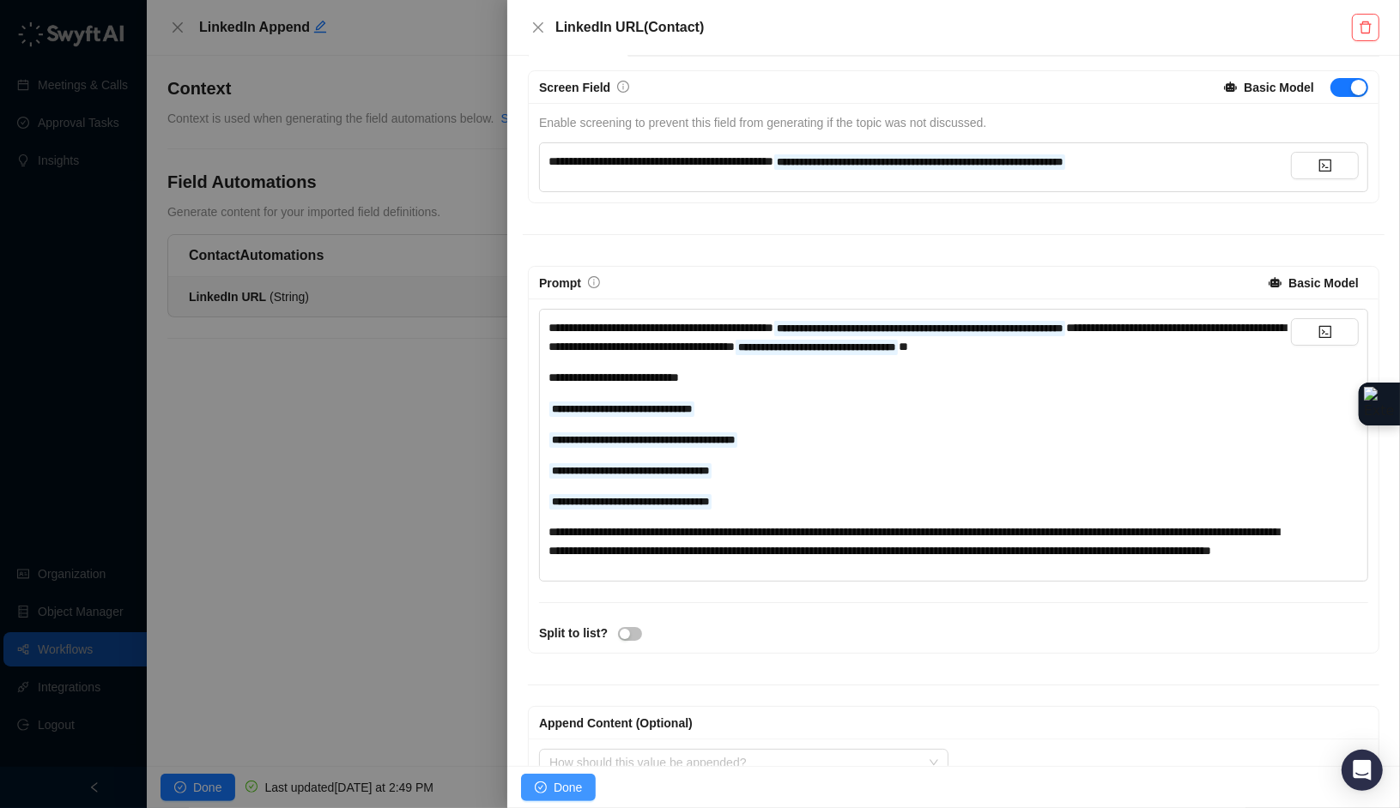
click at [545, 785] on icon "check-circle" at bounding box center [541, 788] width 12 height 12
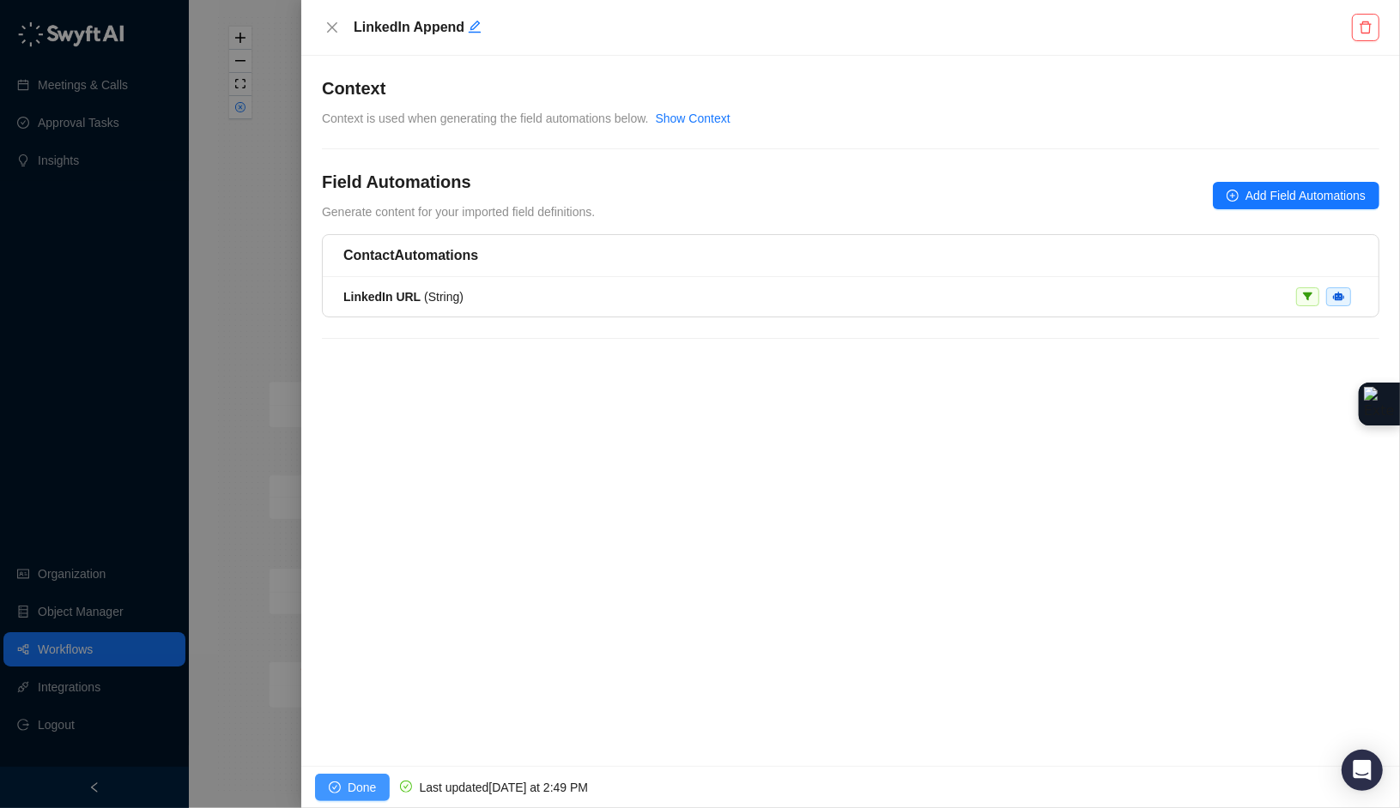
click at [353, 793] on span "Done" at bounding box center [362, 787] width 28 height 19
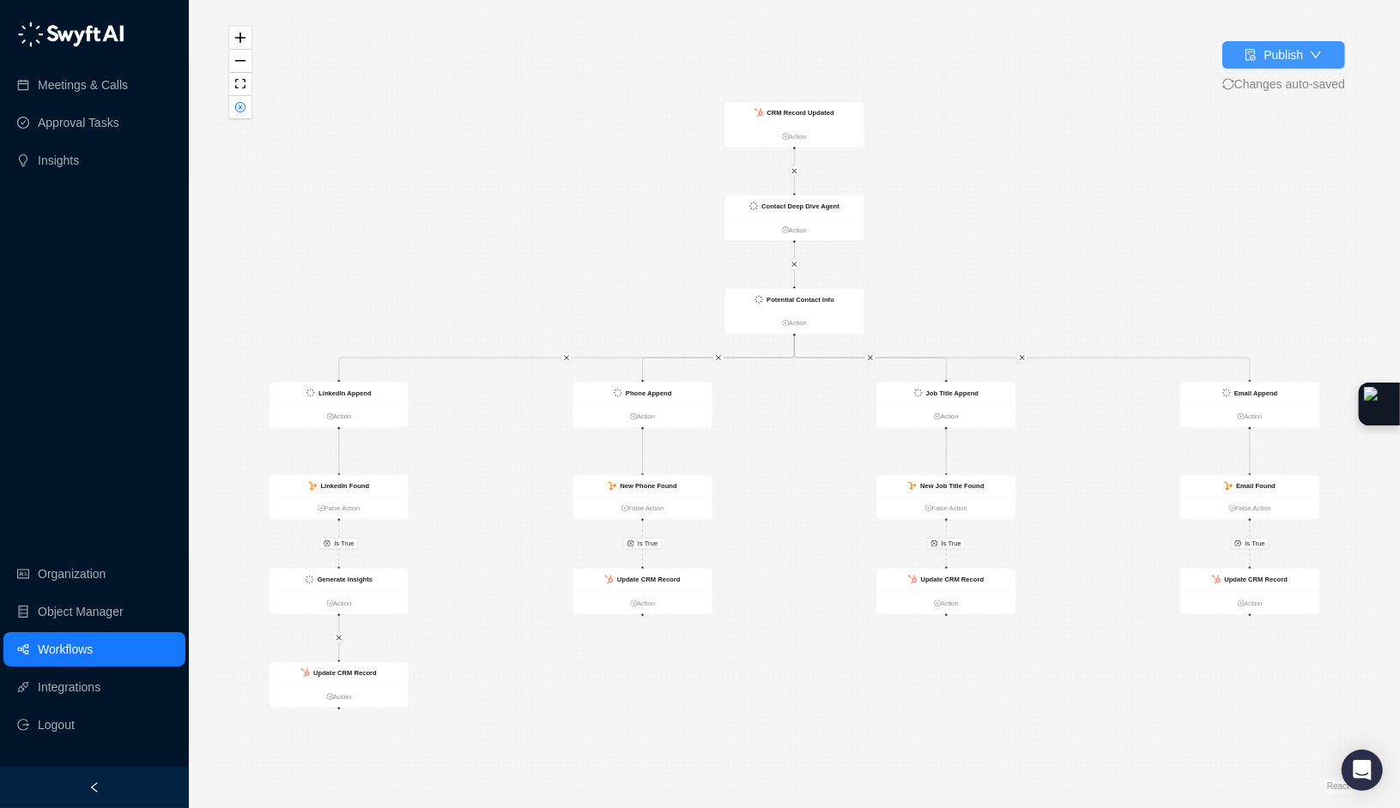
click at [1261, 41] on button "Publish" at bounding box center [1283, 54] width 123 height 27
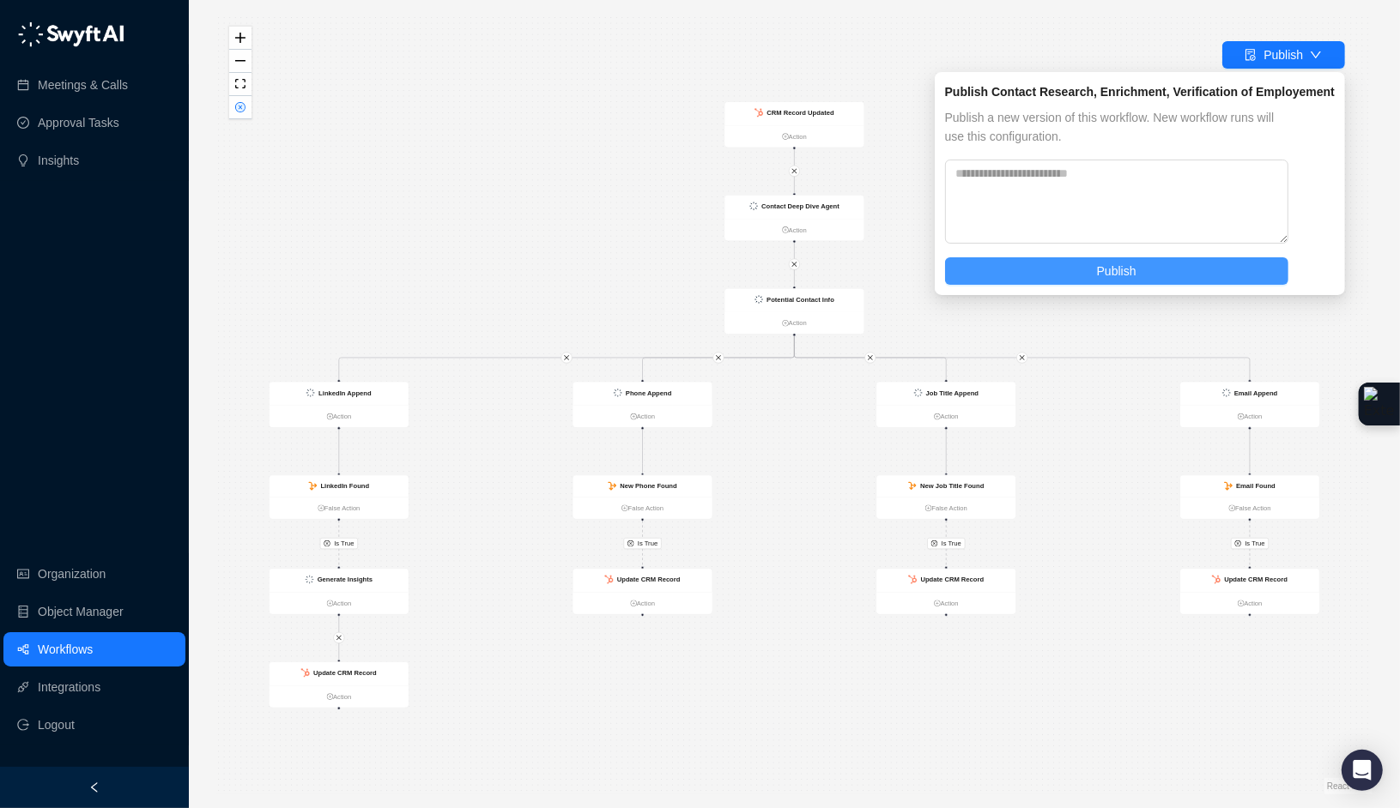
click at [1079, 273] on button "Publish" at bounding box center [1116, 270] width 343 height 27
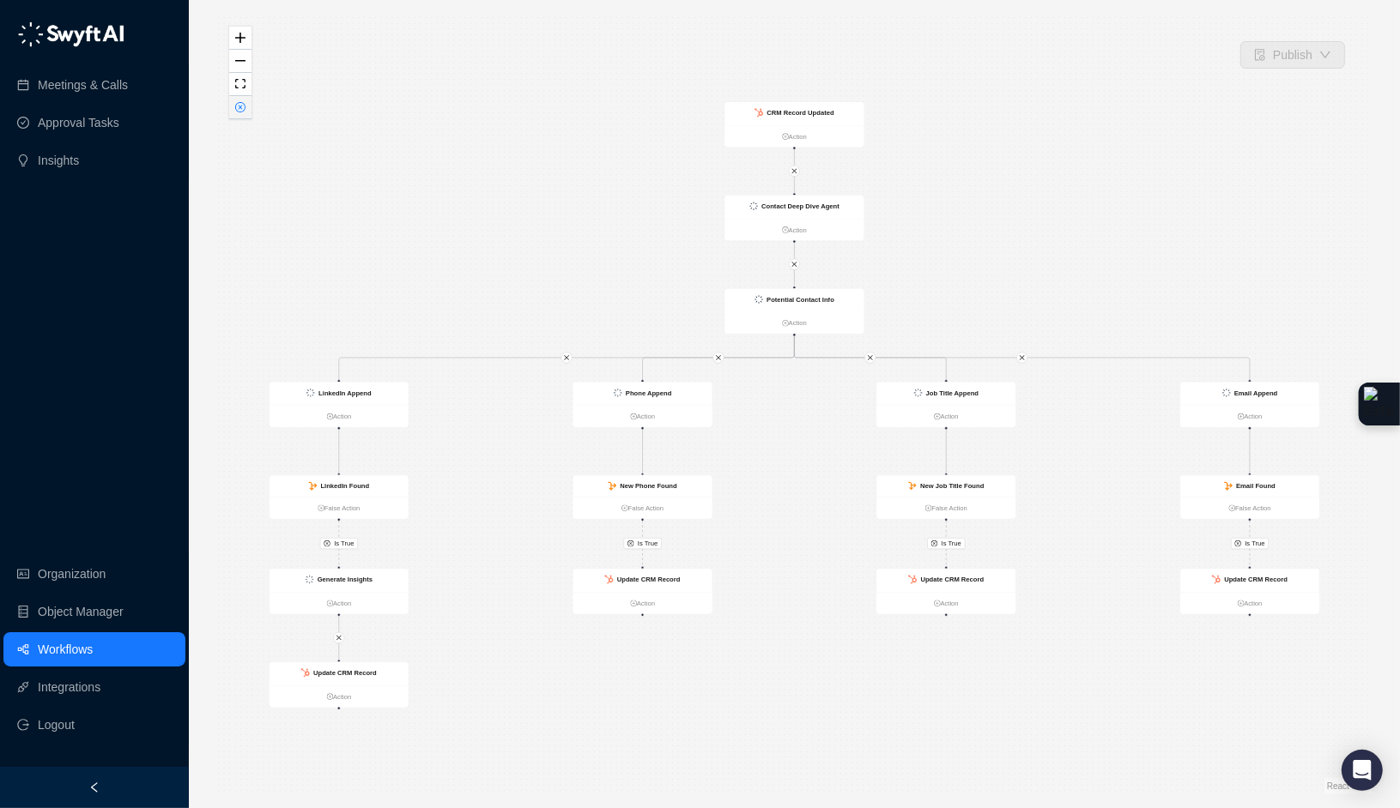
click at [240, 112] on button "button" at bounding box center [240, 107] width 22 height 23
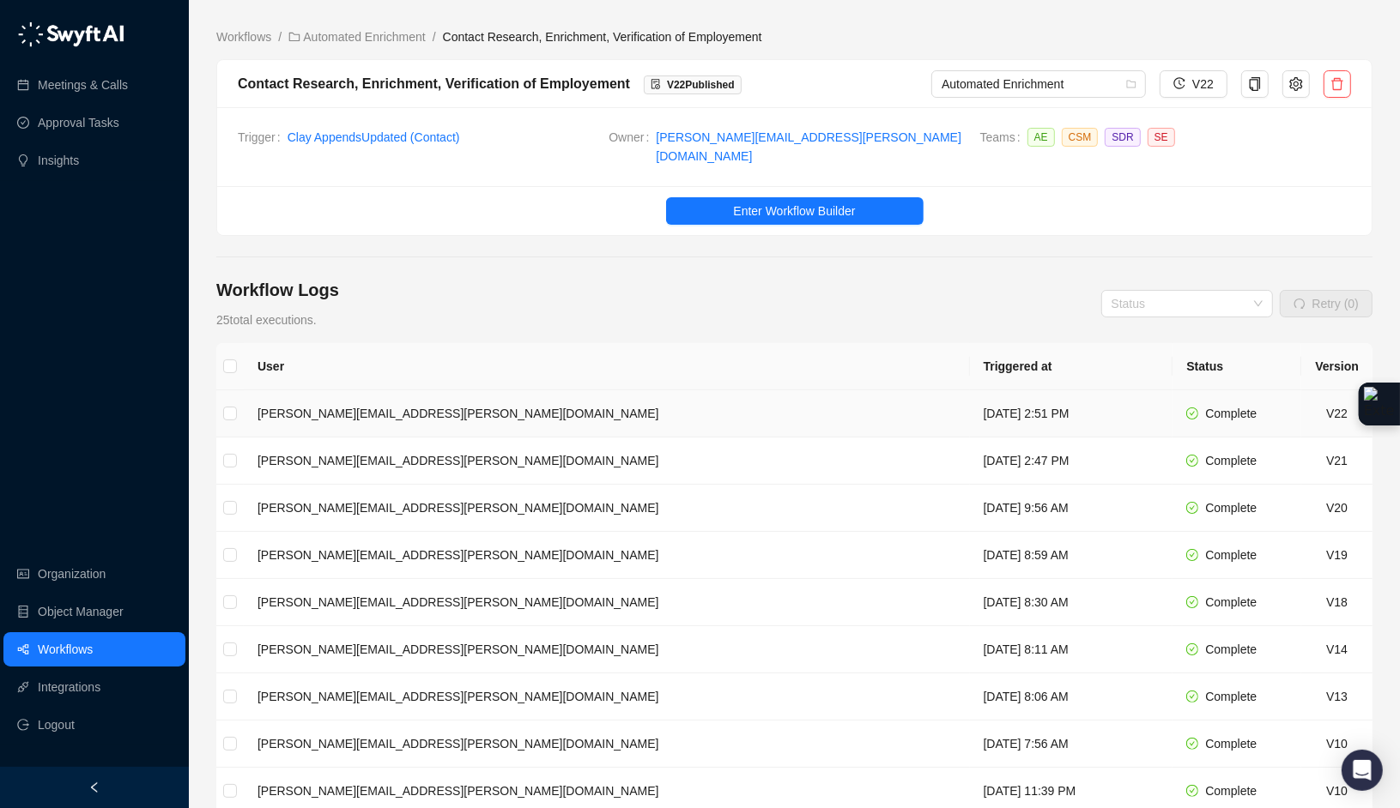
click at [535, 392] on td "[PERSON_NAME][EMAIL_ADDRESS][PERSON_NAME][DOMAIN_NAME]" at bounding box center [607, 413] width 726 height 47
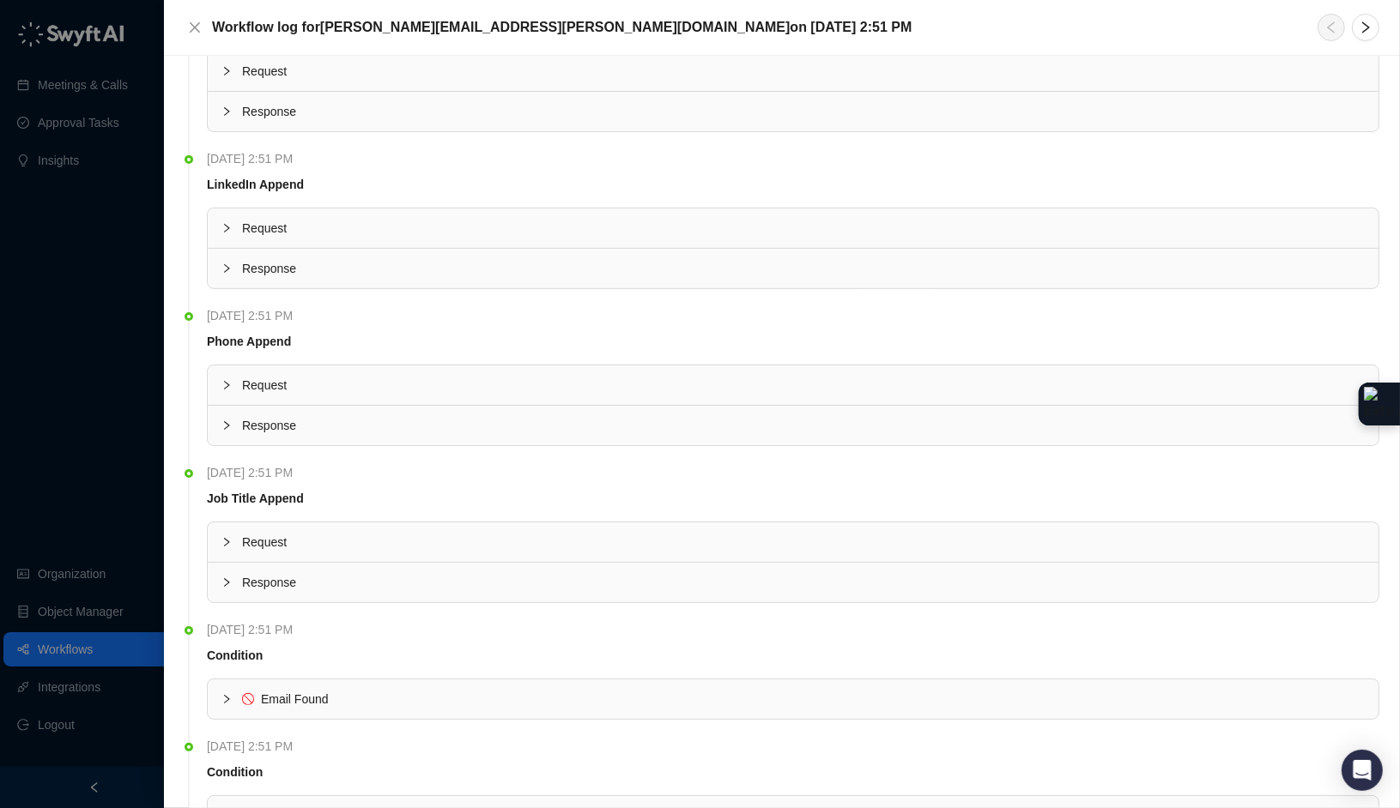
scroll to position [501, 0]
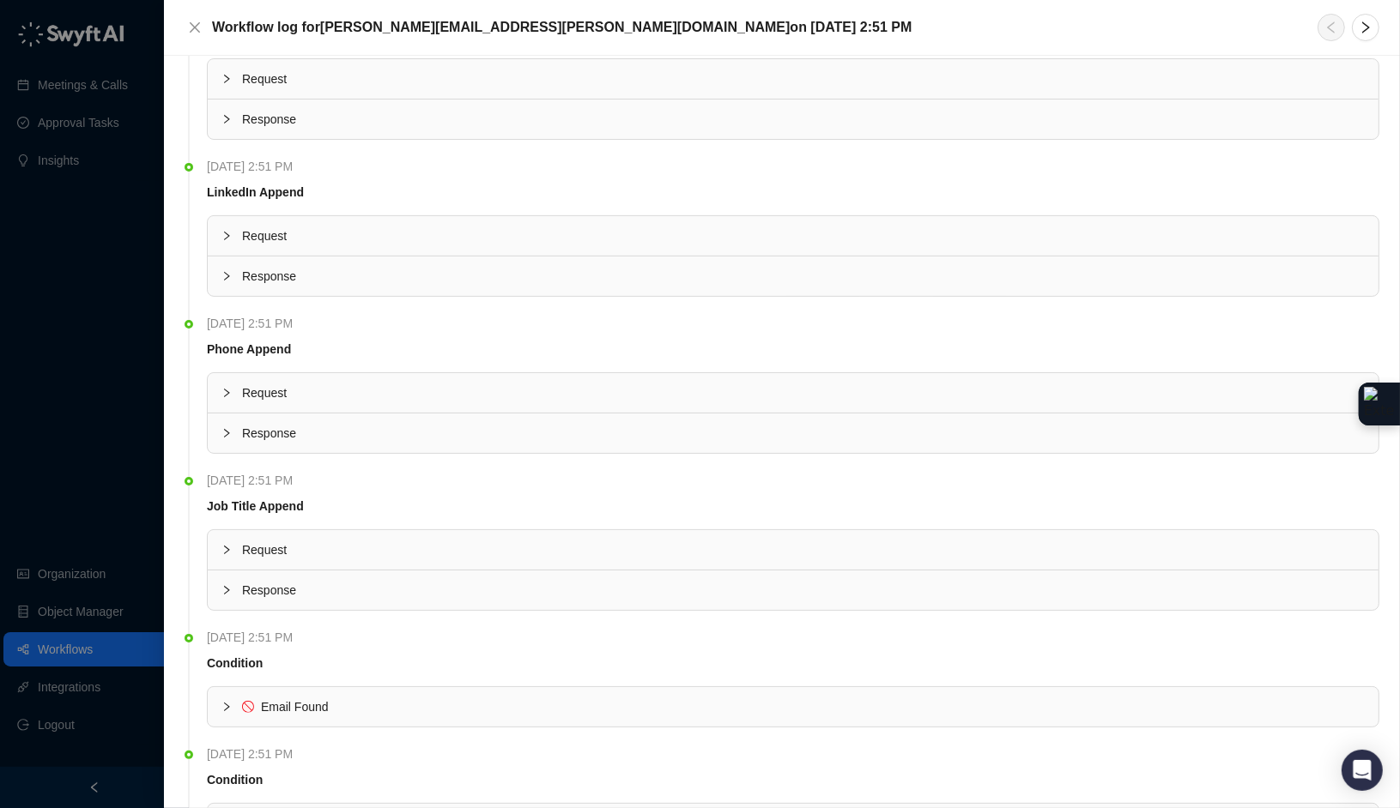
click at [217, 270] on div "Response" at bounding box center [793, 276] width 1170 height 39
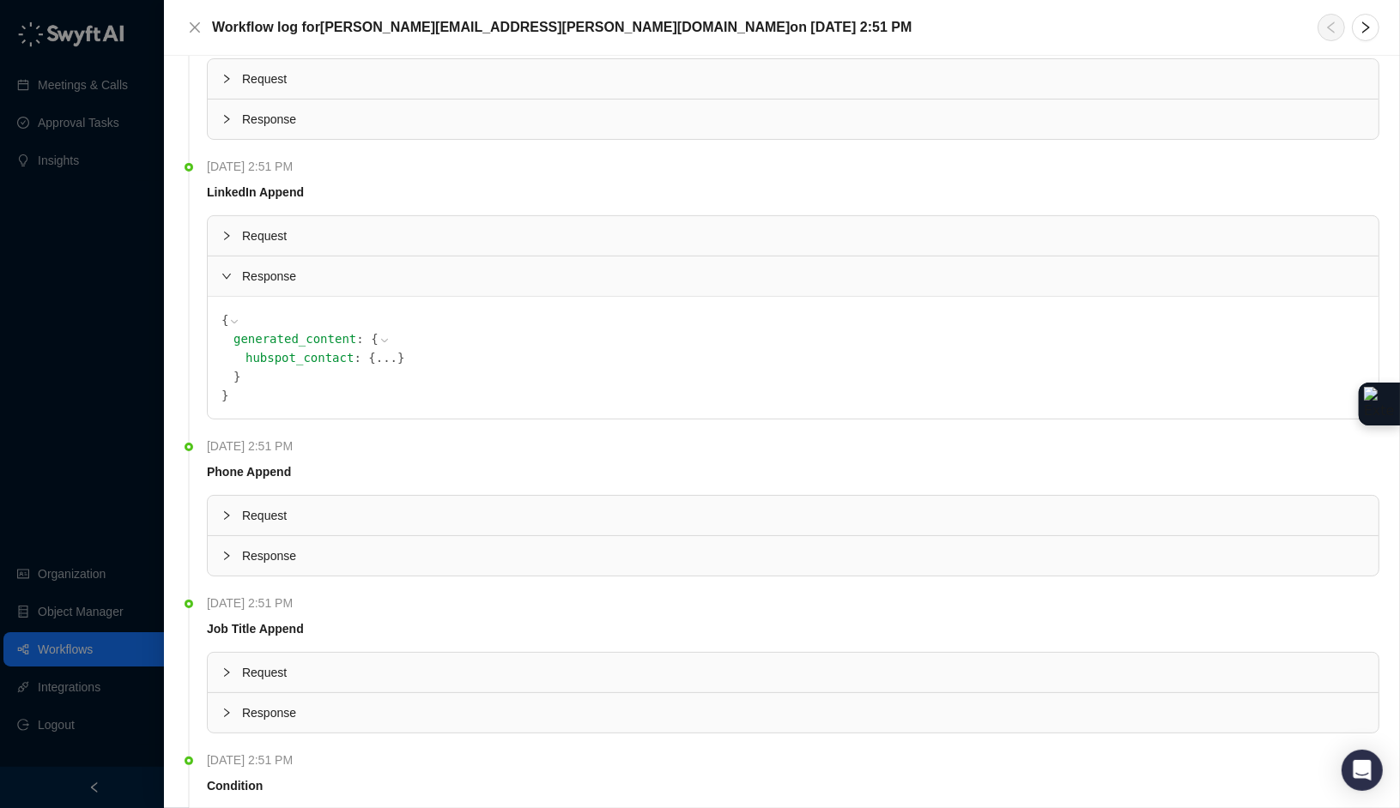
click at [0, 0] on icon at bounding box center [0, 0] width 0 height 0
click at [378, 335] on icon at bounding box center [384, 341] width 12 height 12
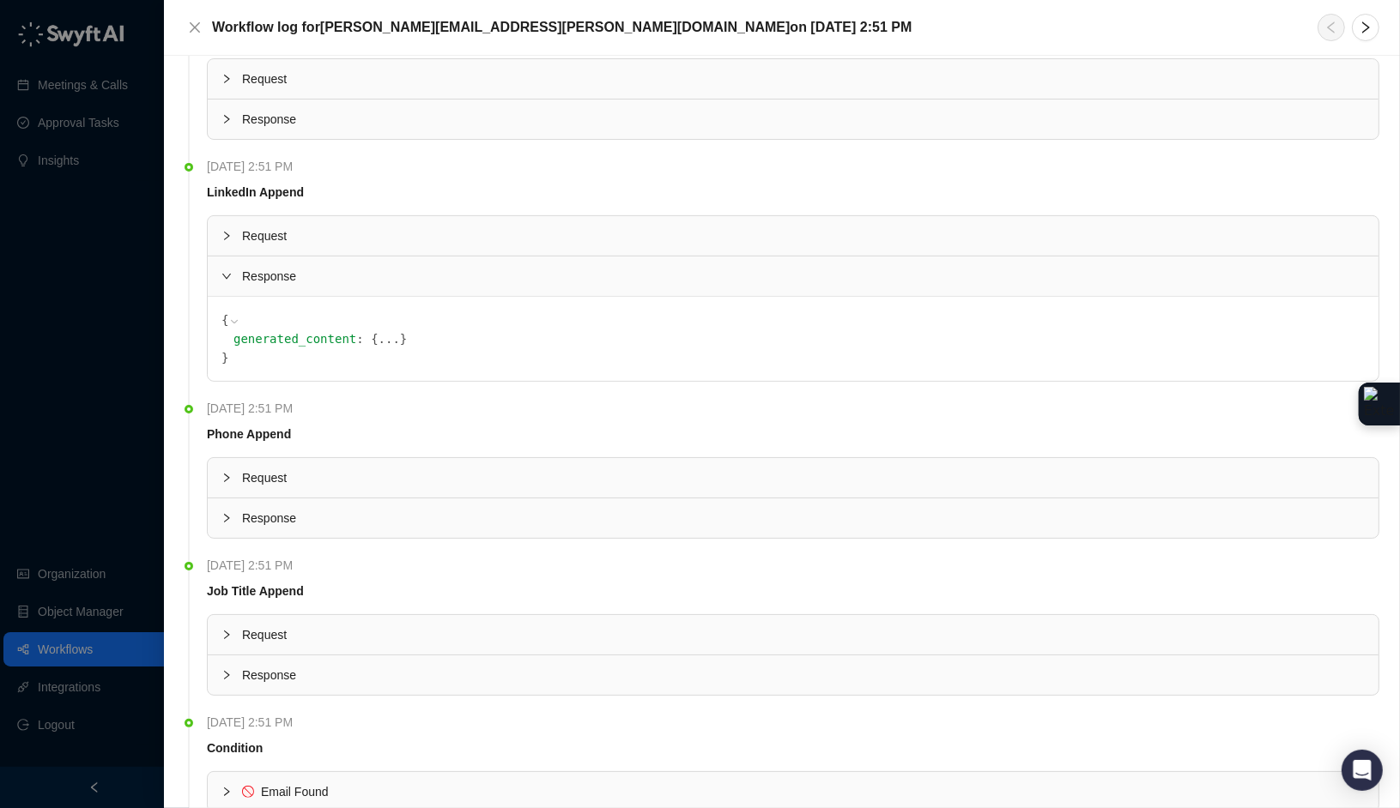
click at [384, 334] on button "..." at bounding box center [388, 339] width 21 height 19
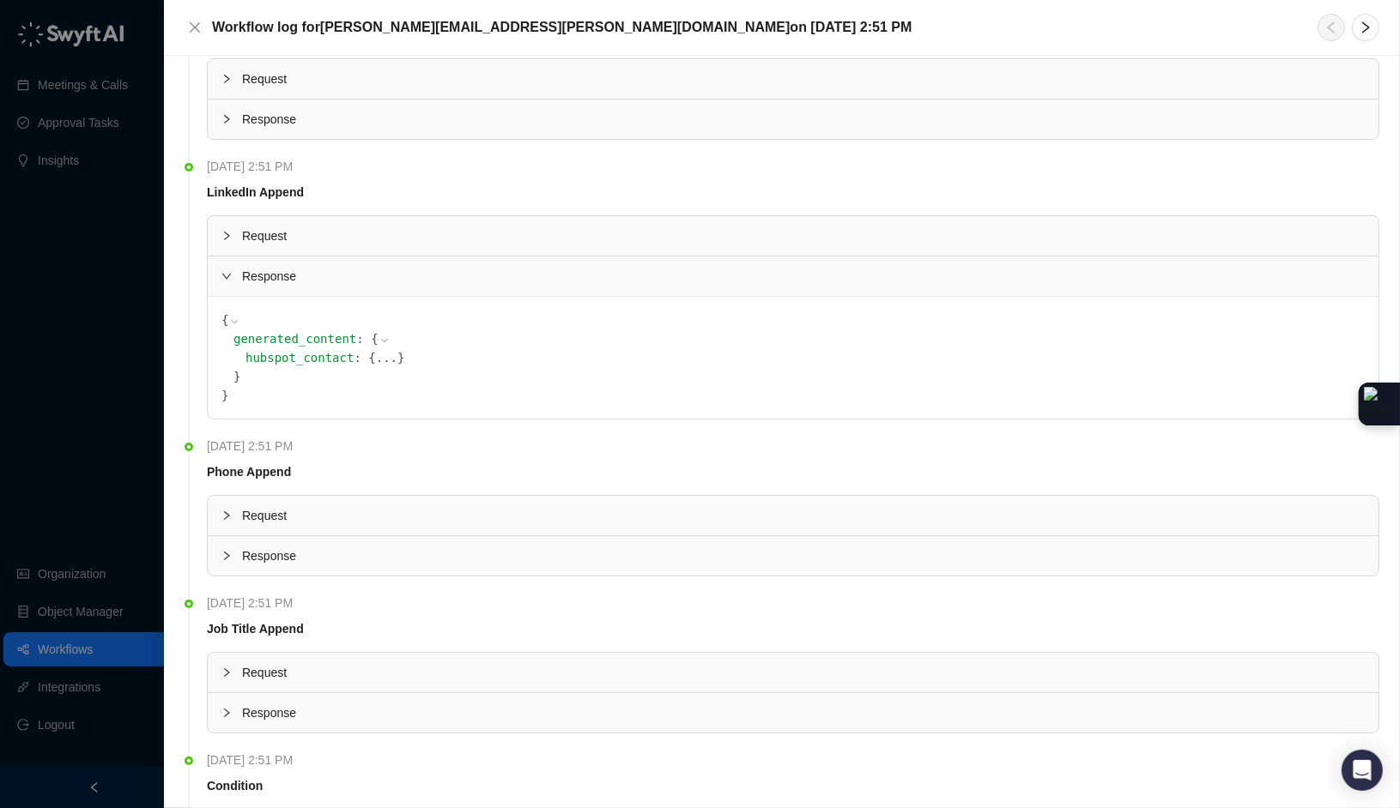
click at [390, 349] on button "..." at bounding box center [386, 357] width 21 height 19
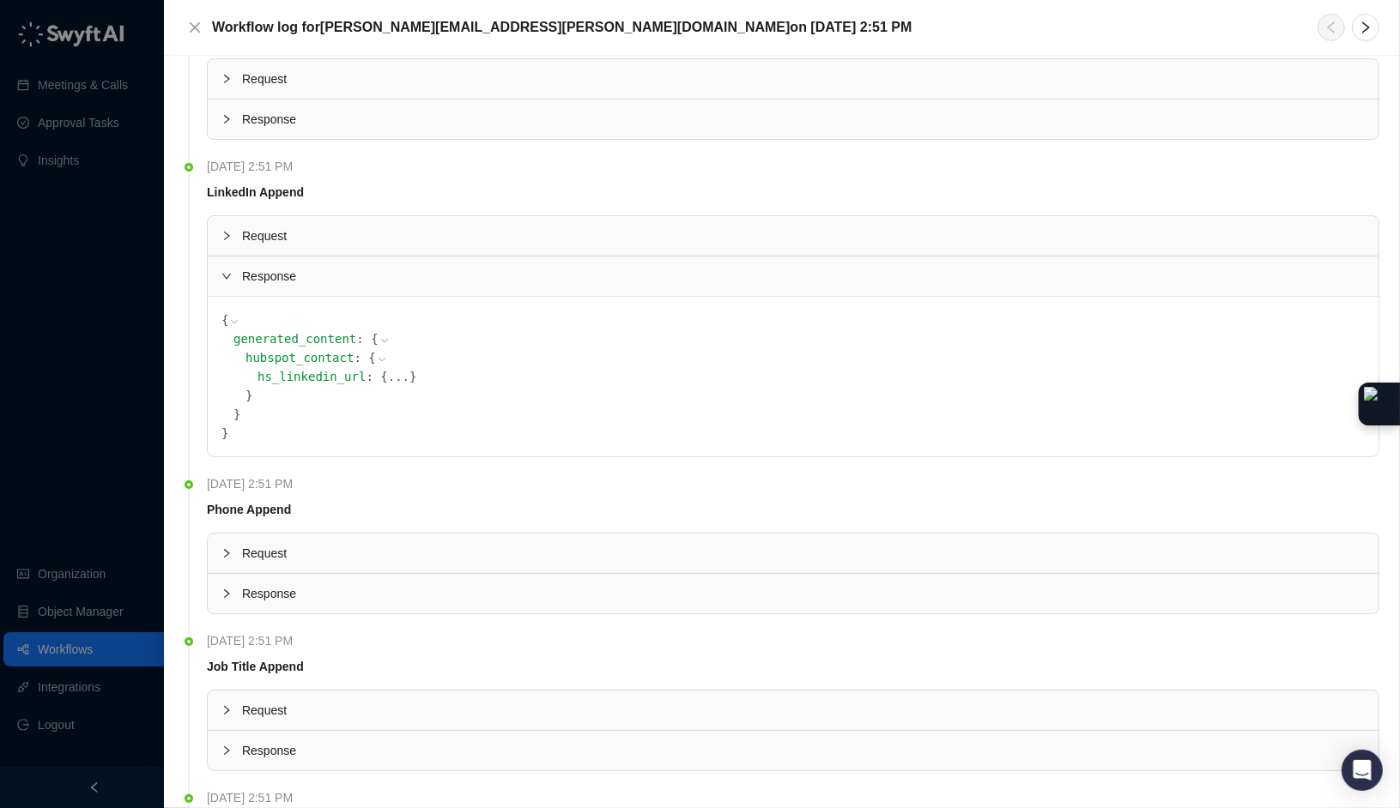
click at [400, 368] on button "..." at bounding box center [398, 376] width 21 height 19
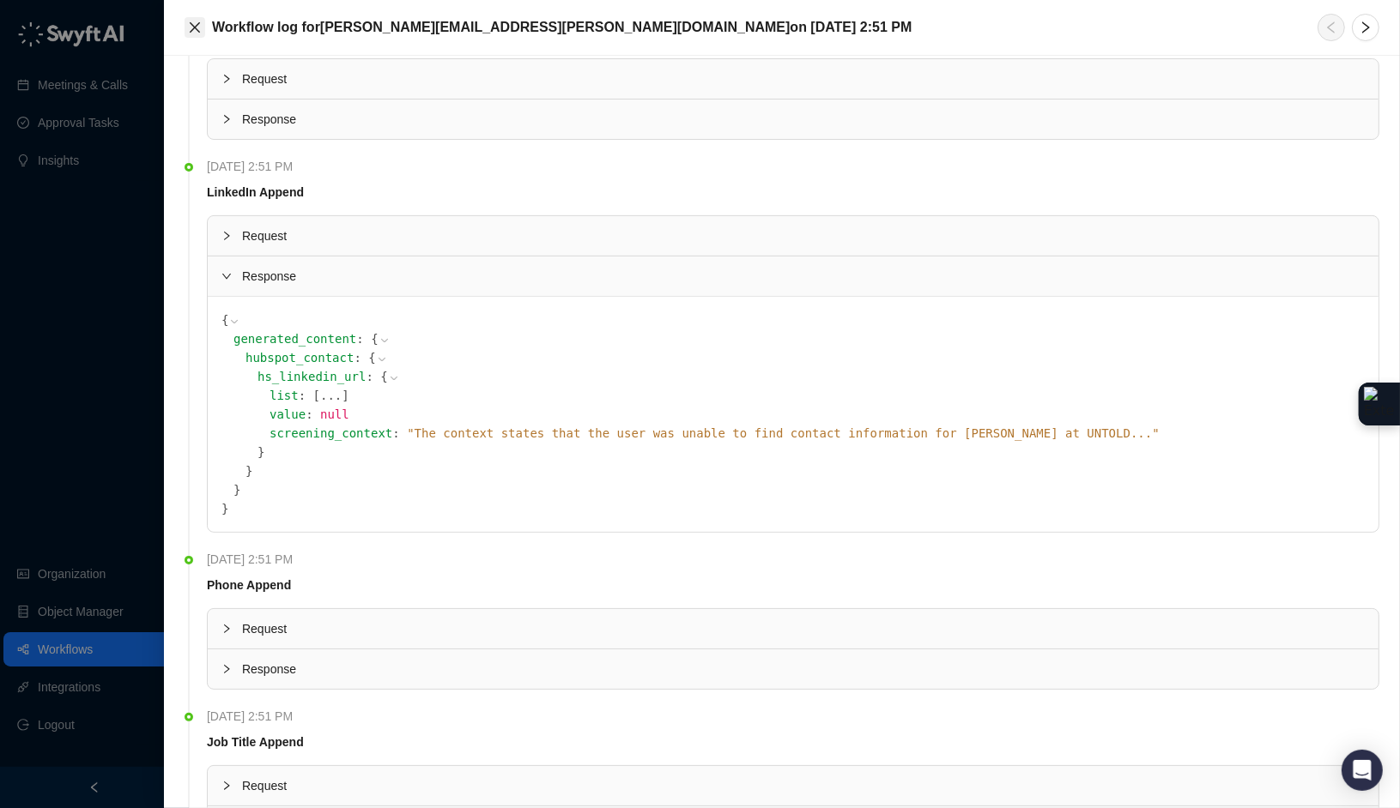
click at [193, 23] on icon "close" at bounding box center [195, 28] width 14 height 14
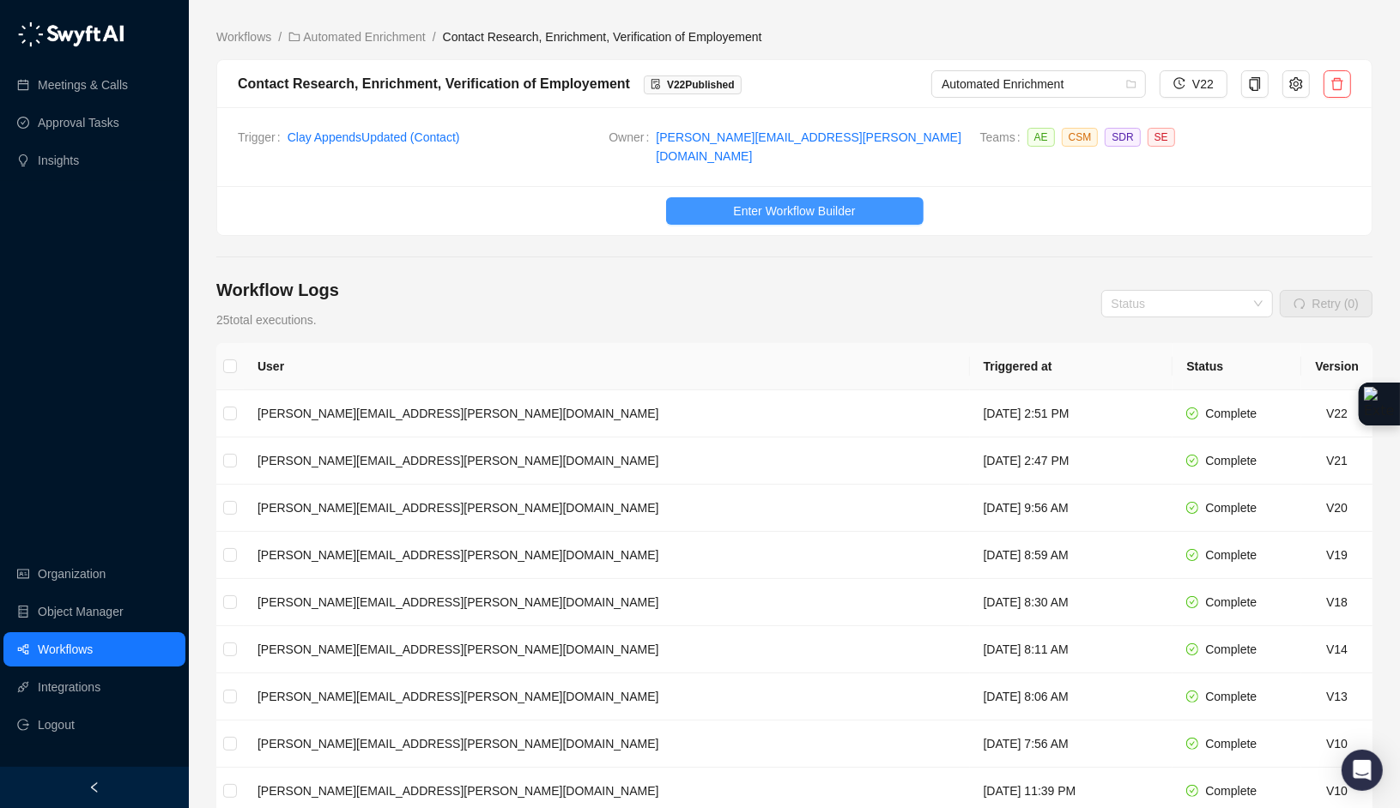
click at [802, 205] on span "Enter Workflow Builder" at bounding box center [794, 211] width 122 height 19
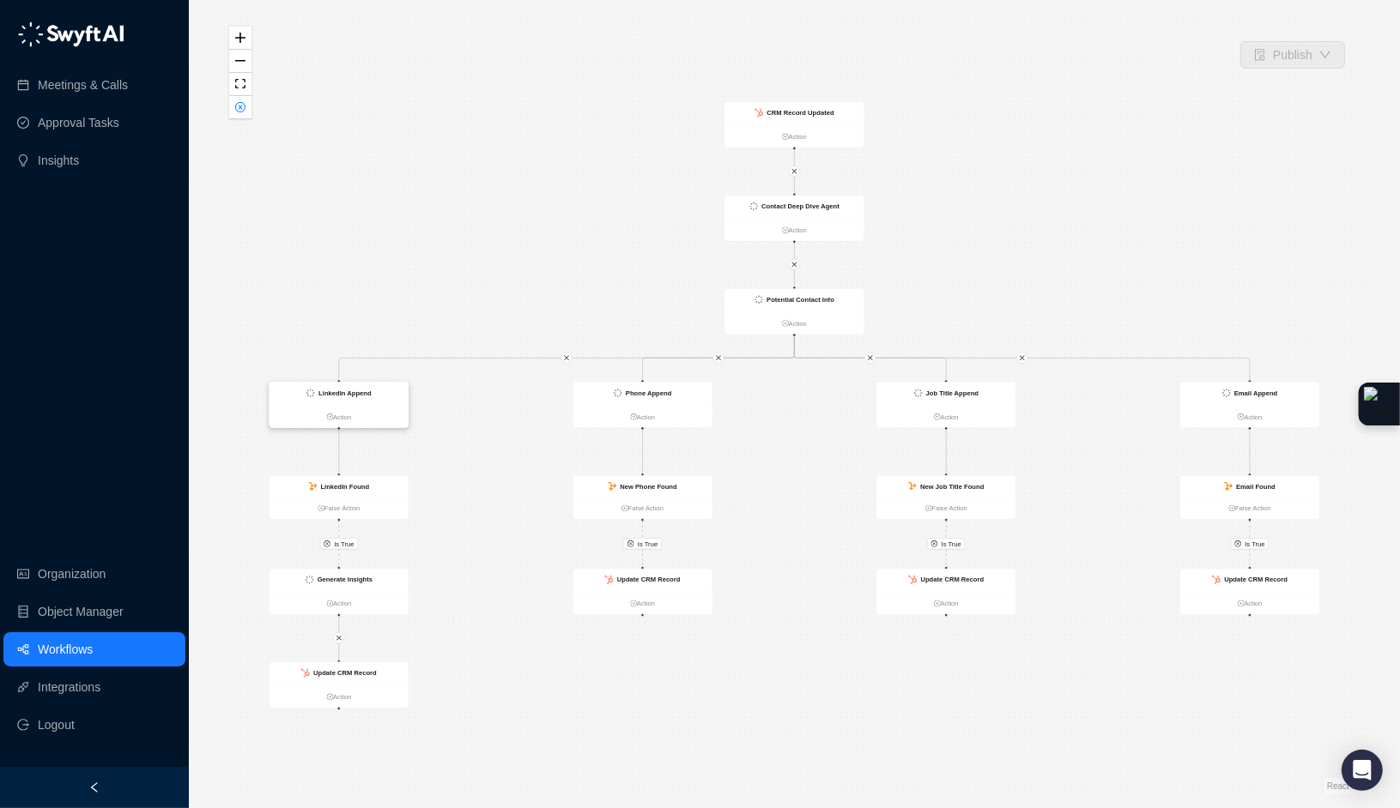
click at [379, 402] on div "LinkedIn Append" at bounding box center [338, 394] width 139 height 23
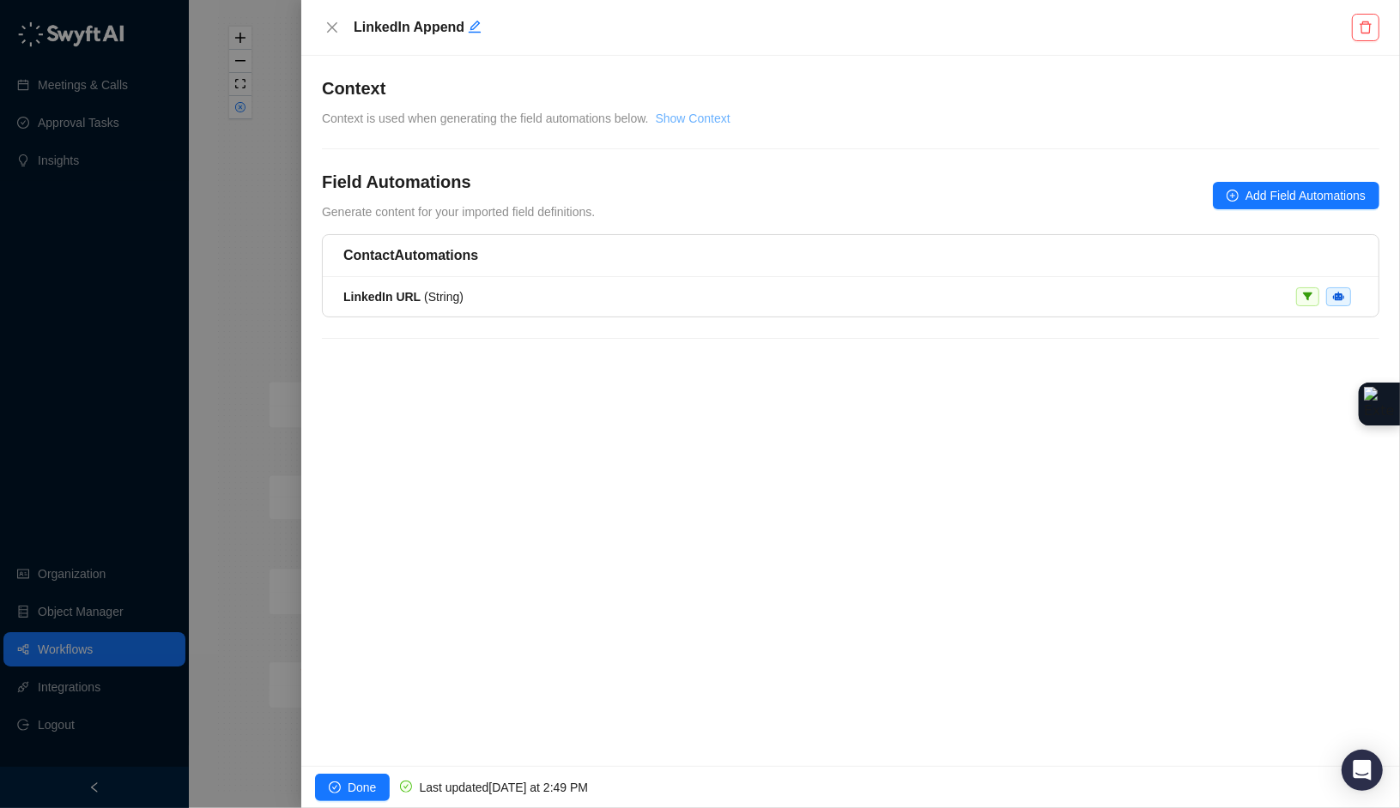
click at [697, 118] on link "Show Context" at bounding box center [693, 119] width 75 height 14
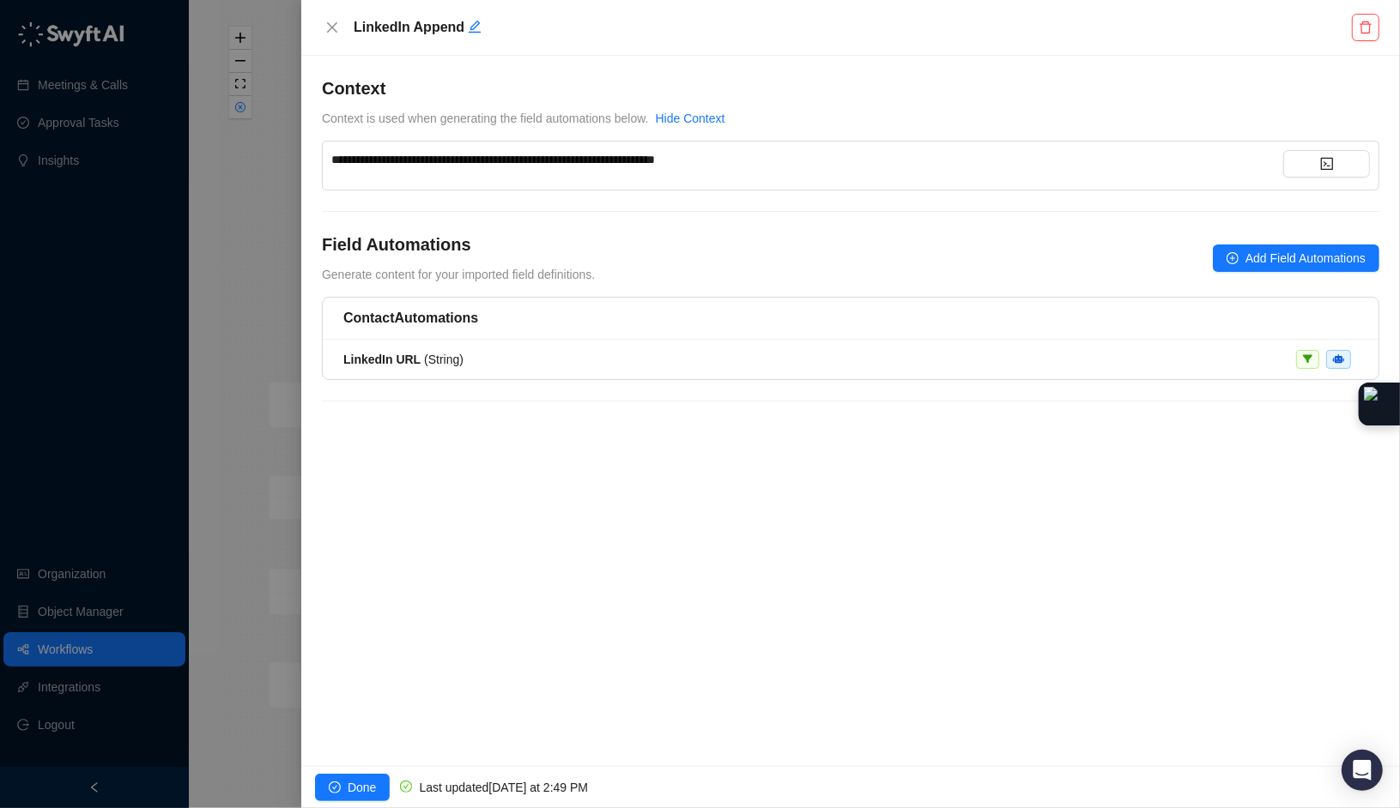
click at [770, 151] on div "**********" at bounding box center [807, 159] width 952 height 19
click at [636, 373] on li "LinkedIn URL ( String )" at bounding box center [850, 359] width 1055 height 39
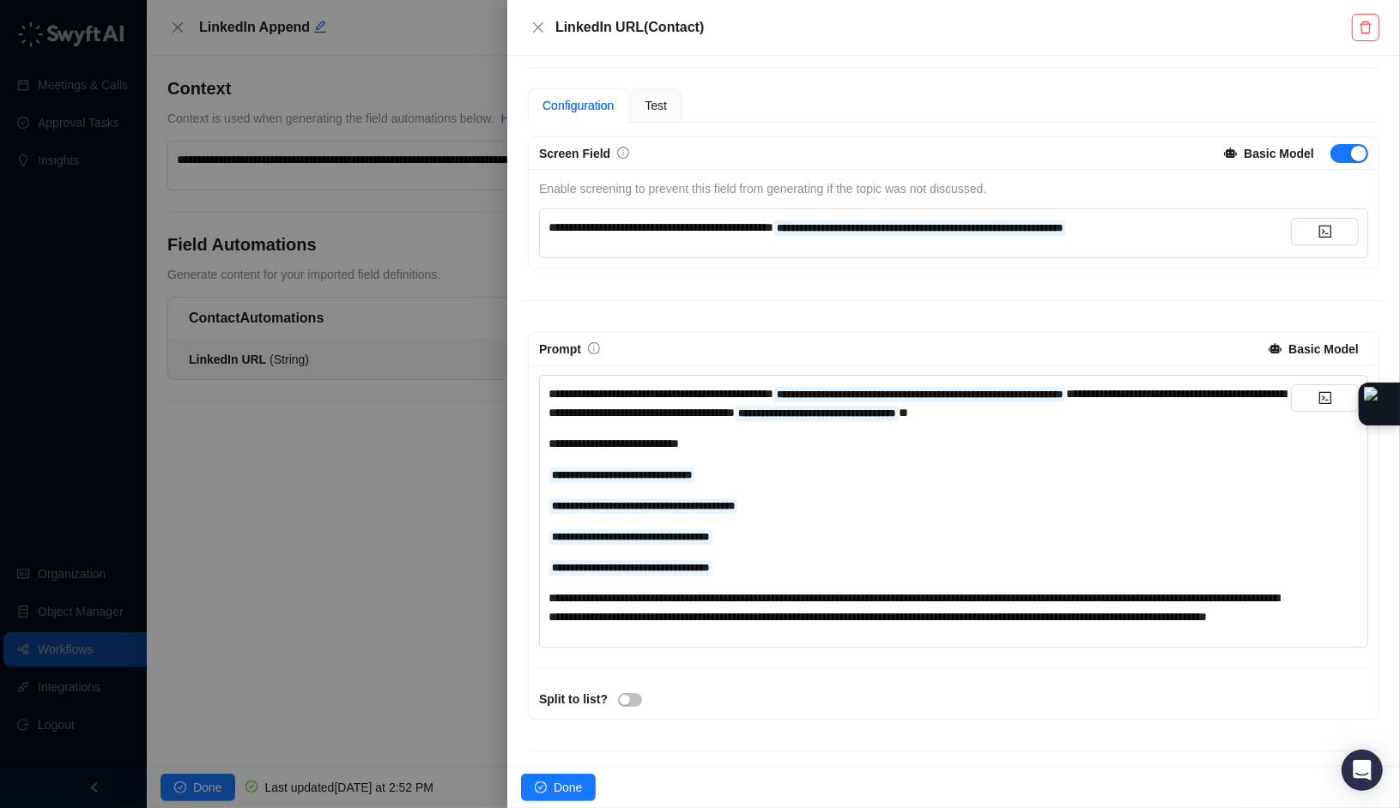
scroll to position [223, 0]
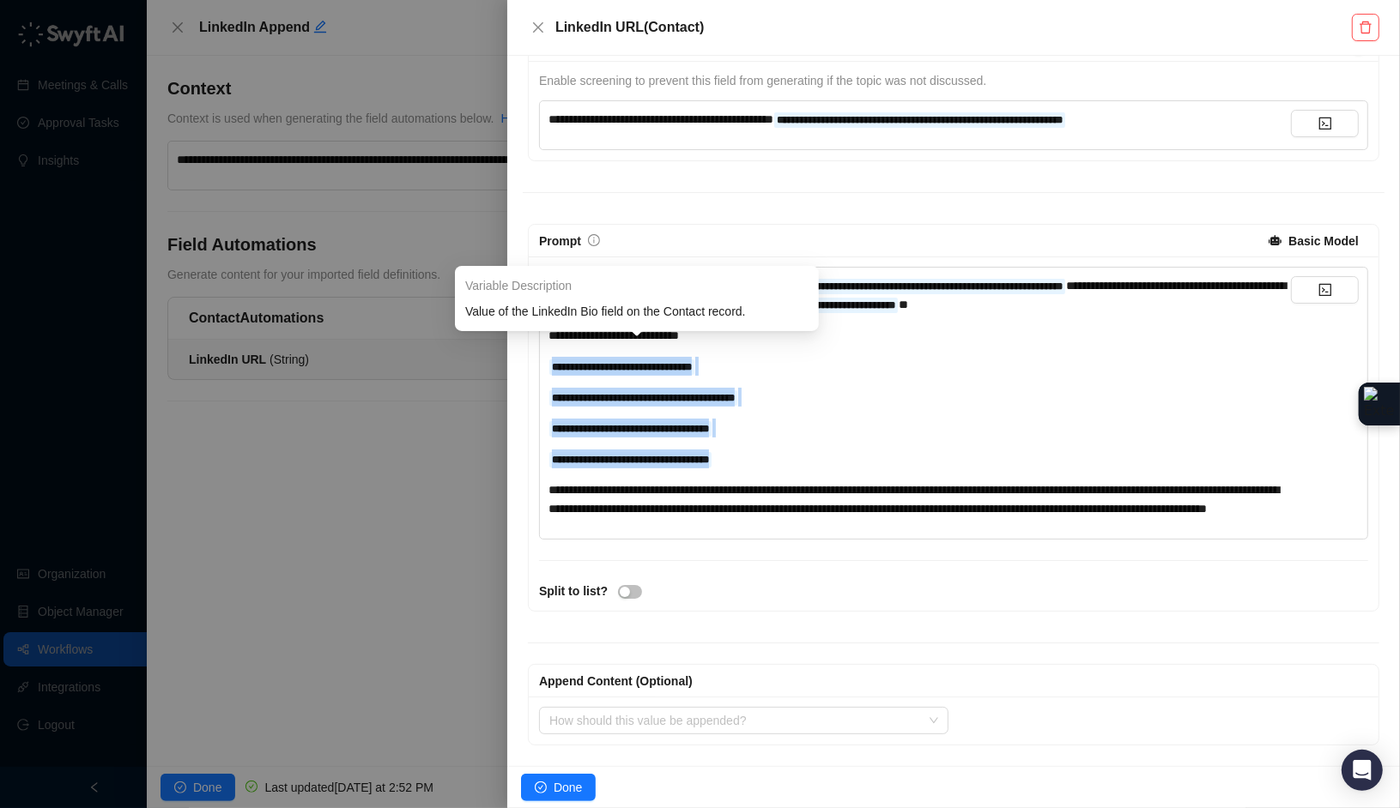
drag, startPoint x: 804, startPoint y: 440, endPoint x: 549, endPoint y: 342, distance: 273.0
click at [549, 342] on div "**********" at bounding box center [919, 397] width 742 height 242
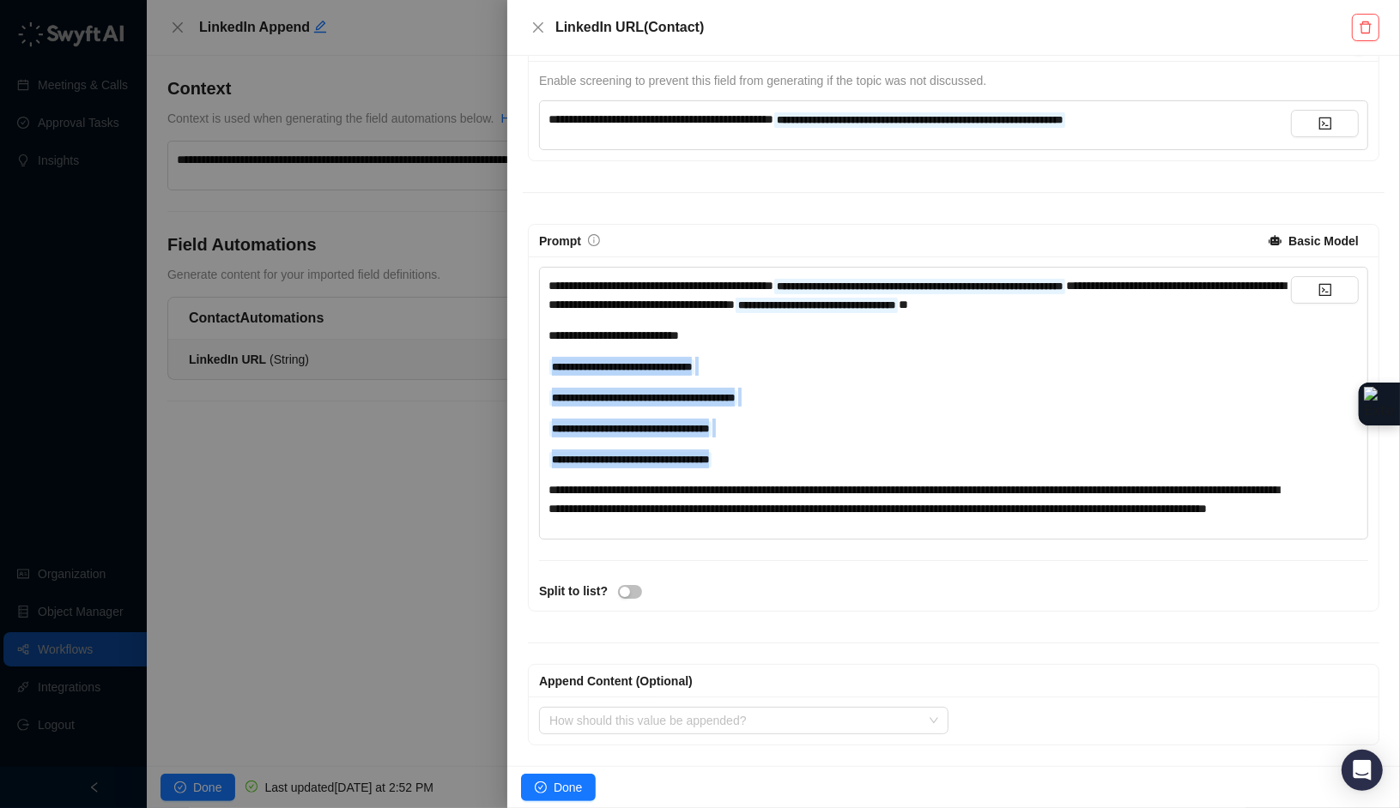
copy div "**********"
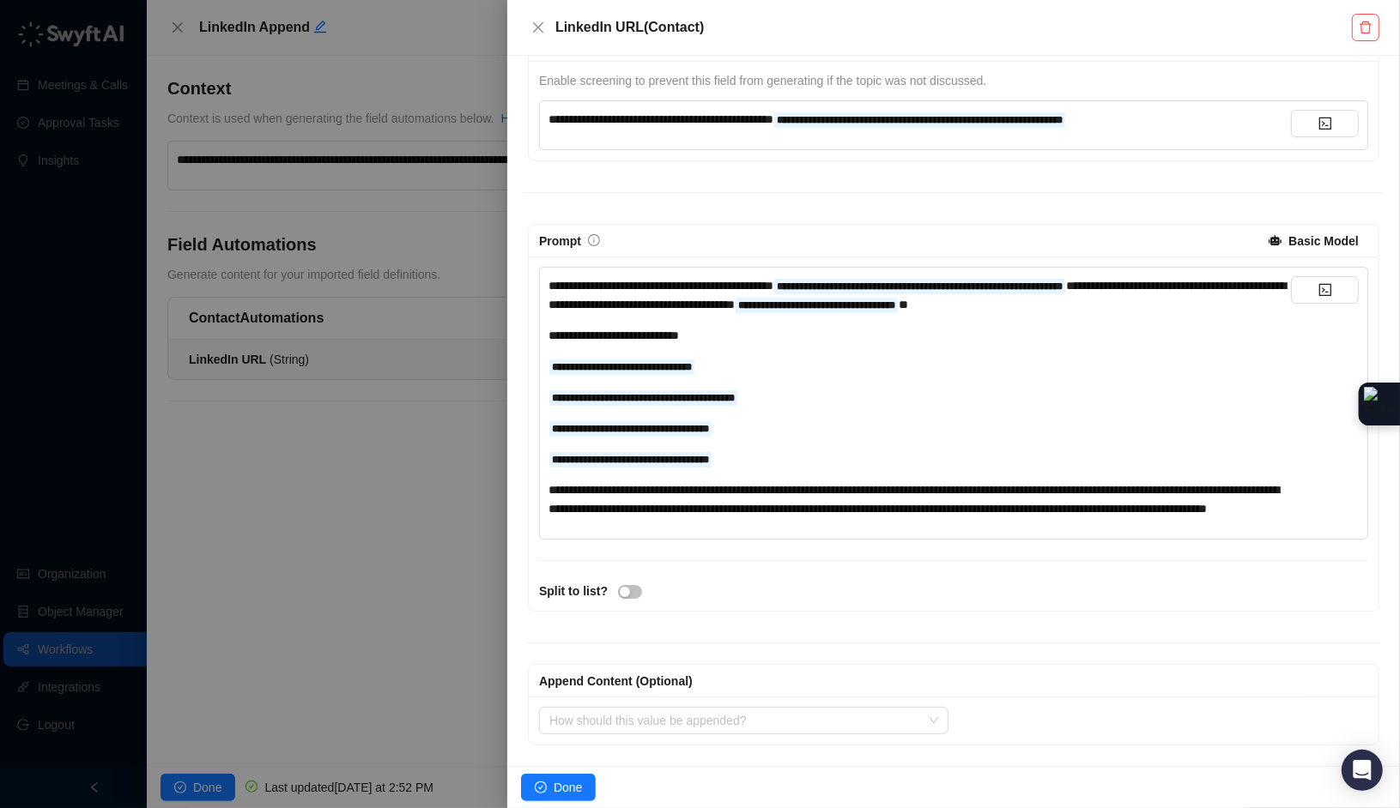
click at [293, 553] on div at bounding box center [700, 404] width 1400 height 808
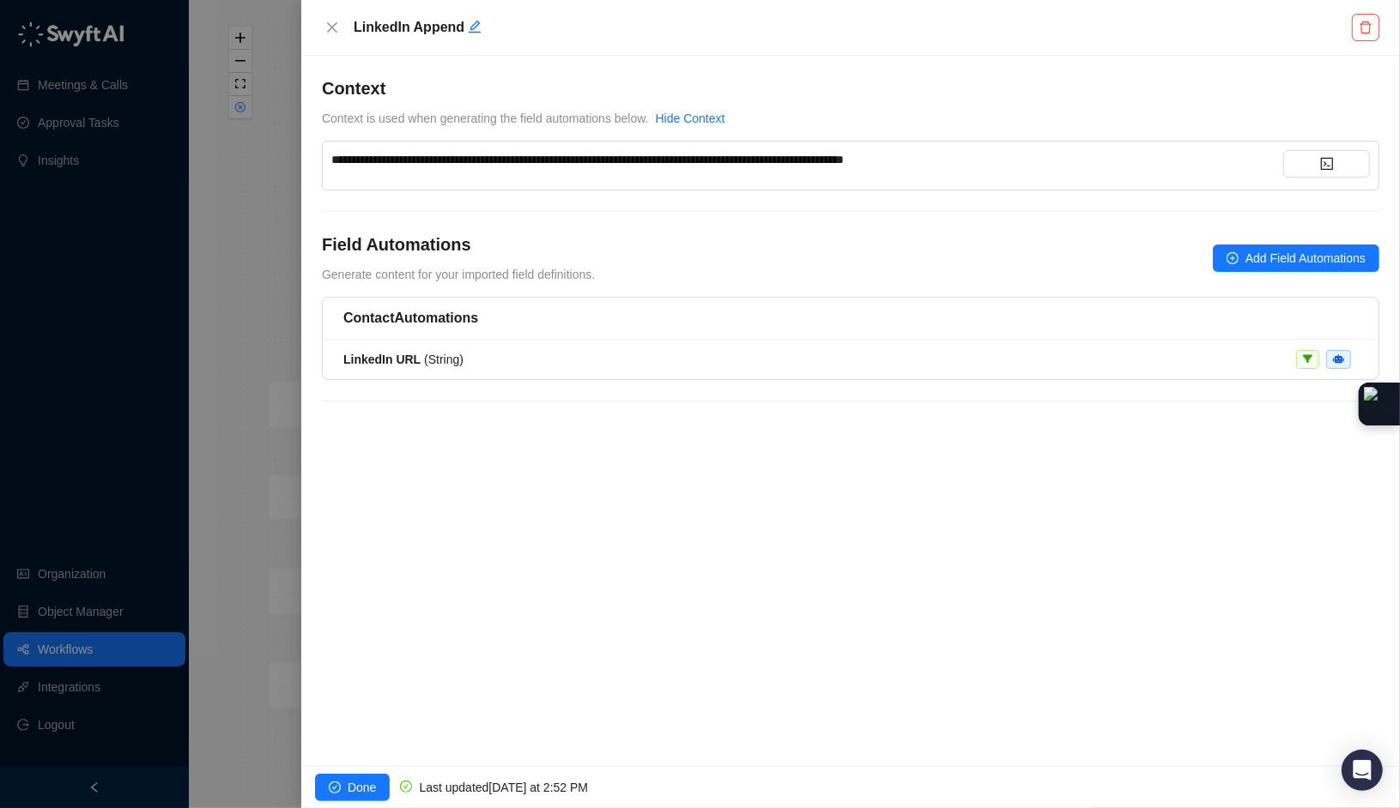
click at [1048, 164] on div "**********" at bounding box center [807, 159] width 952 height 19
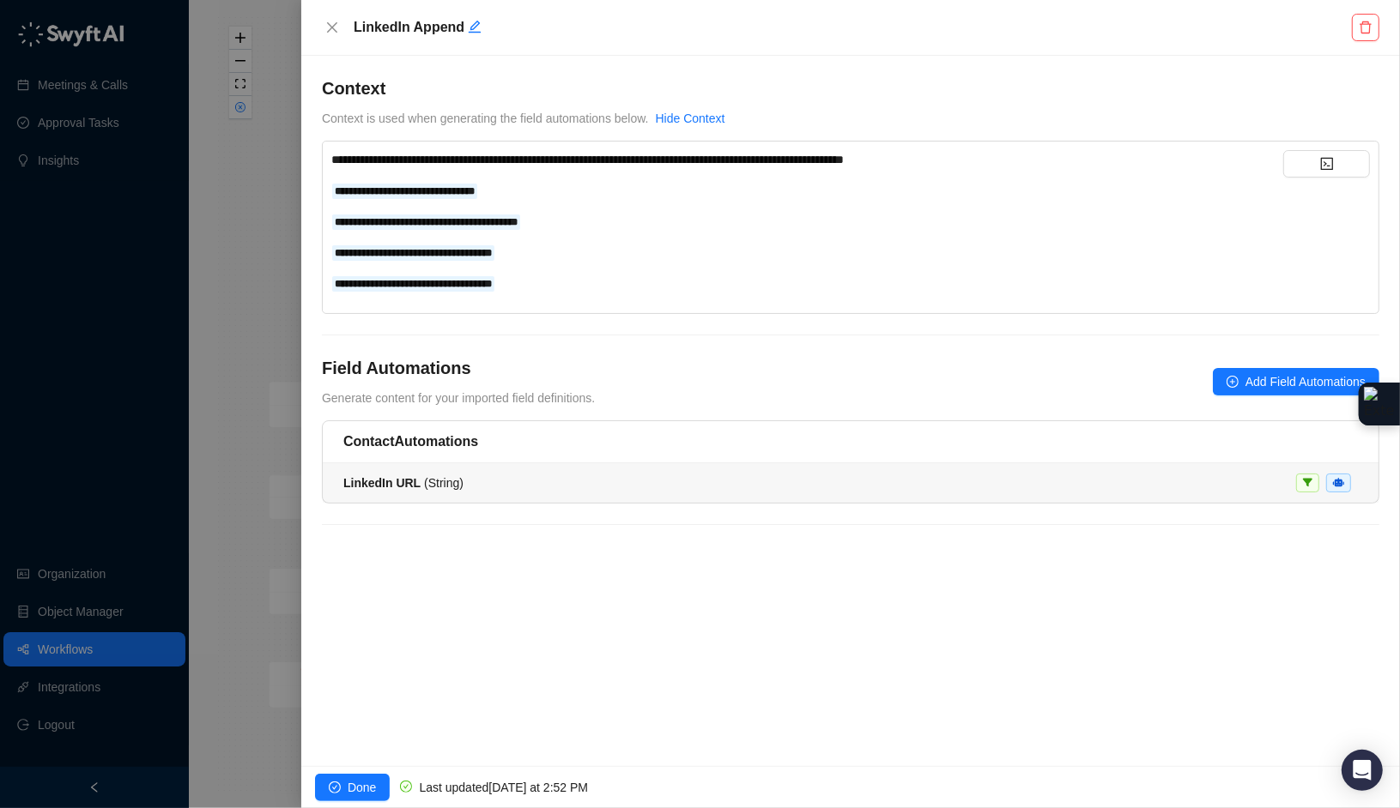
click at [461, 481] on span "LinkedIn URL ( String )" at bounding box center [403, 483] width 120 height 14
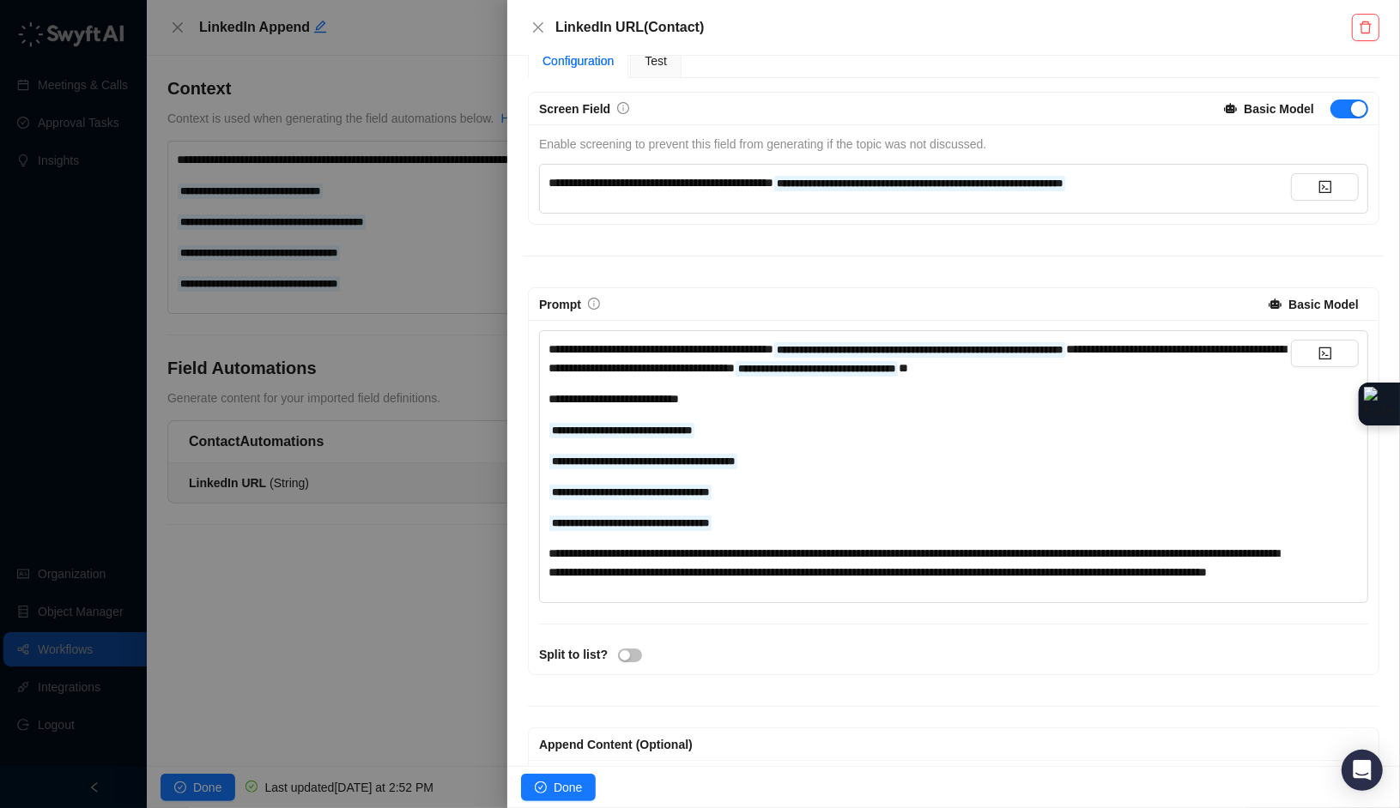
scroll to position [169, 0]
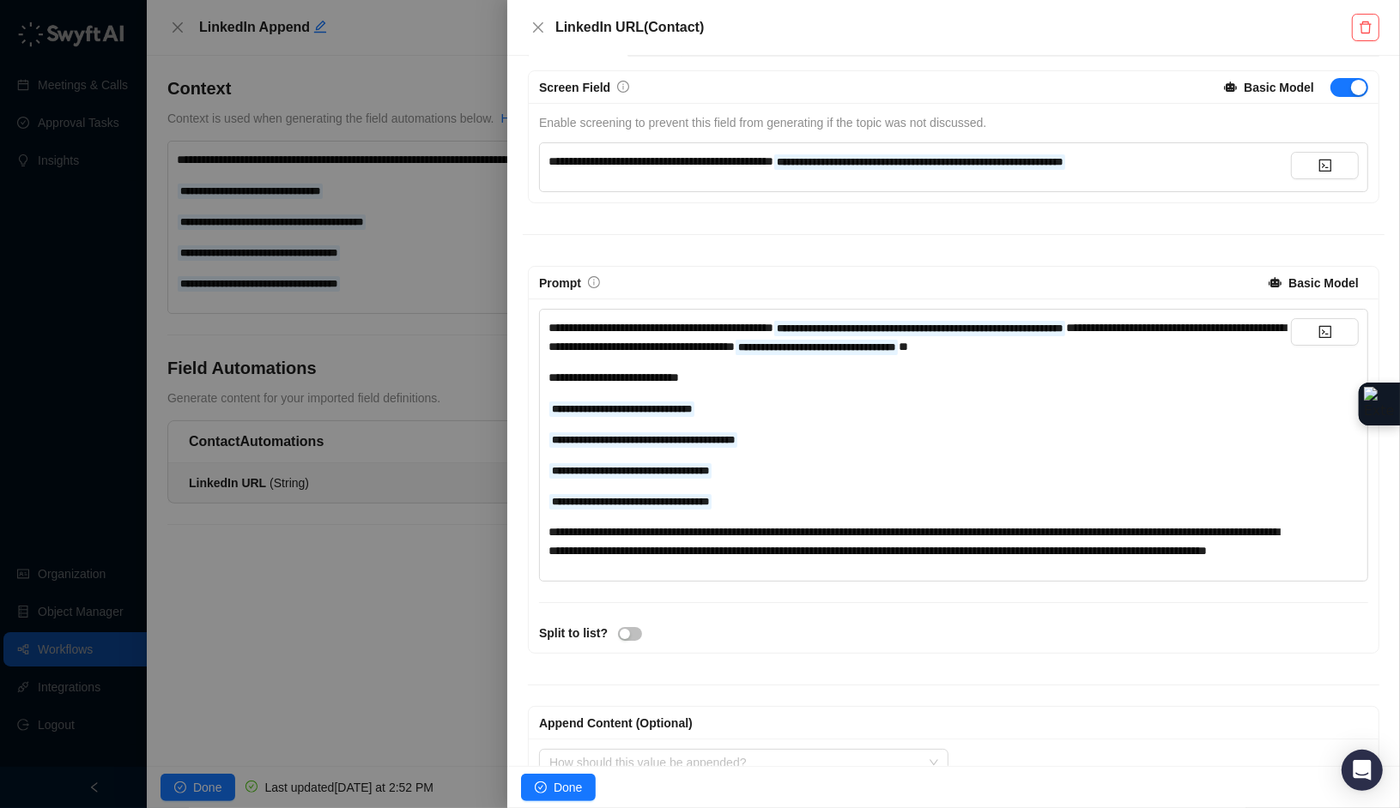
click at [336, 628] on div at bounding box center [700, 404] width 1400 height 808
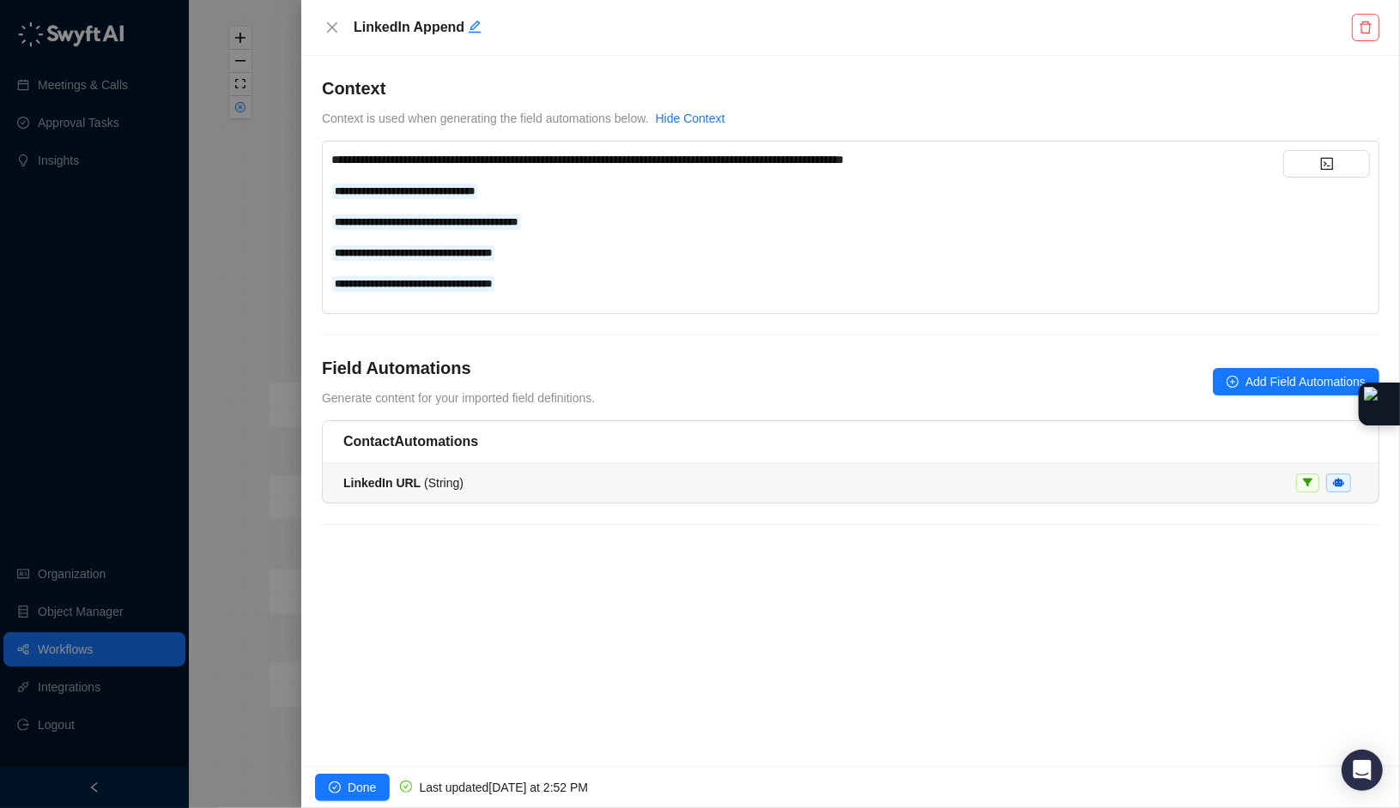
click at [474, 487] on div "LinkedIn URL ( String )" at bounding box center [850, 483] width 1014 height 19
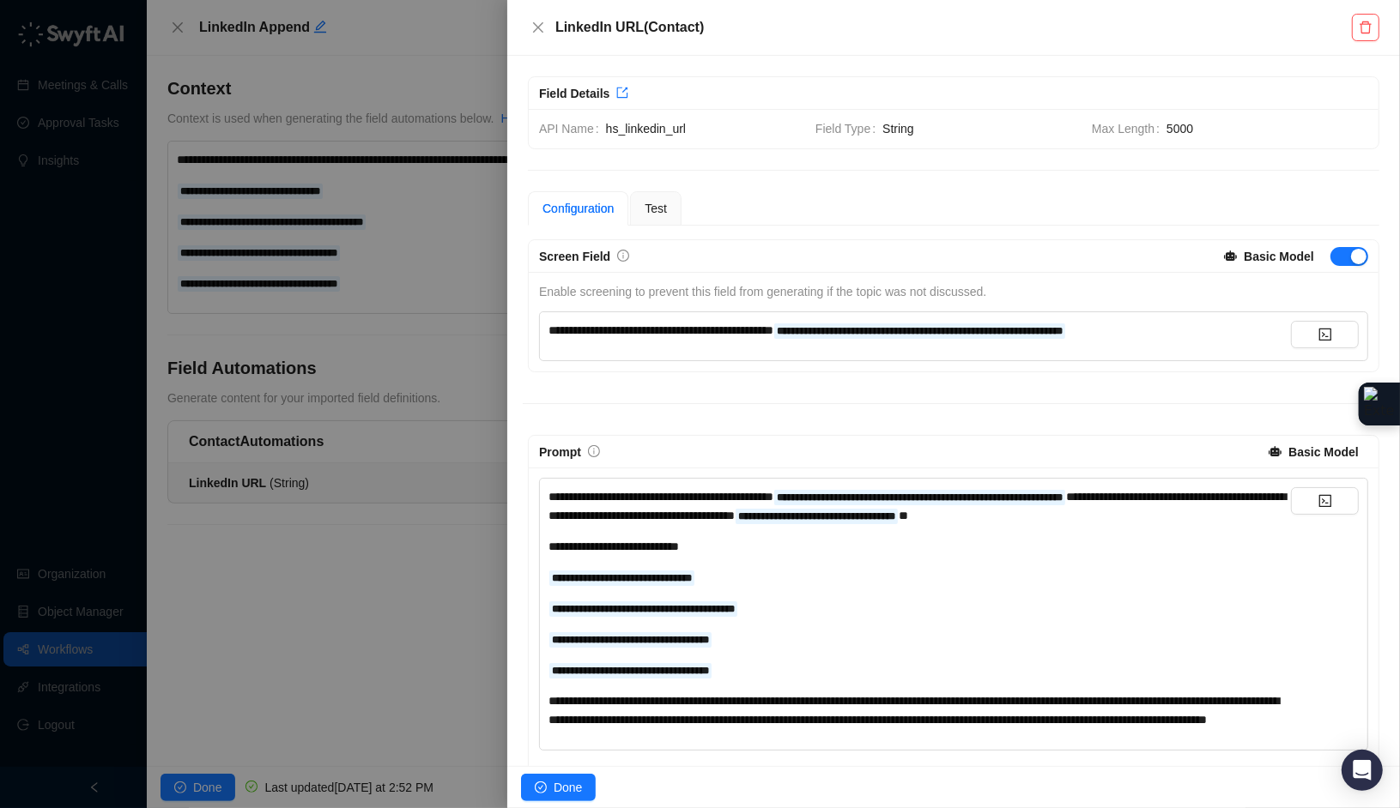
click at [773, 324] on span "**********" at bounding box center [660, 330] width 225 height 12
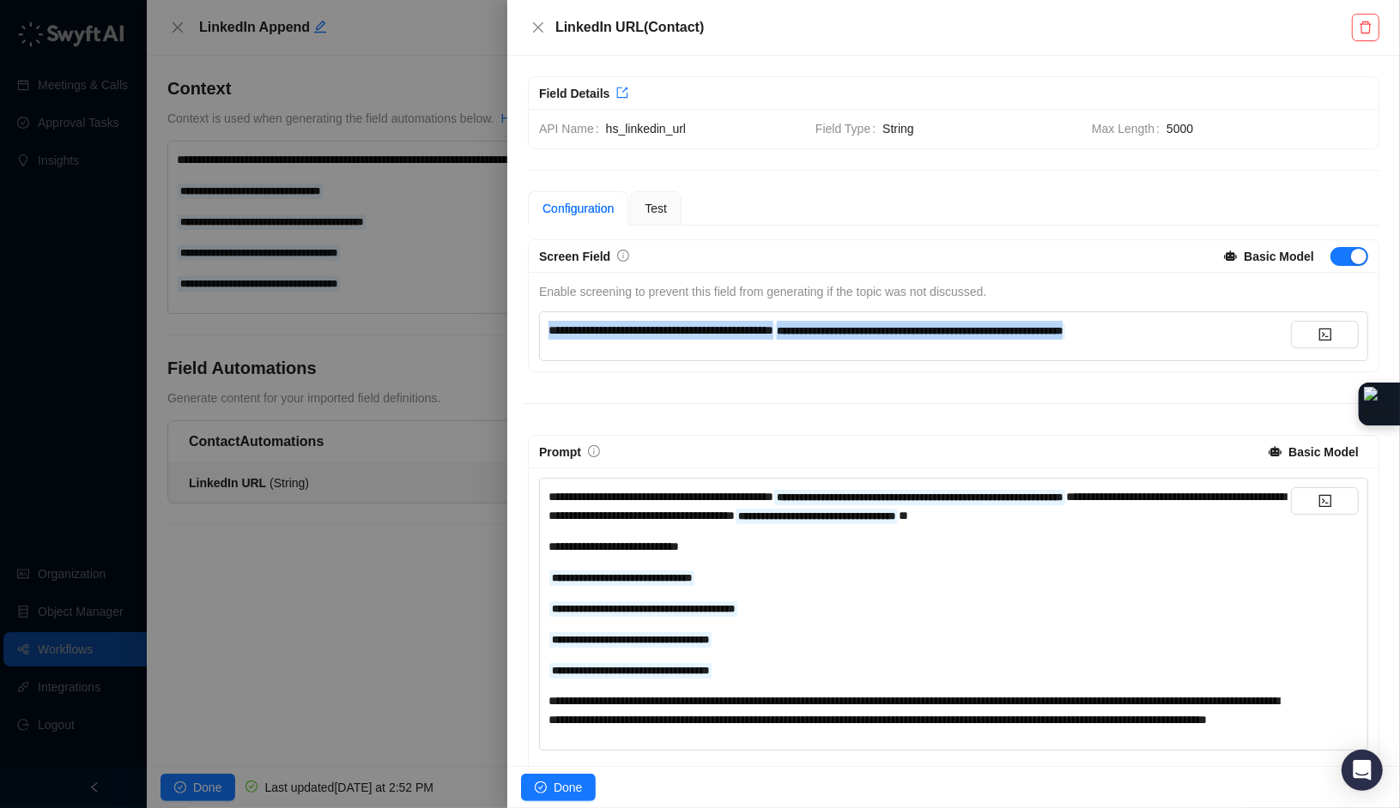
drag, startPoint x: 1226, startPoint y: 323, endPoint x: 733, endPoint y: 287, distance: 494.8
click at [733, 287] on div "**********" at bounding box center [953, 321] width 839 height 79
click at [1345, 247] on span "button" at bounding box center [1349, 256] width 38 height 19
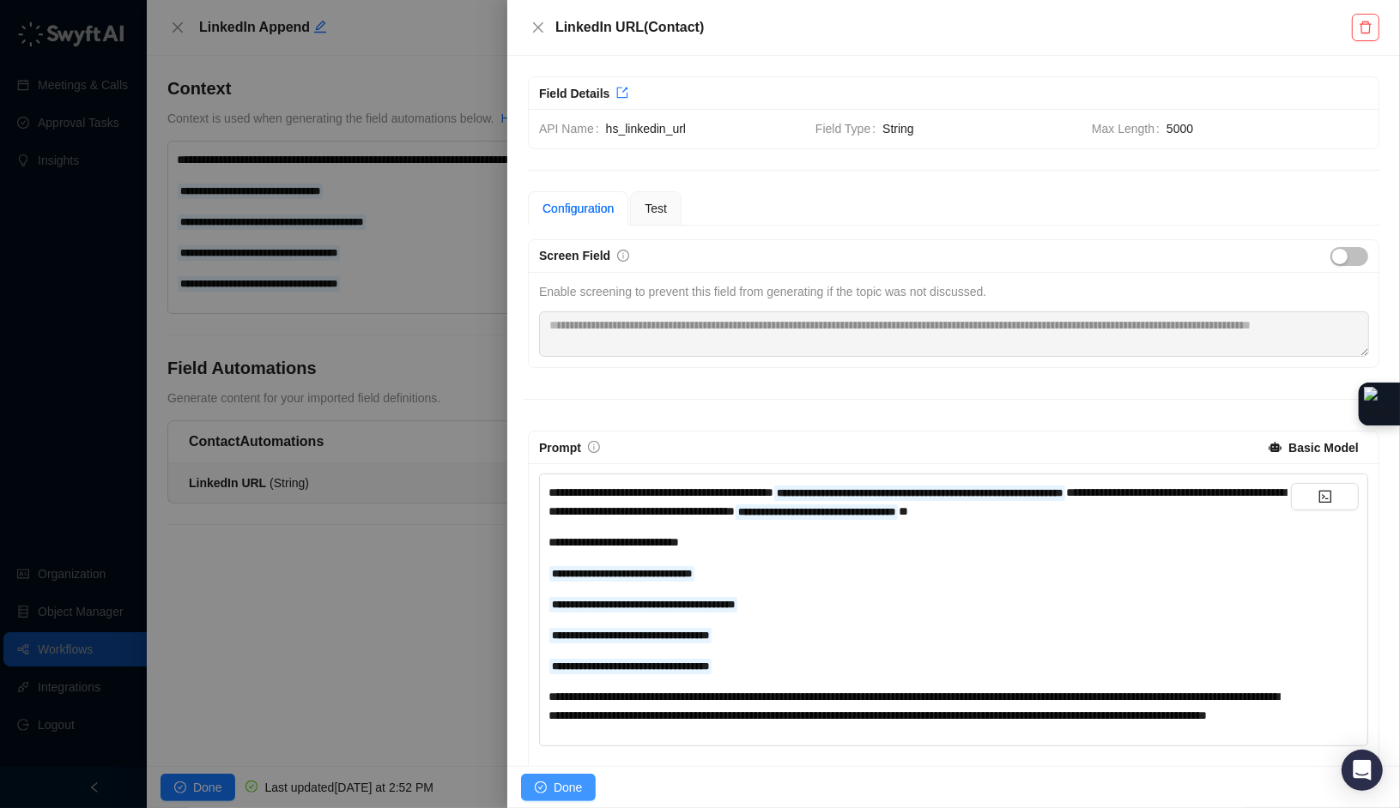
click at [558, 795] on span "Done" at bounding box center [567, 787] width 28 height 19
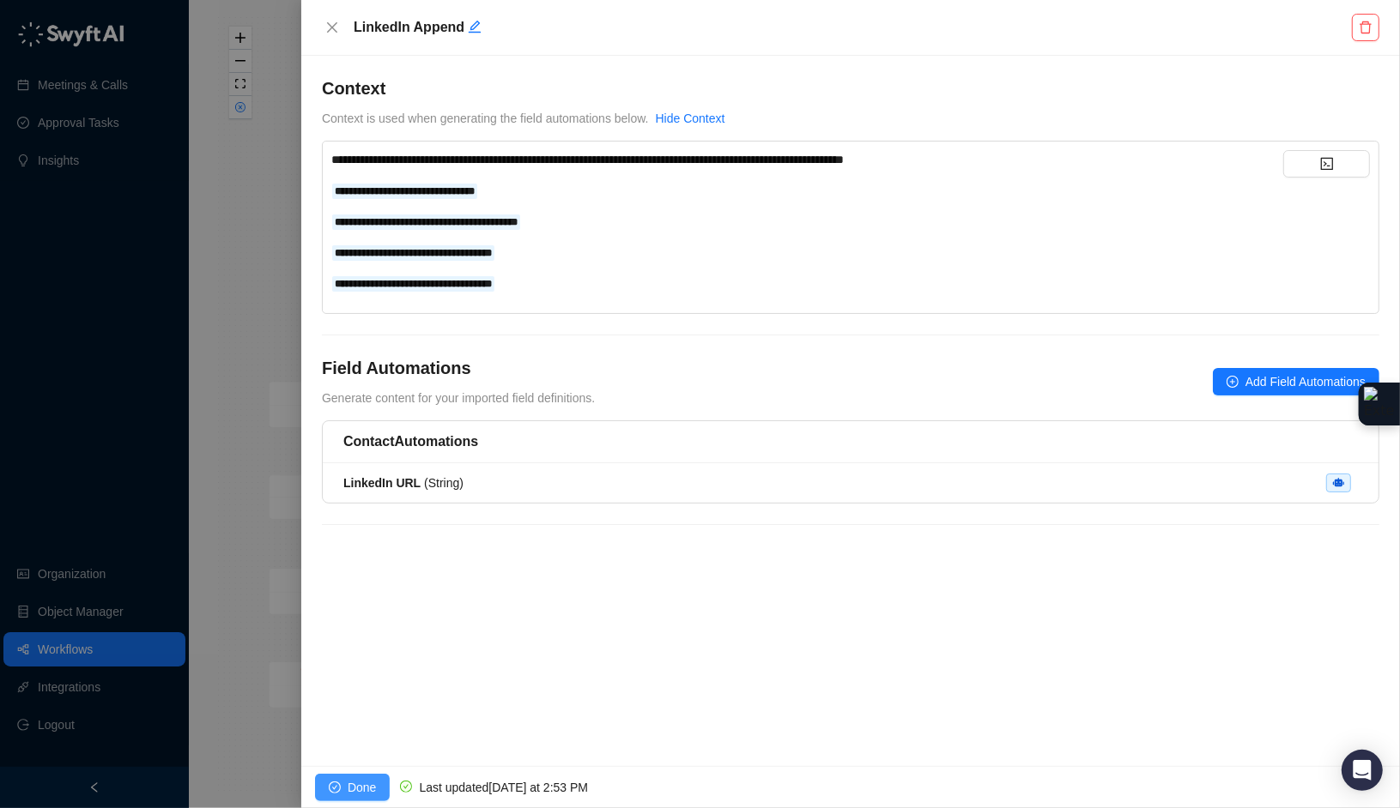
click at [345, 788] on button "Done" at bounding box center [352, 787] width 75 height 27
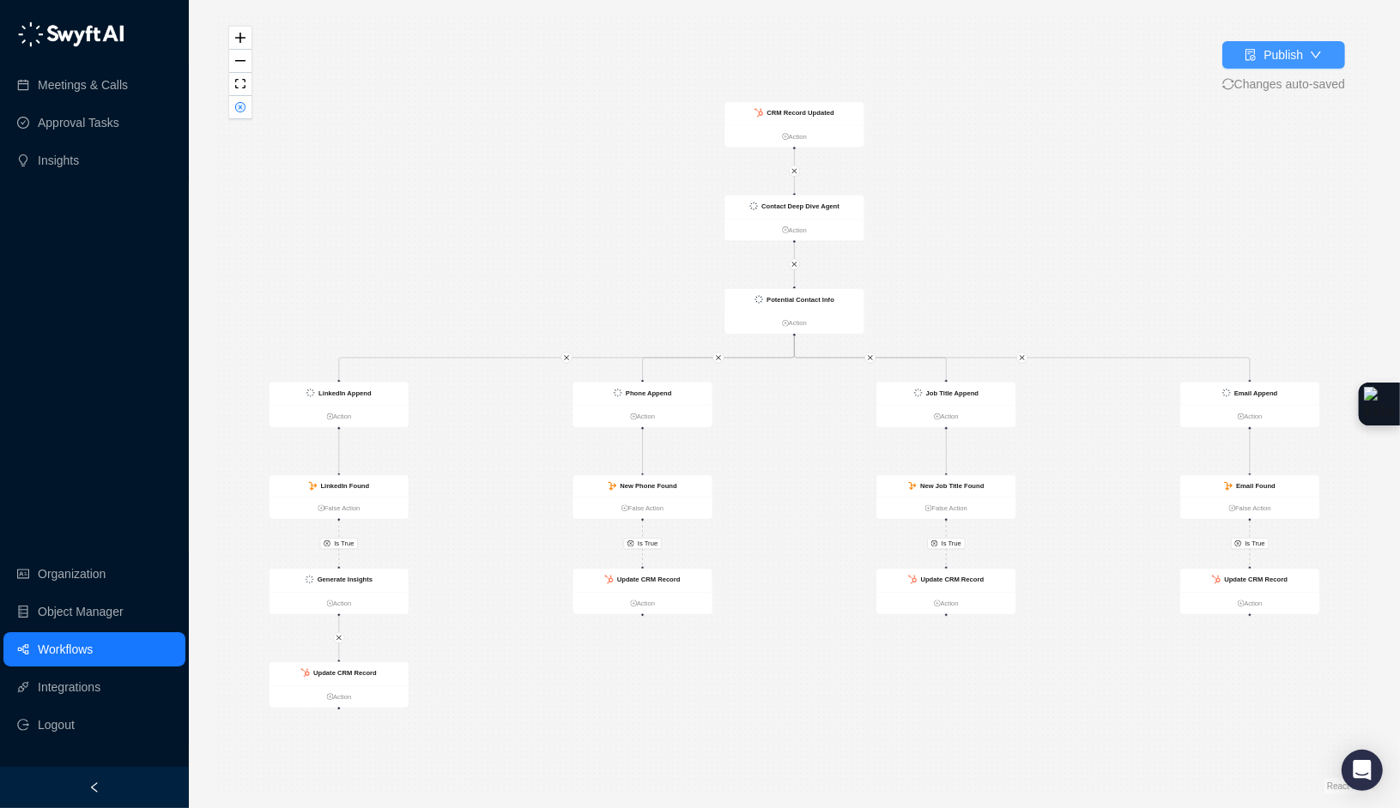
click at [1253, 62] on div "Publish" at bounding box center [1273, 54] width 58 height 19
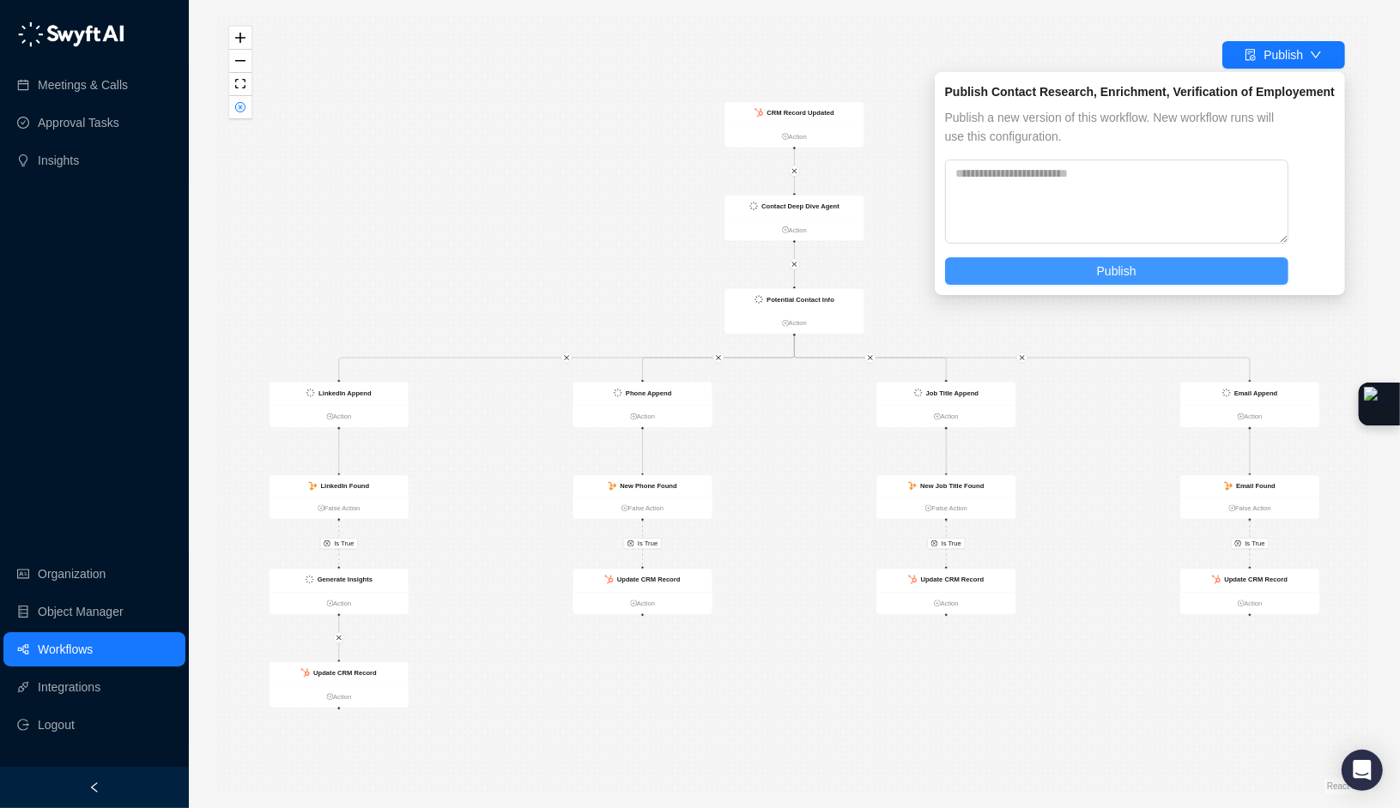
click at [1126, 280] on span "Publish" at bounding box center [1116, 271] width 39 height 19
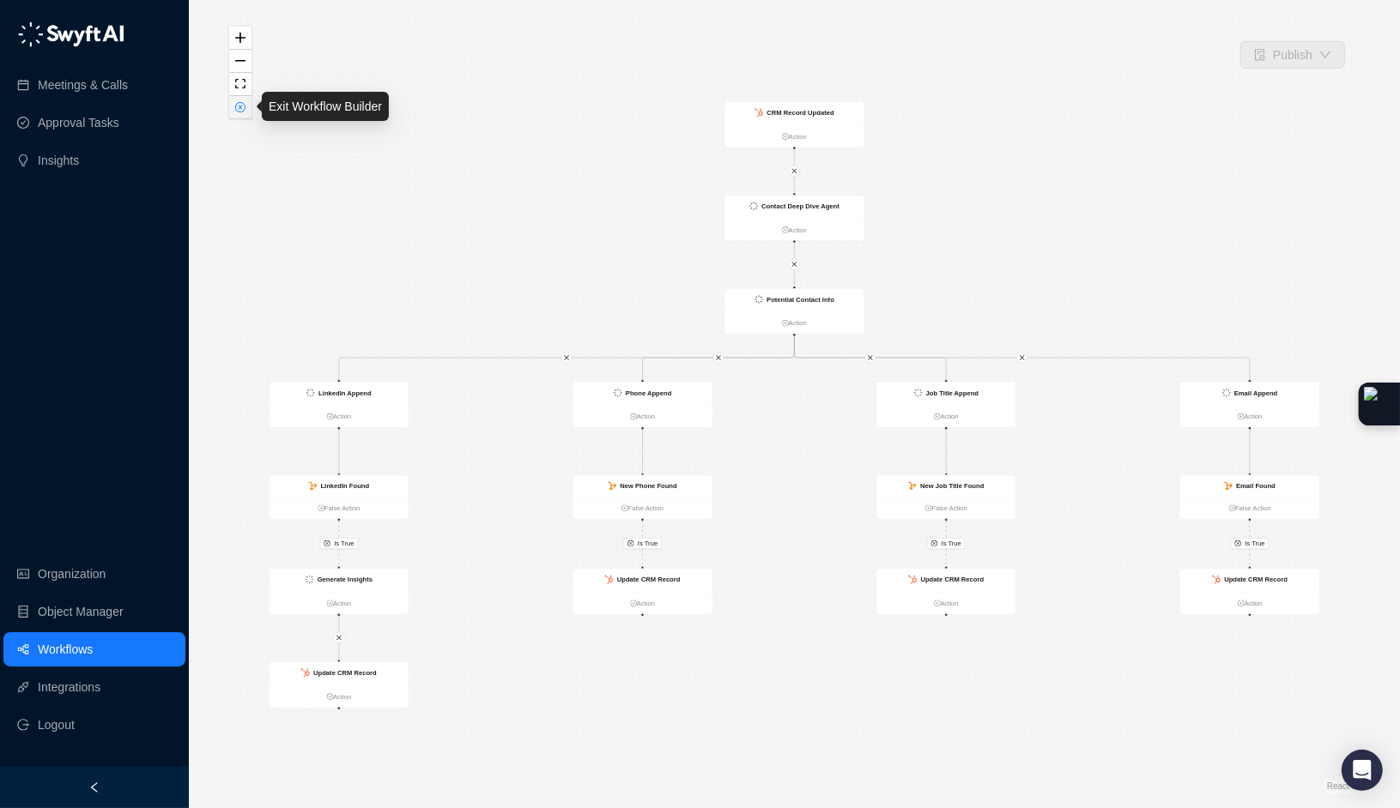
click at [239, 112] on button "button" at bounding box center [240, 107] width 22 height 23
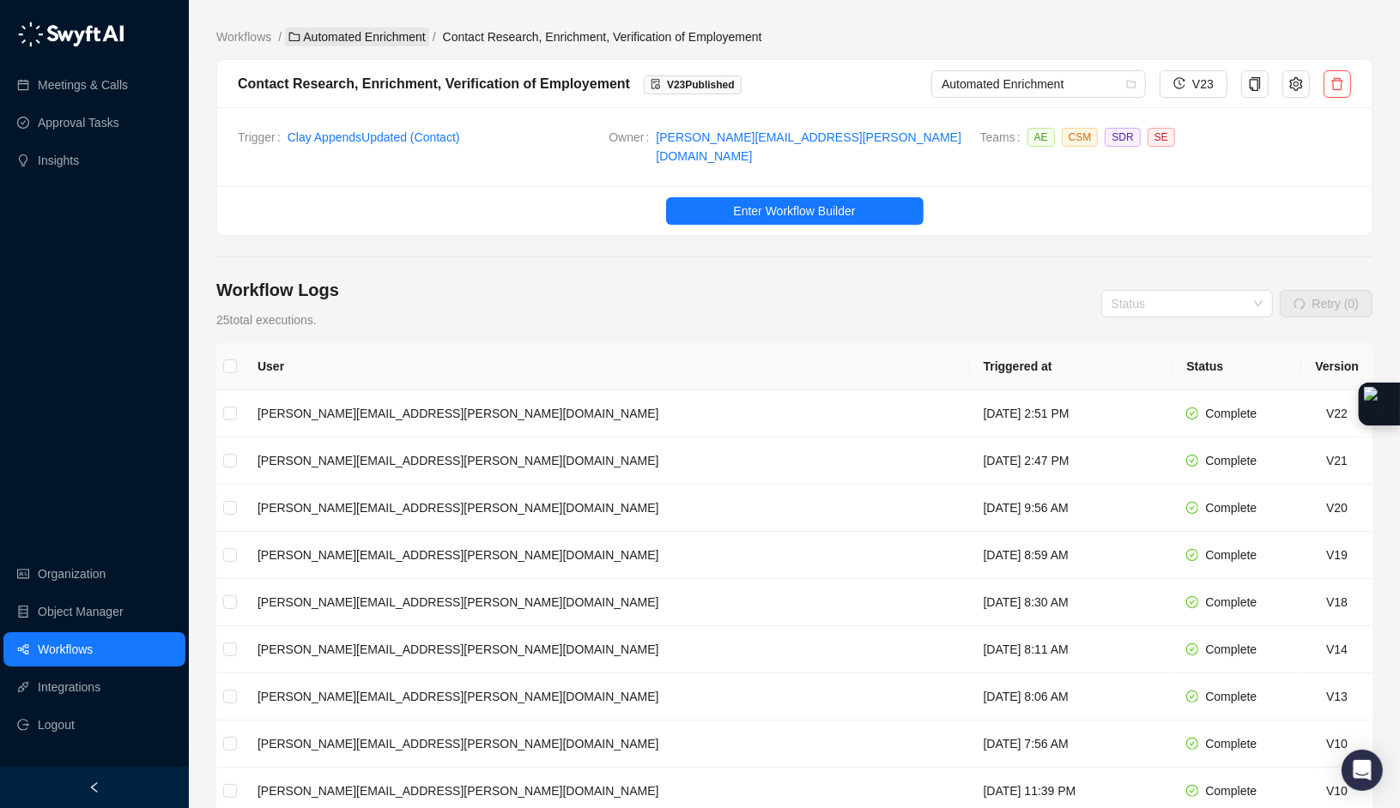
click at [423, 37] on link "Automated Enrichment" at bounding box center [357, 36] width 144 height 19
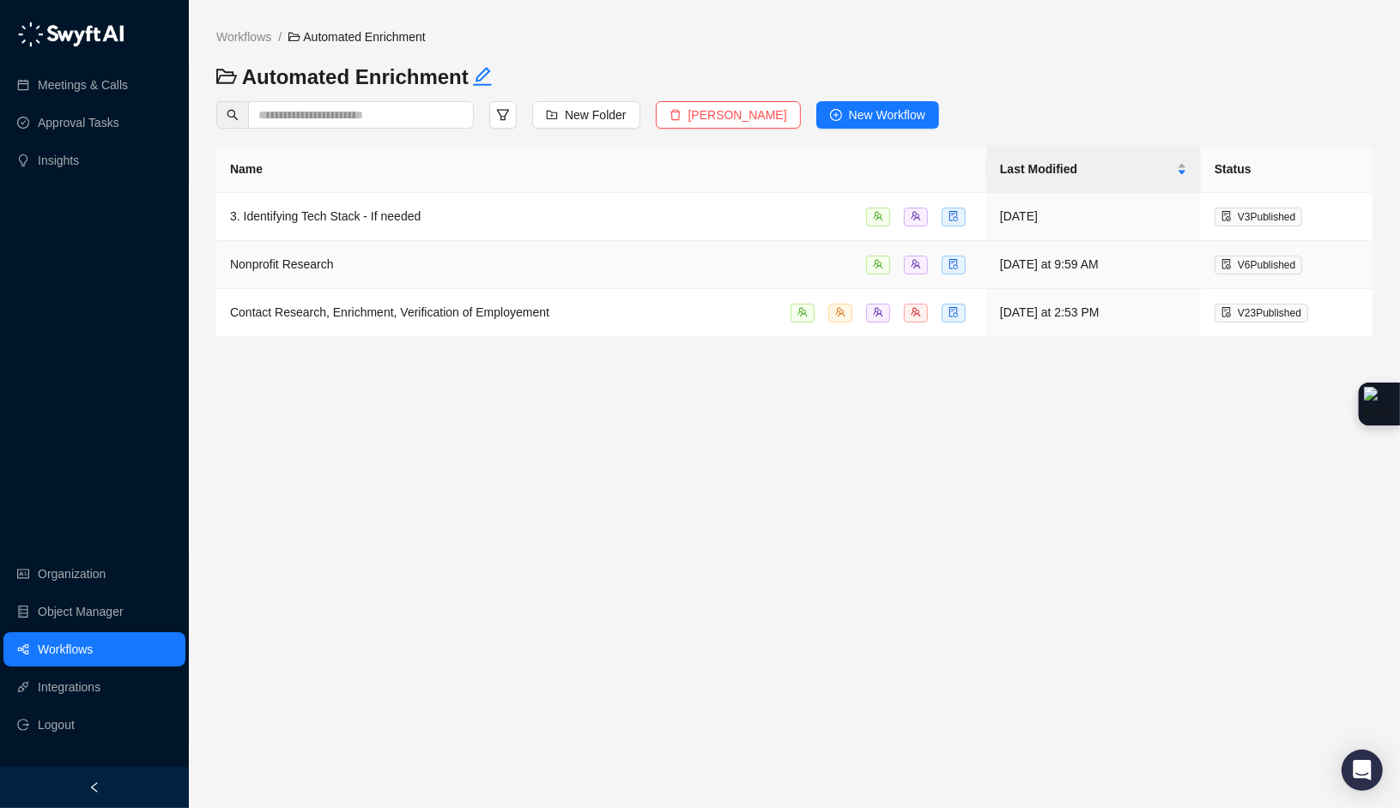
click at [372, 271] on div "Nonprofit Research" at bounding box center [601, 265] width 742 height 20
